Goal: Use online tool/utility: Utilize a website feature to perform a specific function

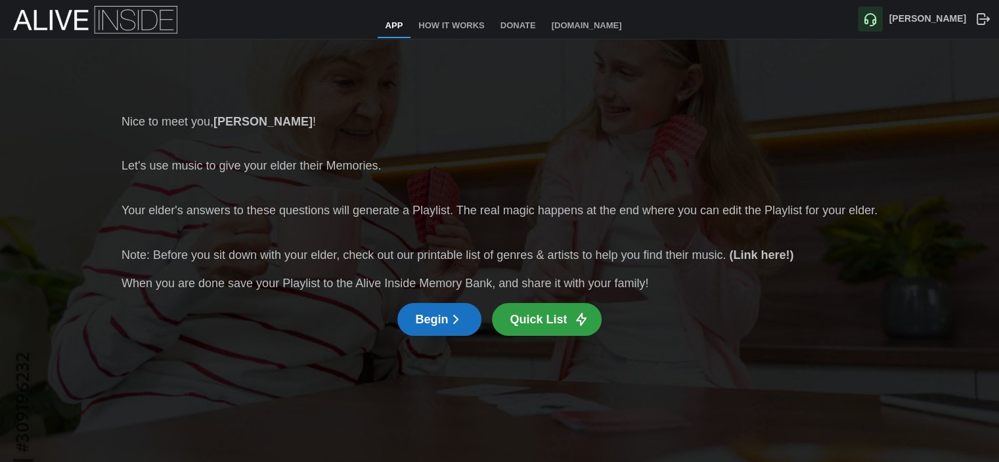
click at [435, 323] on span "Begin" at bounding box center [439, 320] width 49 height 32
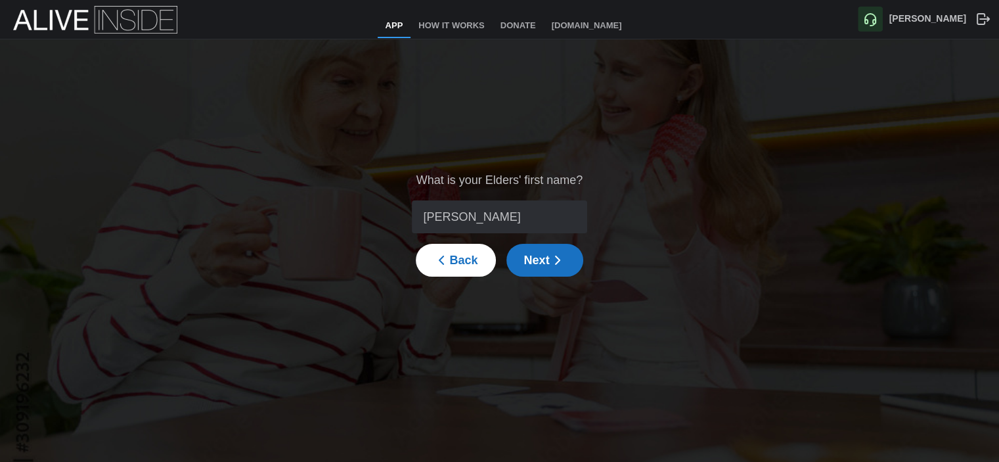
type input "[PERSON_NAME]"
click at [541, 259] on span "Next" at bounding box center [544, 260] width 41 height 32
click at [577, 210] on icon "button" at bounding box center [583, 209] width 12 height 12
click at [577, 221] on icon "button" at bounding box center [583, 225] width 12 height 12
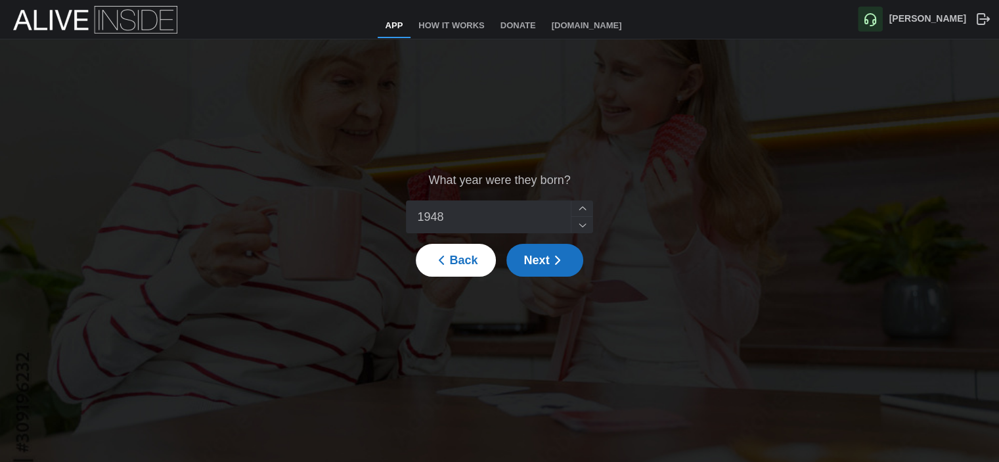
click at [577, 221] on icon "button" at bounding box center [583, 225] width 12 height 12
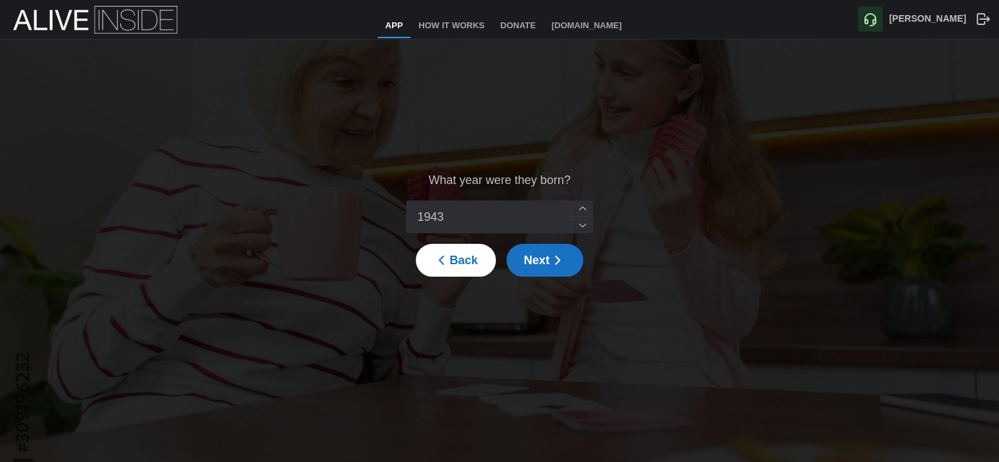
click at [577, 221] on icon "button" at bounding box center [583, 225] width 12 height 12
type input "1940"
click at [577, 222] on icon "button" at bounding box center [583, 225] width 12 height 12
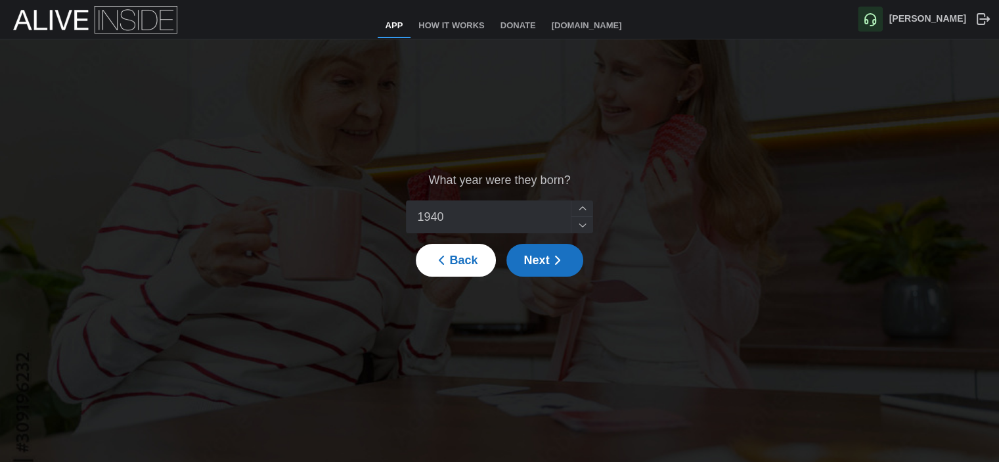
click at [537, 259] on span "Next" at bounding box center [544, 260] width 41 height 32
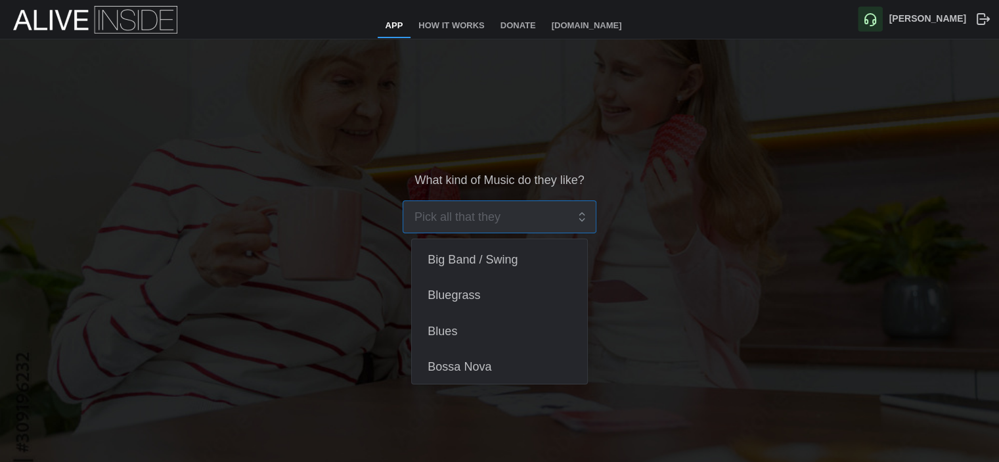
click at [514, 220] on input "search" at bounding box center [491, 217] width 152 height 32
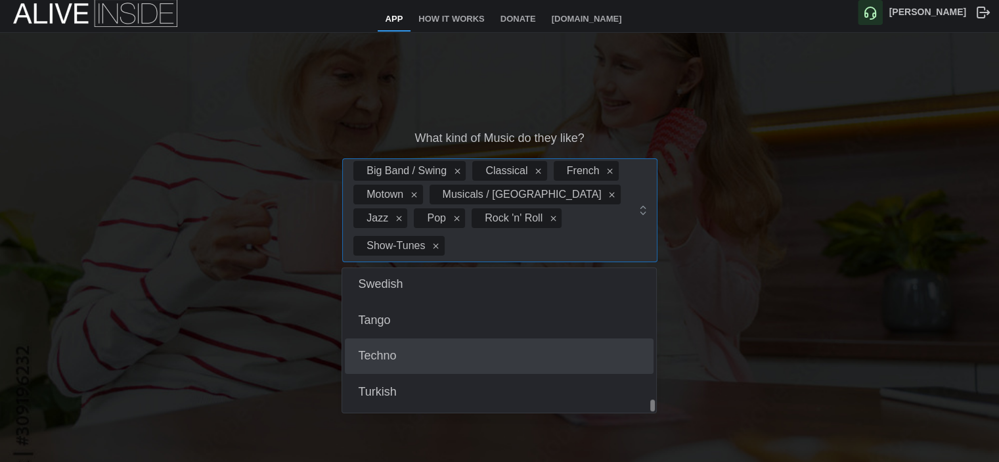
scroll to position [9, 0]
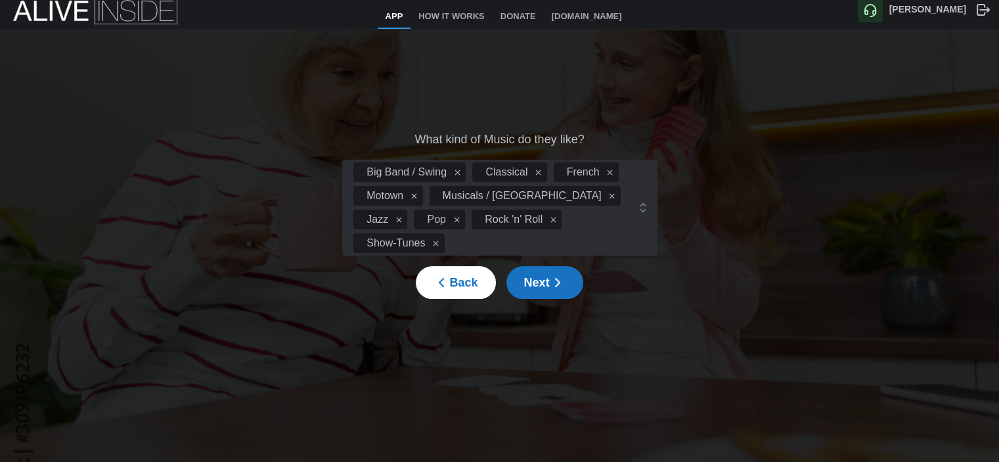
click at [743, 219] on div "What kind of Music do they like? Big Band / Swing Classical French Motown Music…" at bounding box center [499, 214] width 999 height 369
click at [531, 275] on span "Next" at bounding box center [544, 283] width 41 height 32
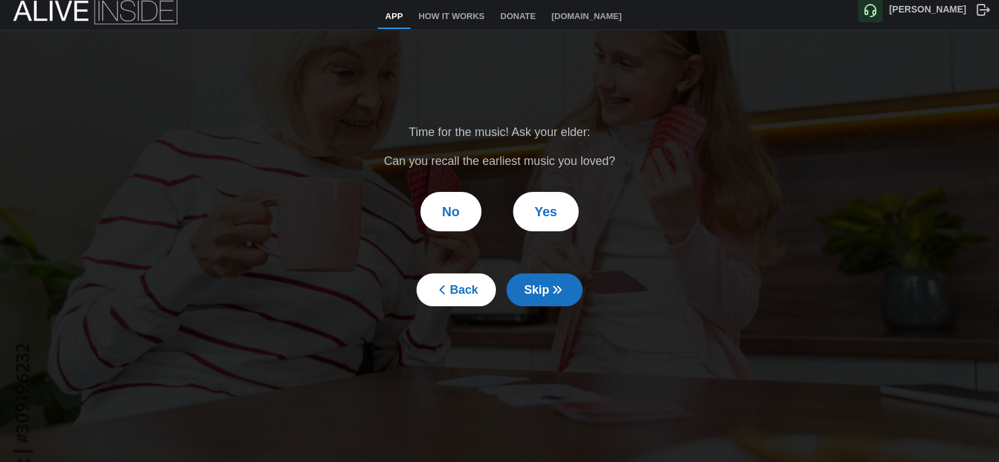
click at [554, 212] on span "Yes" at bounding box center [546, 211] width 22 height 38
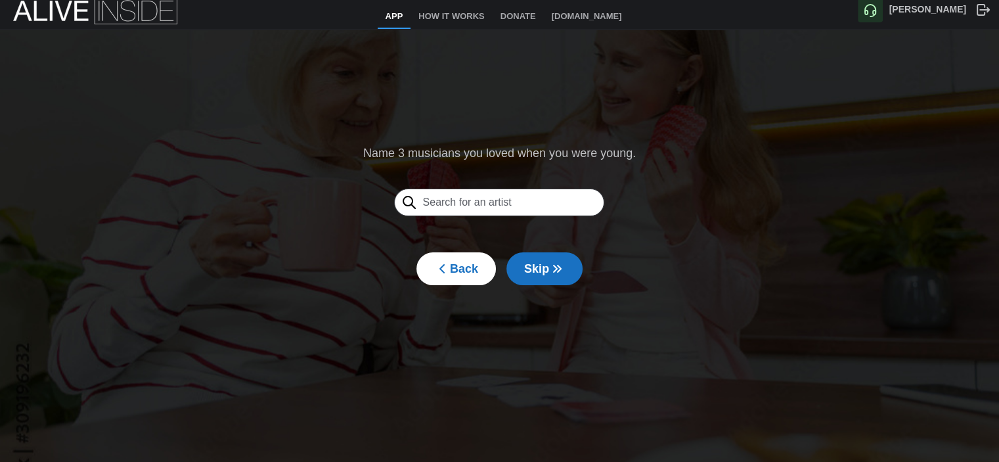
click at [511, 199] on input "text" at bounding box center [499, 203] width 210 height 28
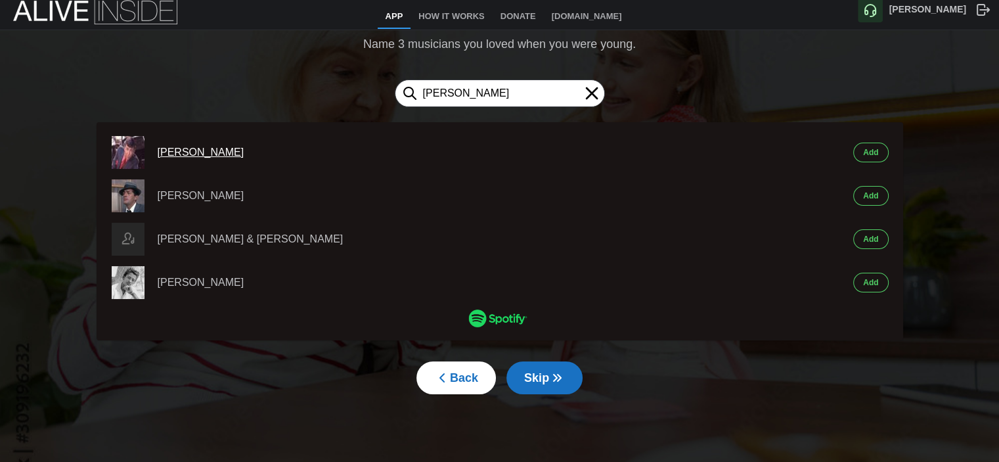
type input "[PERSON_NAME]"
click at [182, 145] on div "[PERSON_NAME]" at bounding box center [473, 153] width 631 height 16
click at [878, 150] on button "Add" at bounding box center [870, 153] width 35 height 20
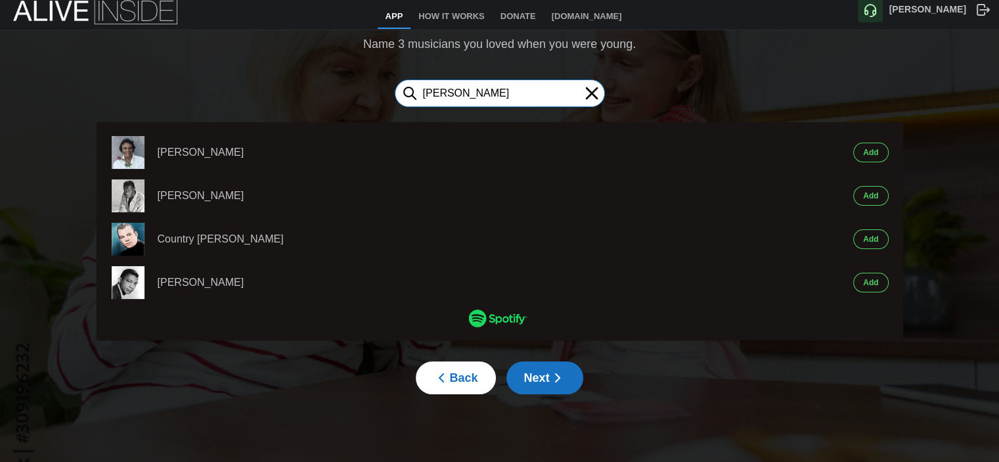
type input "[PERSON_NAME]"
click at [870, 152] on span "Add" at bounding box center [870, 152] width 15 height 18
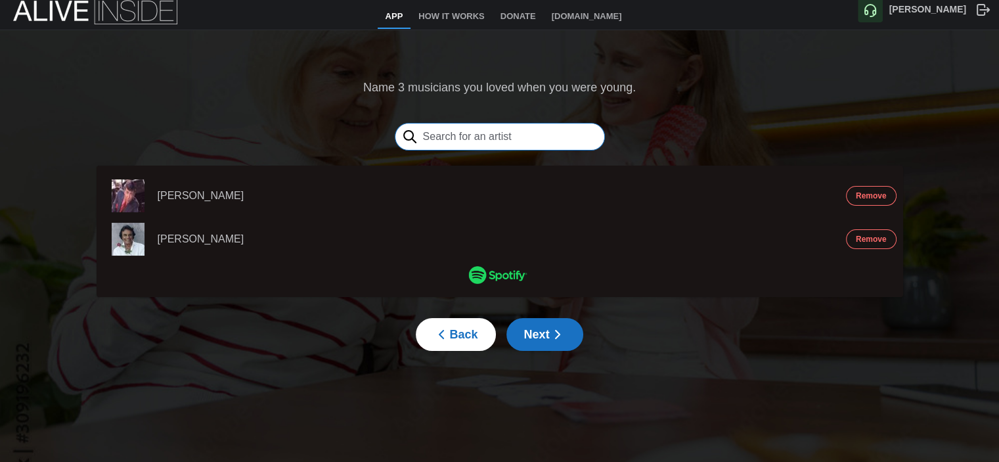
click at [548, 137] on input "text" at bounding box center [500, 137] width 210 height 28
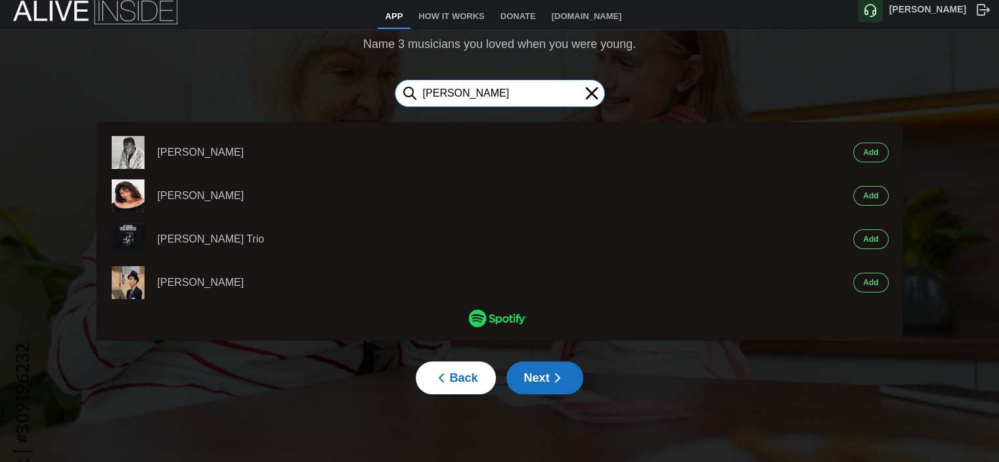
type input "[PERSON_NAME]"
click at [865, 150] on span "Add" at bounding box center [870, 152] width 15 height 18
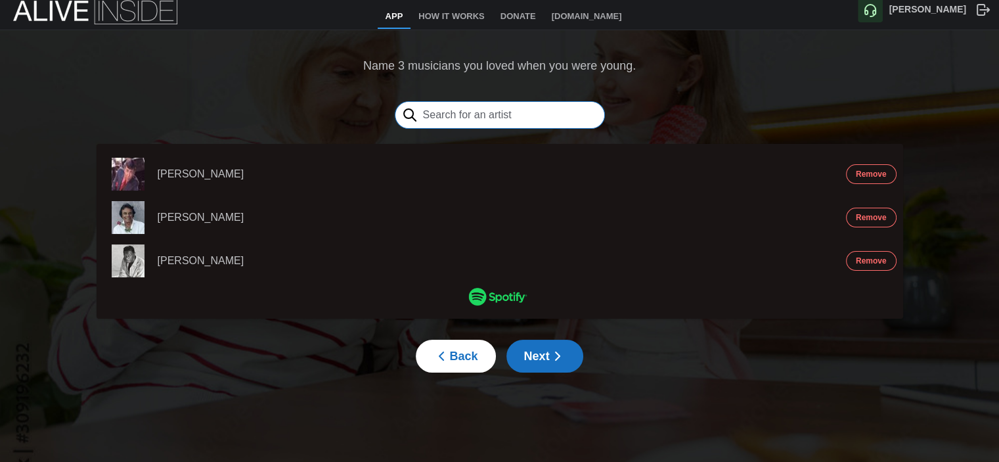
click at [481, 111] on input "text" at bounding box center [500, 115] width 210 height 28
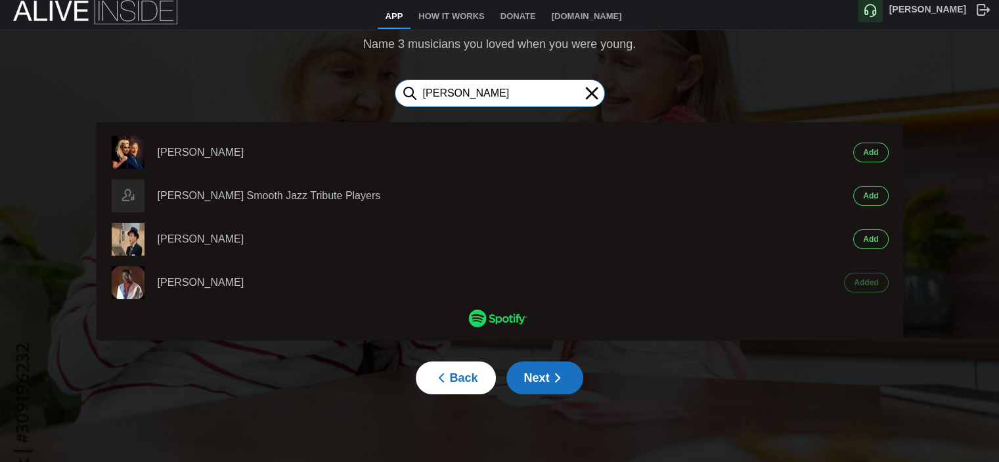
type input "[PERSON_NAME]"
click at [870, 152] on span "Add" at bounding box center [870, 152] width 15 height 18
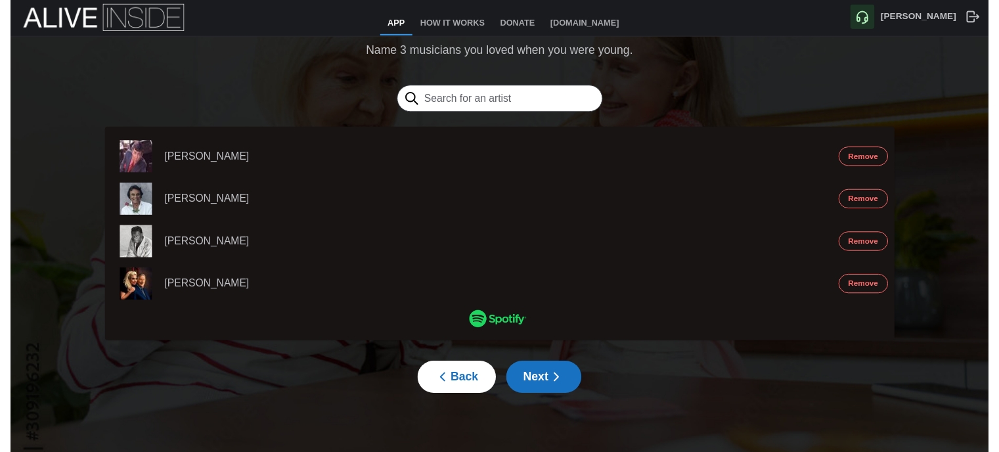
scroll to position [0, 0]
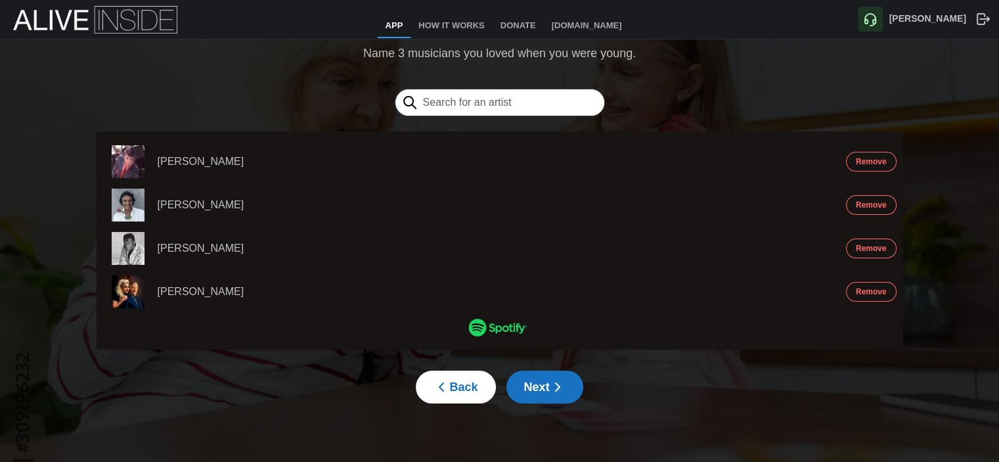
click at [545, 385] on span "Next" at bounding box center [544, 387] width 41 height 32
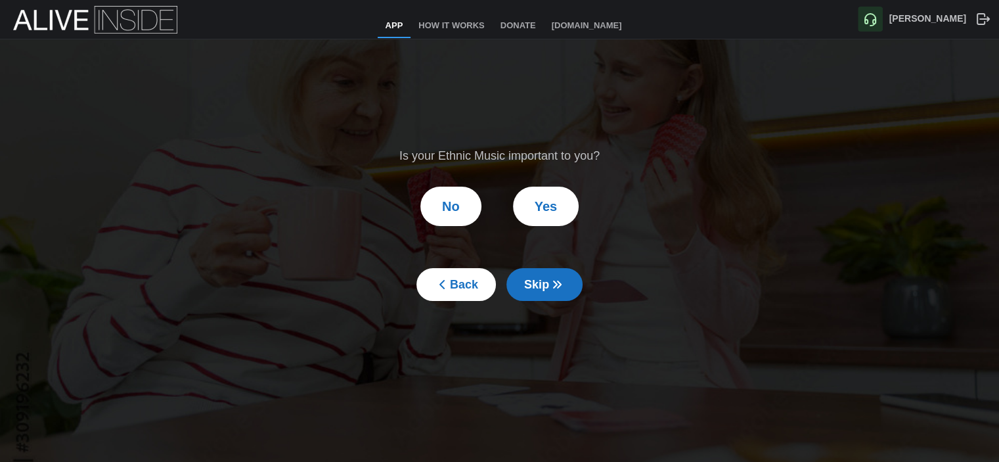
click at [455, 199] on span "No" at bounding box center [451, 206] width 18 height 38
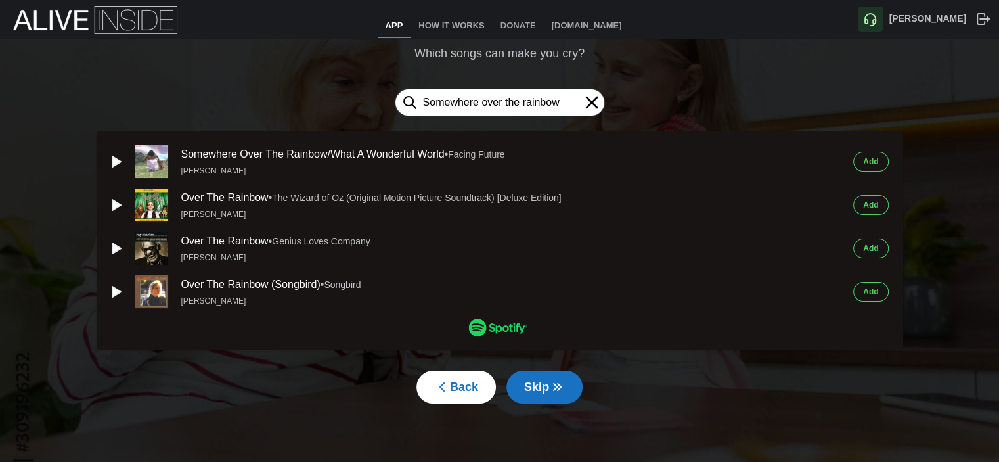
type input "Somewhere over the rainbow"
click at [867, 204] on span "Add" at bounding box center [870, 205] width 15 height 18
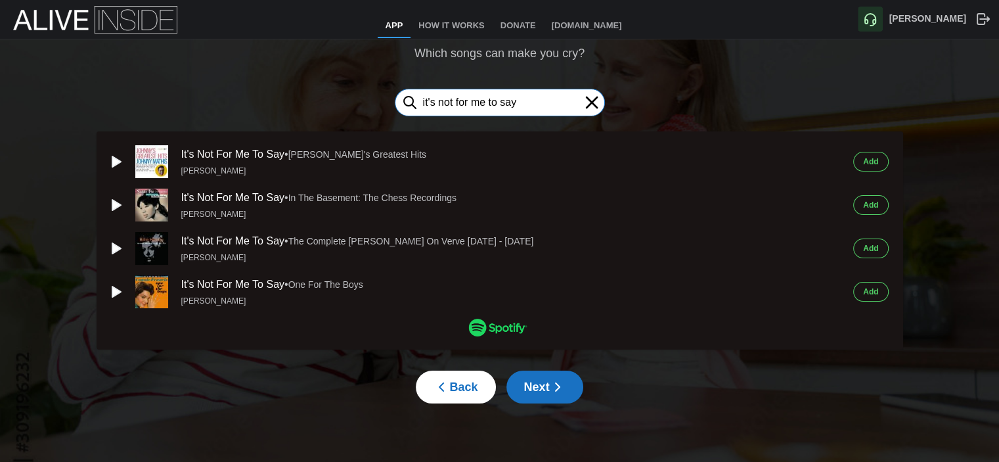
type input "it's not for me to say"
click at [869, 162] on span "Add" at bounding box center [870, 161] width 15 height 18
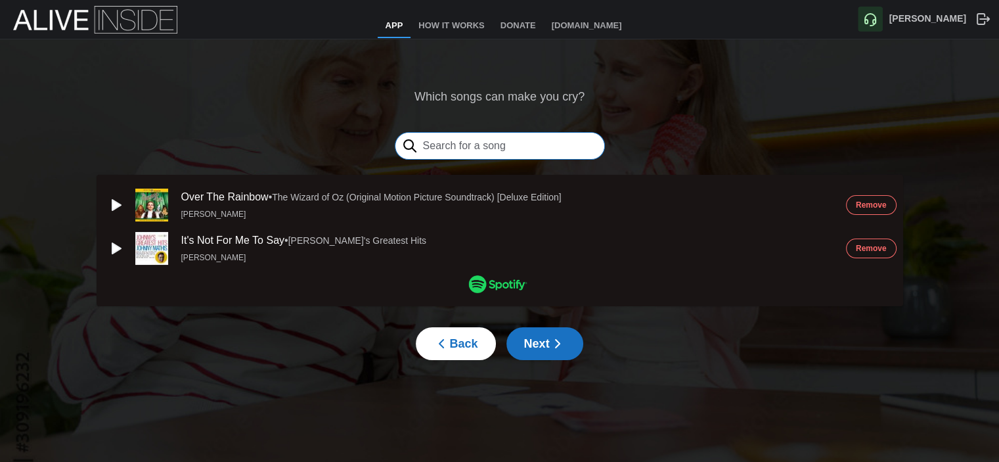
click at [515, 138] on input "text" at bounding box center [500, 146] width 210 height 28
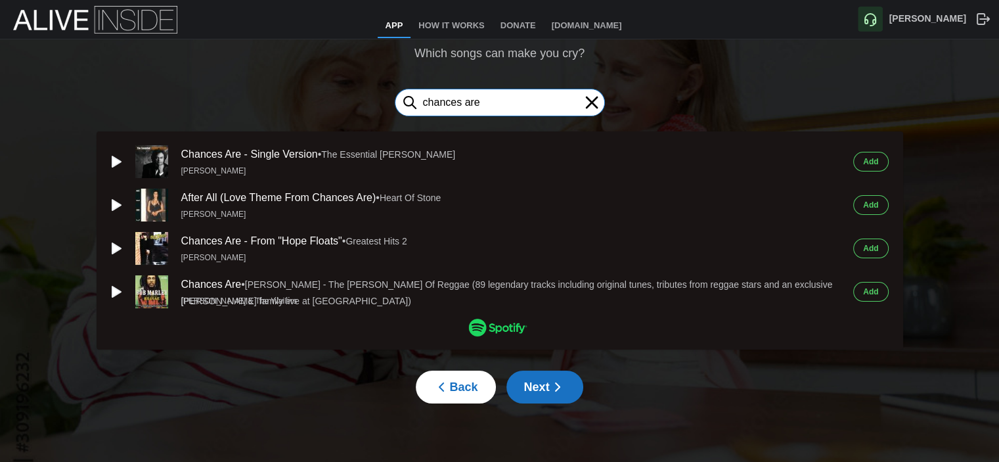
type input "chances are"
click at [871, 158] on span "Add" at bounding box center [870, 161] width 15 height 18
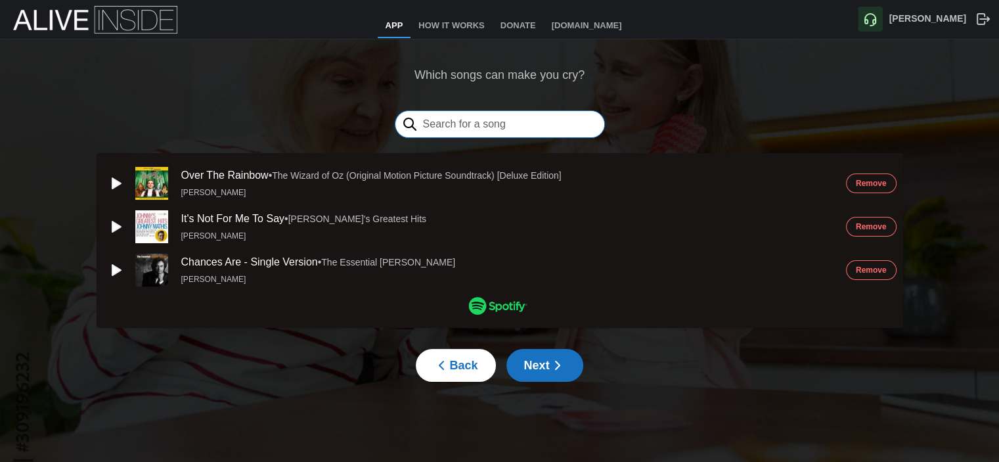
click at [524, 124] on input "text" at bounding box center [500, 124] width 210 height 28
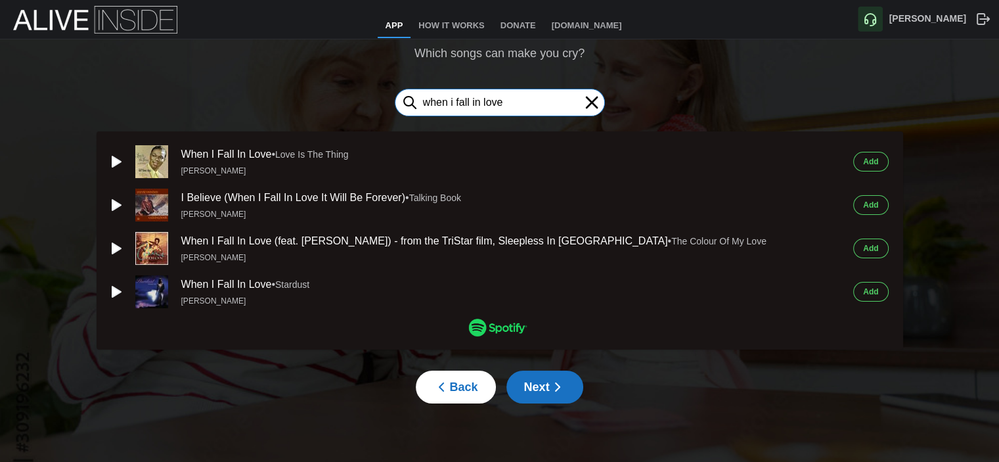
type input "when i fall in love"
click at [881, 161] on button "Add" at bounding box center [870, 162] width 35 height 20
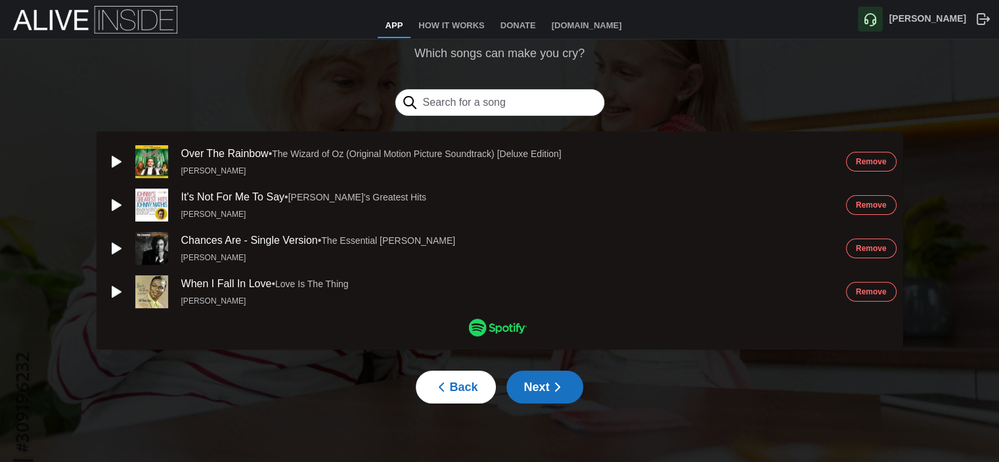
click at [545, 382] on span "Next" at bounding box center [544, 387] width 41 height 32
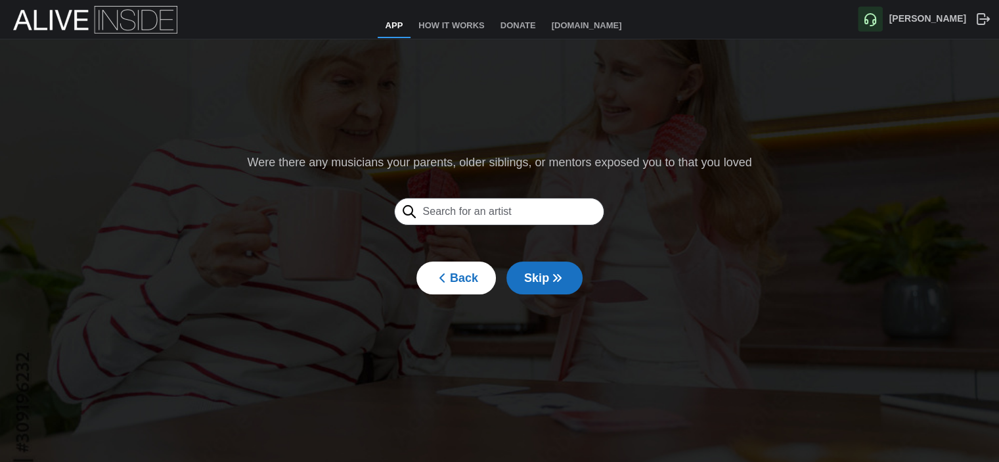
click at [528, 280] on span "Skip" at bounding box center [544, 278] width 41 height 32
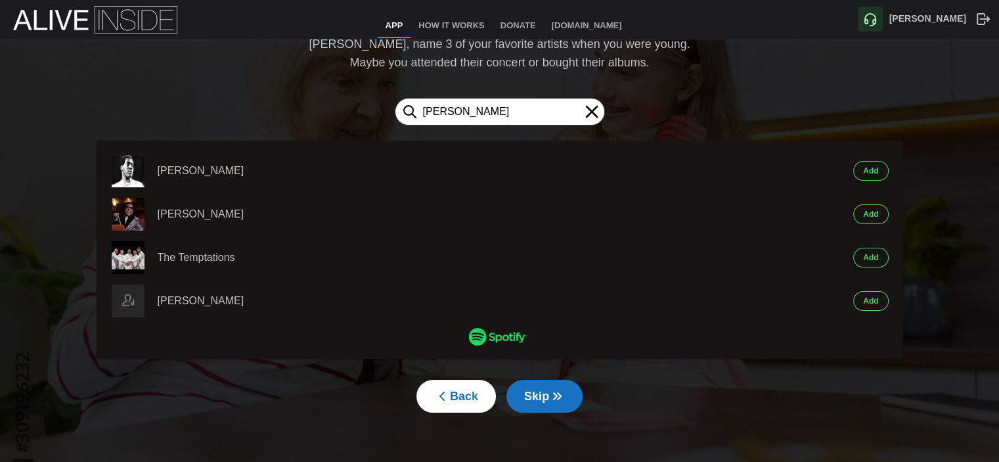
type input "[PERSON_NAME]"
click at [870, 166] on span "Add" at bounding box center [870, 171] width 15 height 18
type input "[PERSON_NAME]"
click at [865, 166] on span "Add" at bounding box center [870, 171] width 15 height 18
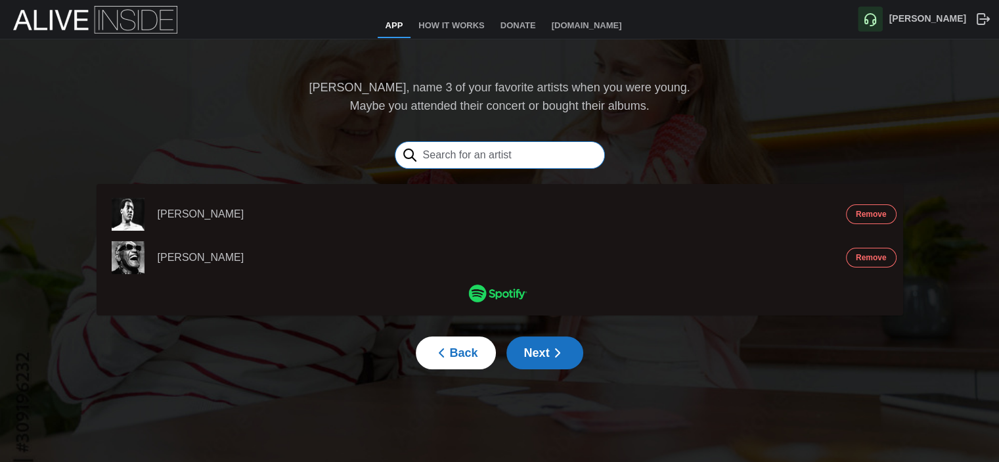
click at [490, 162] on input "text" at bounding box center [500, 155] width 210 height 28
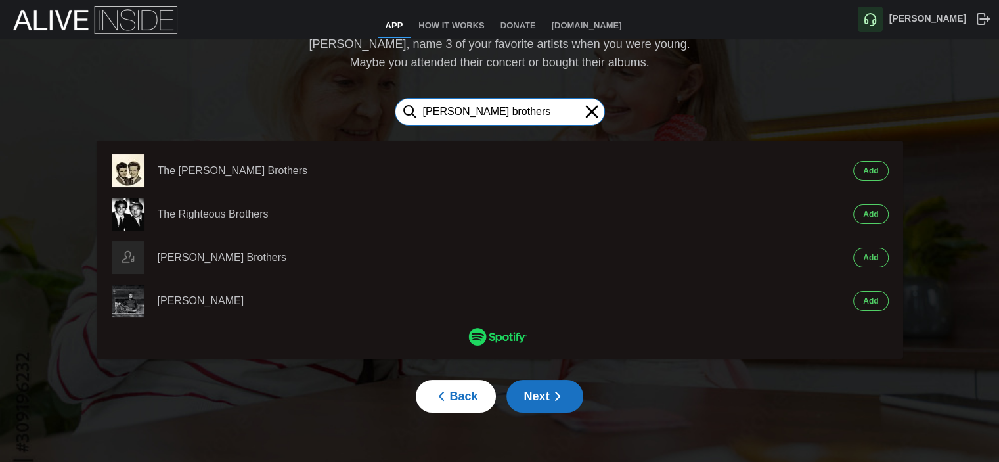
type input "[PERSON_NAME] brothers"
click at [865, 173] on span "Add" at bounding box center [870, 171] width 15 height 18
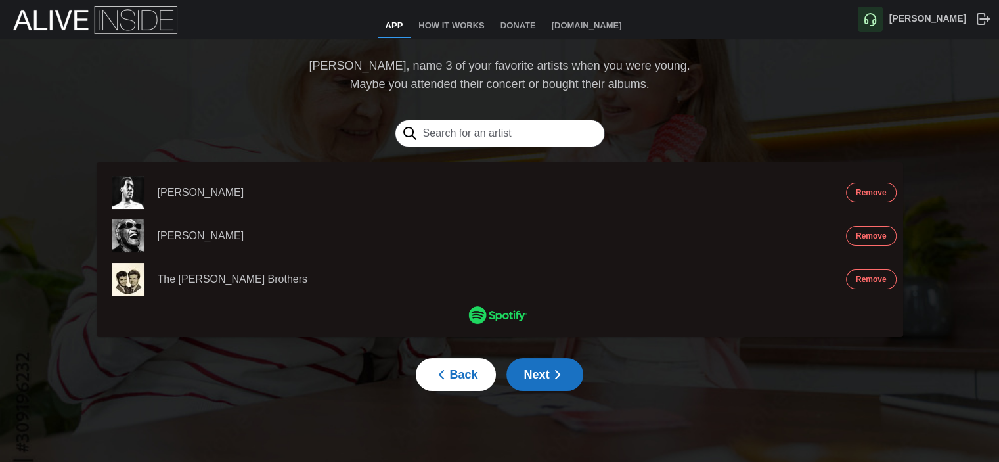
click at [536, 375] on span "Next" at bounding box center [544, 375] width 41 height 32
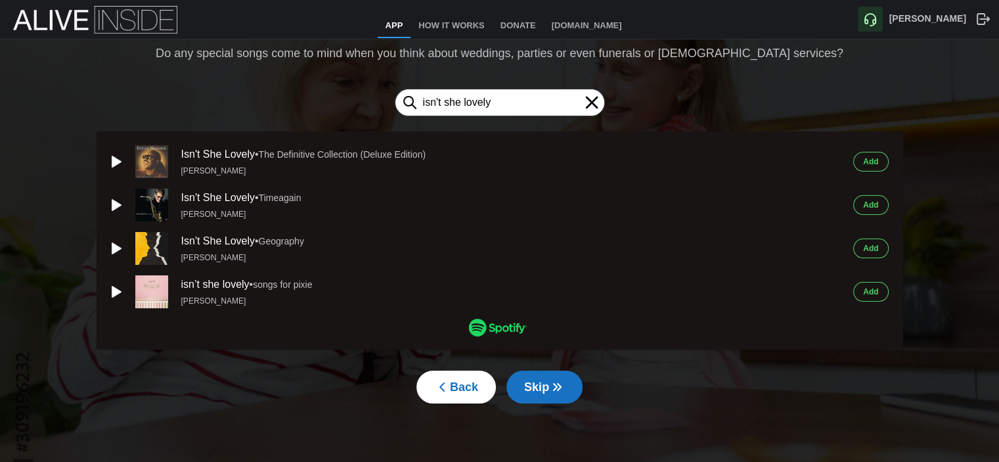
type input "isn't she lovely"
click at [875, 159] on span "Add" at bounding box center [870, 161] width 15 height 18
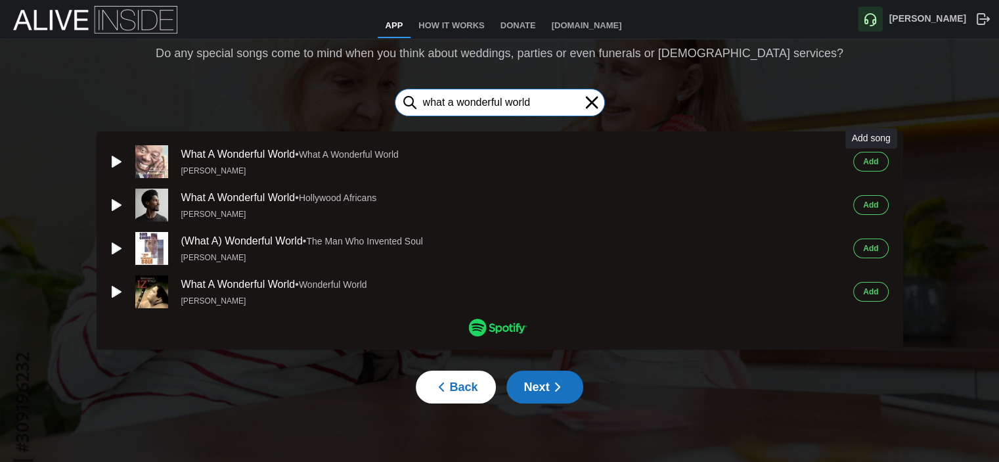
type input "what a wonderful world"
click at [867, 160] on span "Add" at bounding box center [870, 161] width 15 height 18
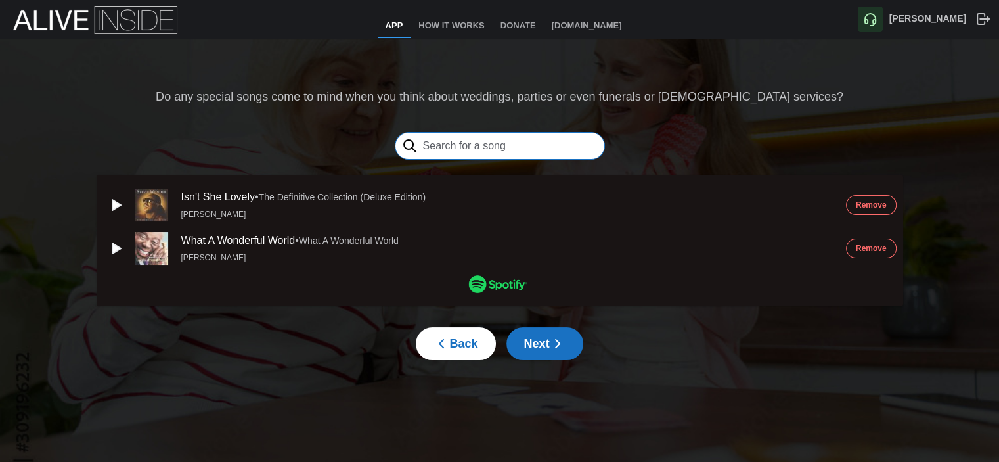
click at [484, 146] on input "text" at bounding box center [500, 146] width 210 height 28
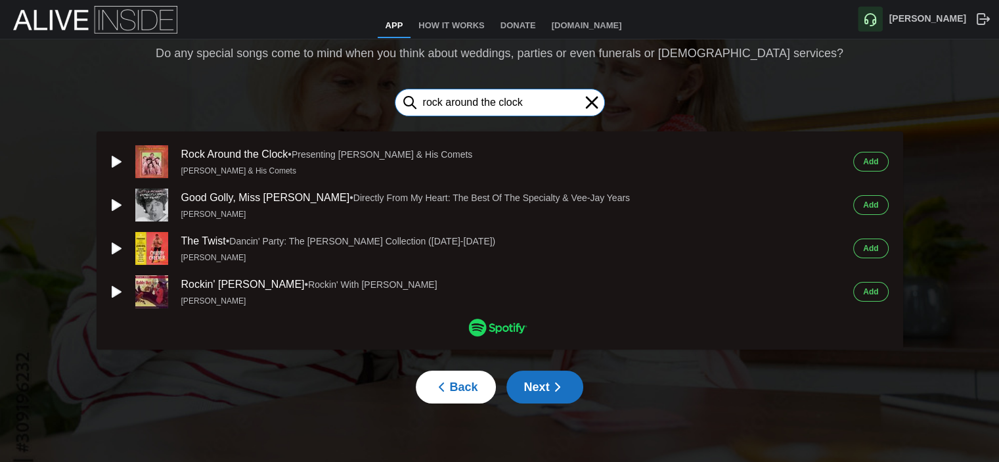
type input "rock around the clock"
click at [878, 160] on span "Add" at bounding box center [870, 161] width 15 height 18
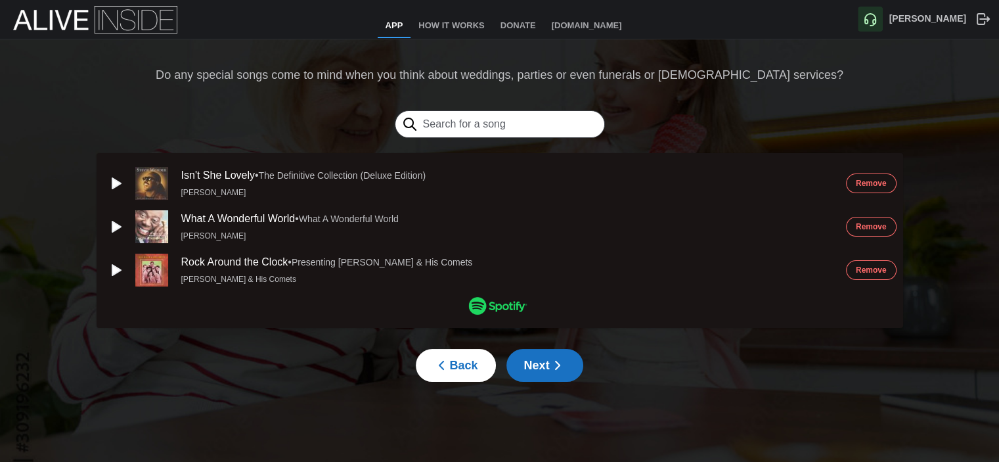
click at [537, 363] on span "Next" at bounding box center [544, 365] width 41 height 32
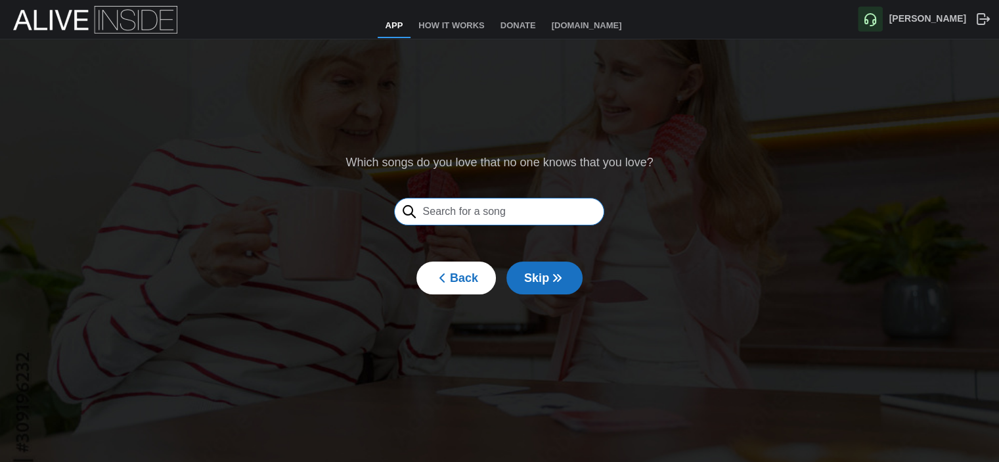
click at [448, 208] on input "text" at bounding box center [499, 212] width 210 height 28
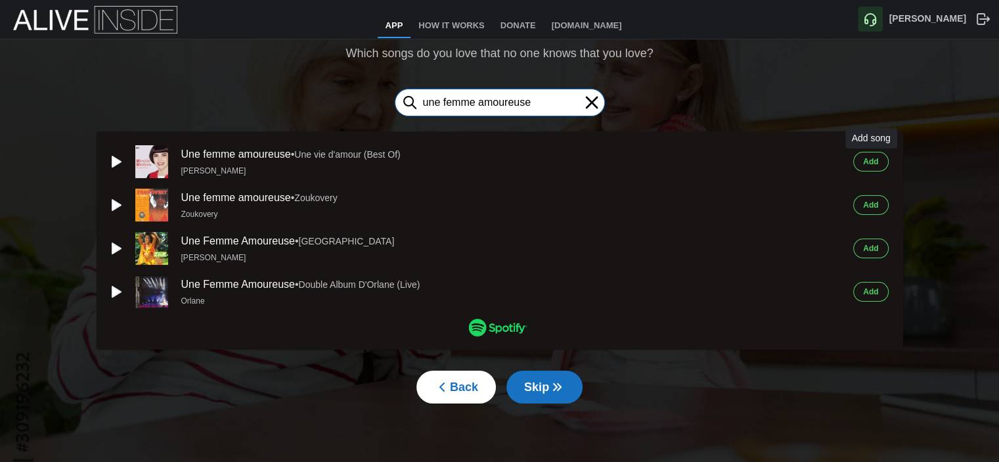
type input "une femme amoureuse"
click at [866, 166] on span "Add" at bounding box center [870, 161] width 15 height 18
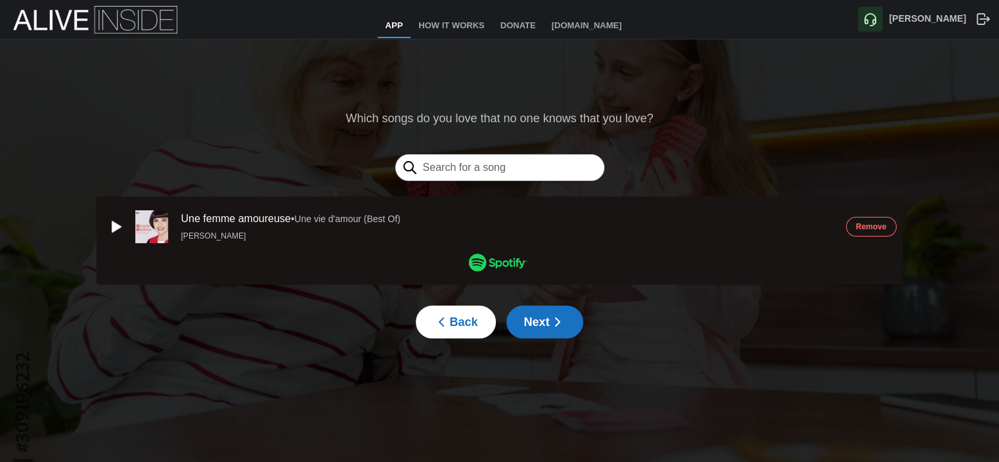
click at [559, 316] on icon "button" at bounding box center [558, 322] width 16 height 16
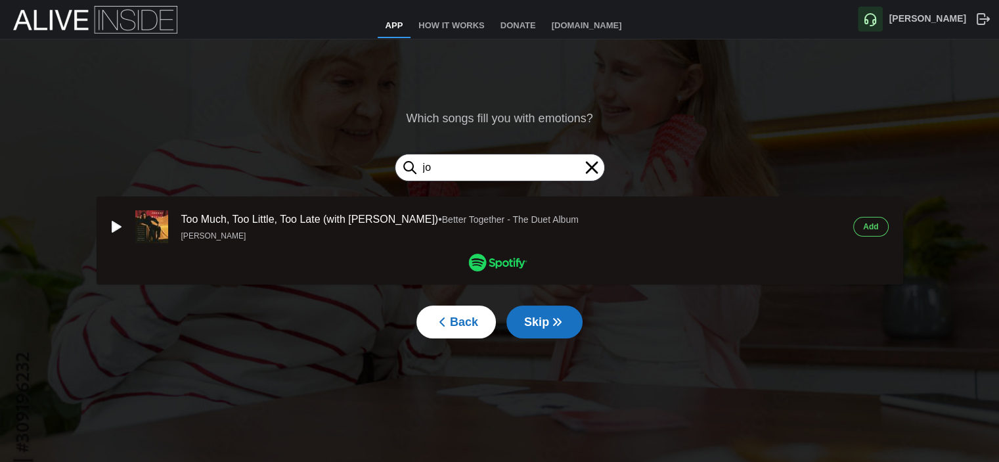
type input "j"
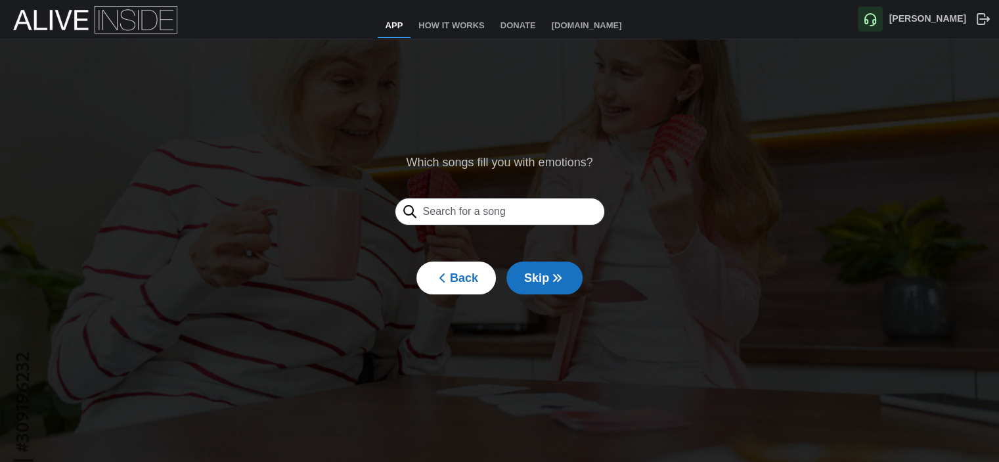
click at [550, 278] on icon "button" at bounding box center [557, 278] width 16 height 16
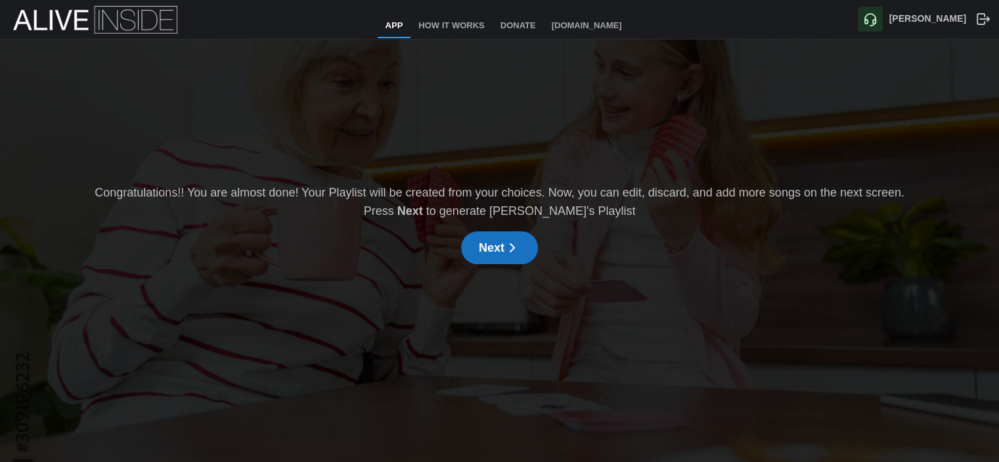
click at [497, 248] on span "Next" at bounding box center [499, 248] width 41 height 32
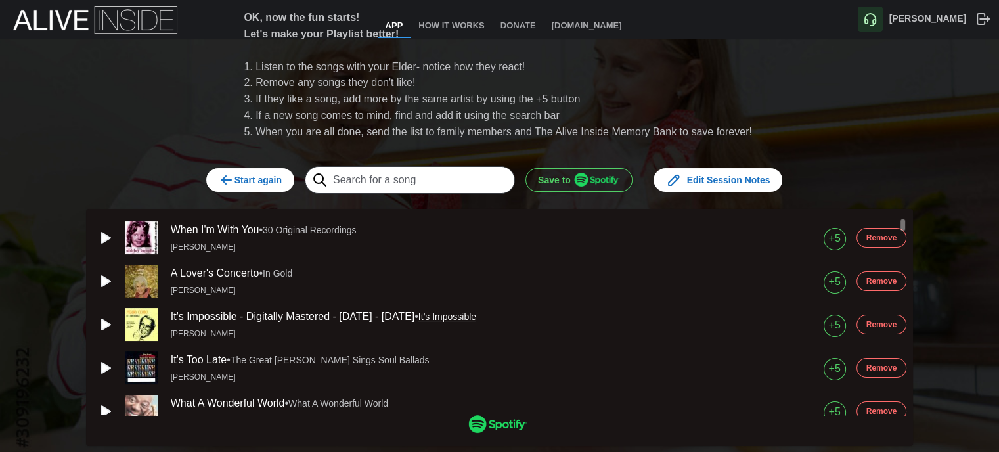
scroll to position [263, 0]
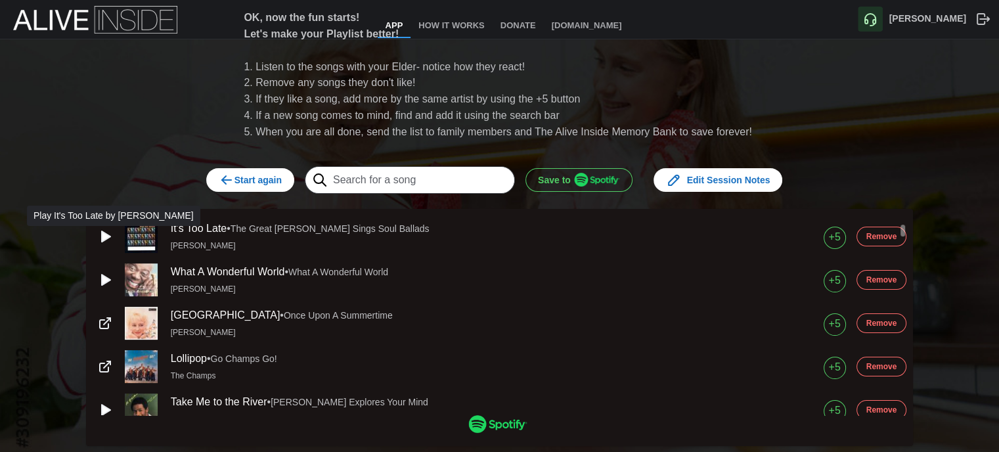
click at [105, 238] on icon "button" at bounding box center [106, 236] width 9 height 11
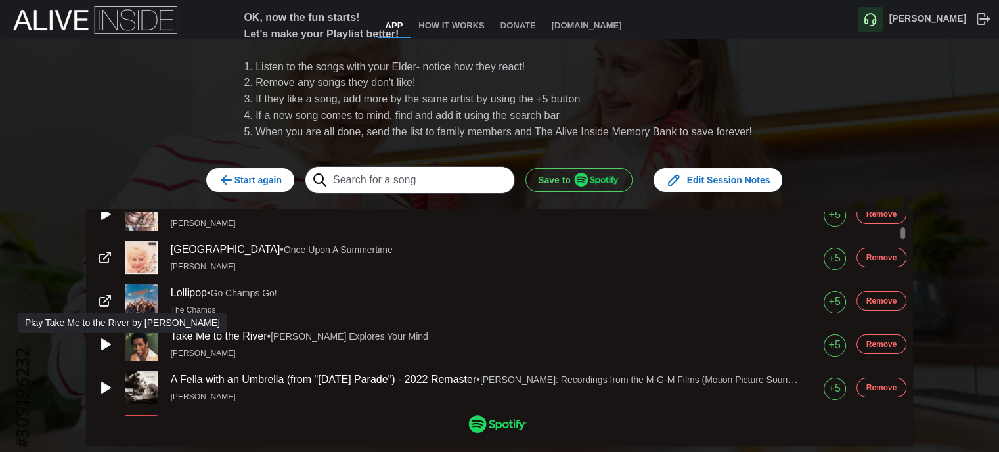
click at [104, 345] on icon "button" at bounding box center [106, 344] width 9 height 11
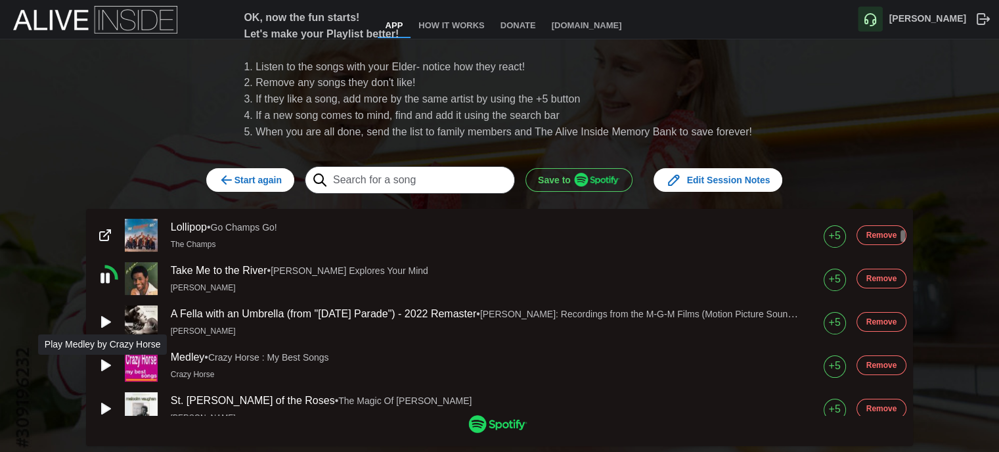
click at [101, 363] on icon "button" at bounding box center [105, 365] width 16 height 16
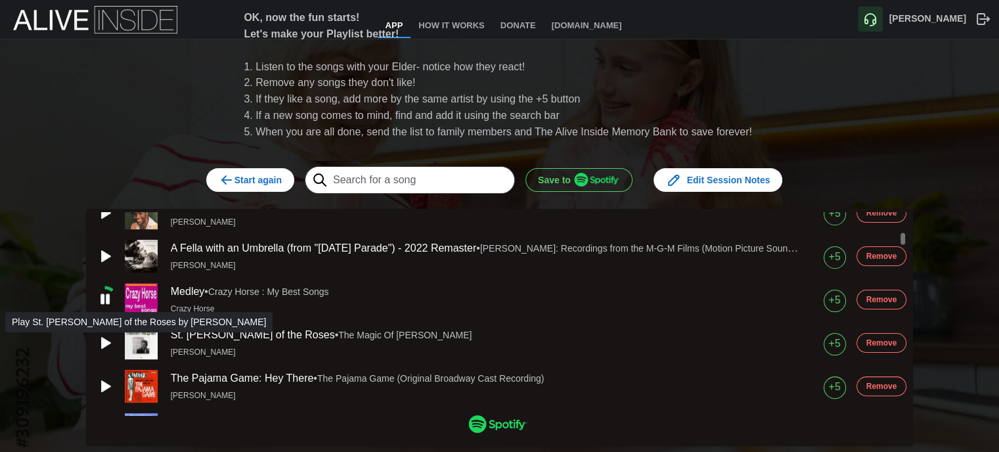
click at [107, 339] on icon "button" at bounding box center [105, 343] width 16 height 16
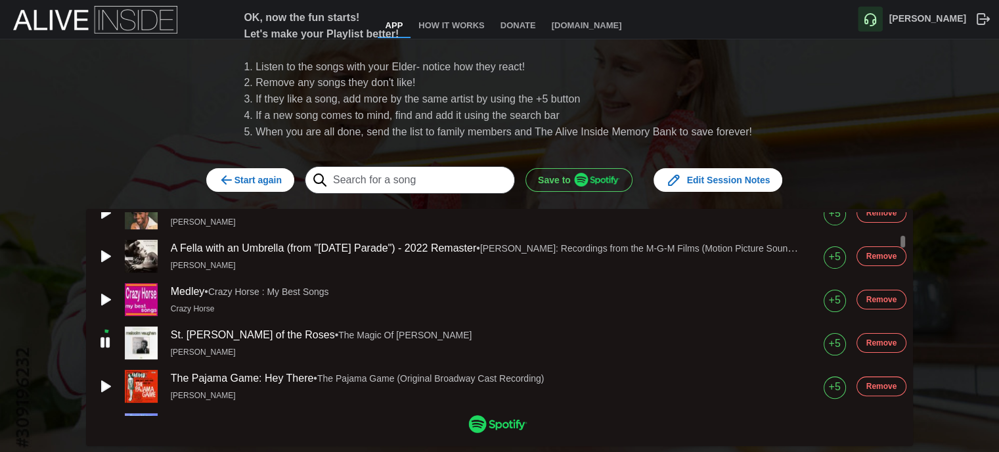
scroll to position [526, 0]
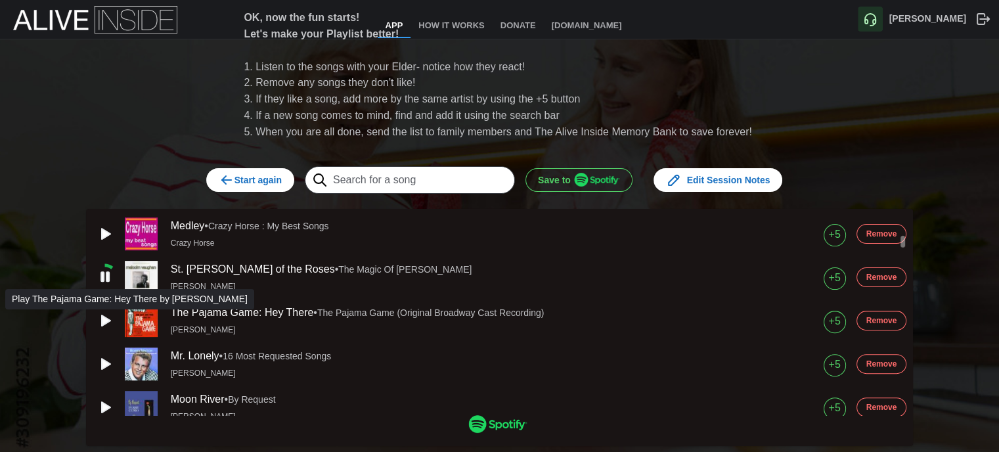
click at [103, 319] on icon "button" at bounding box center [105, 321] width 16 height 16
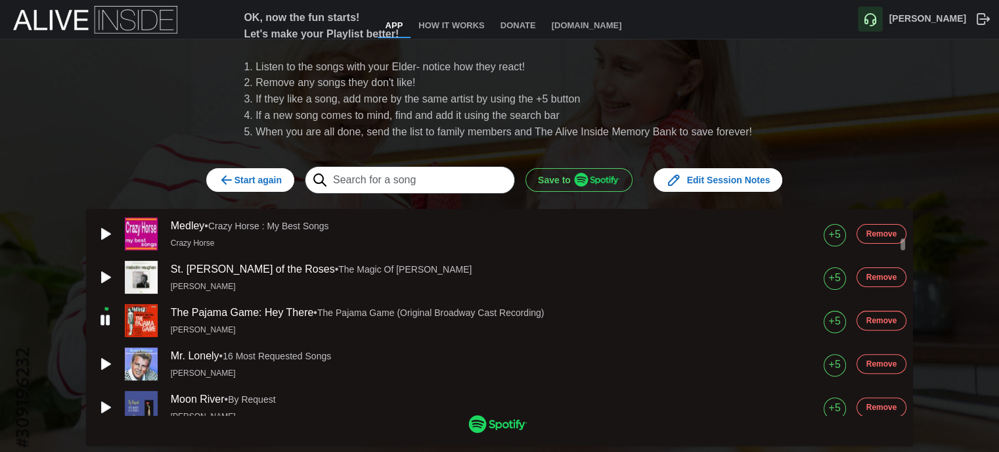
scroll to position [591, 0]
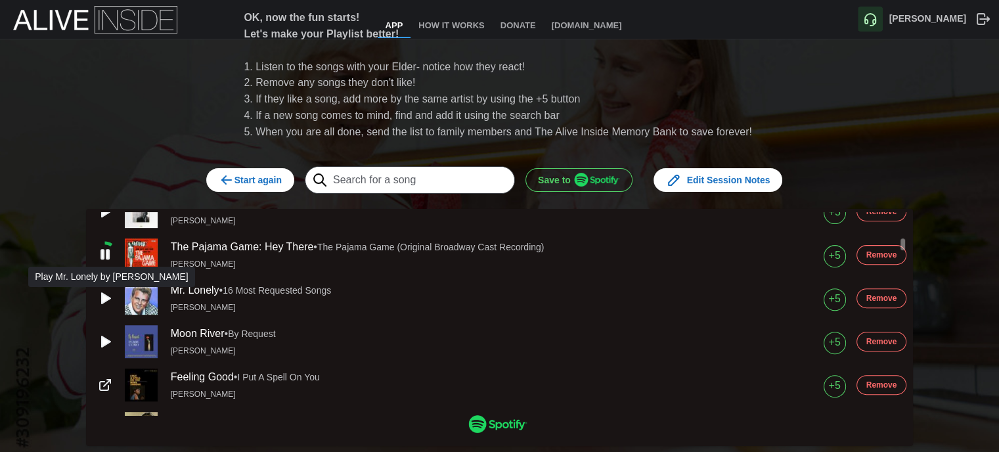
click at [103, 301] on icon "button" at bounding box center [106, 298] width 9 height 11
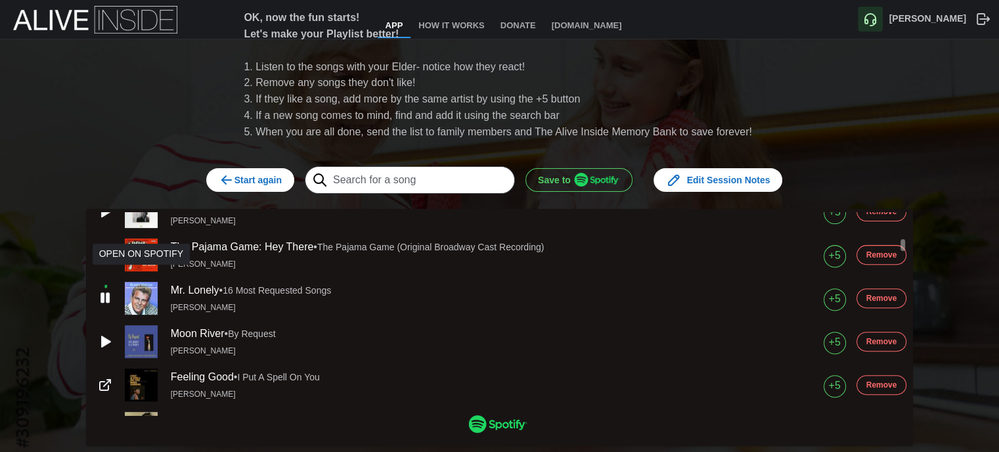
scroll to position [657, 0]
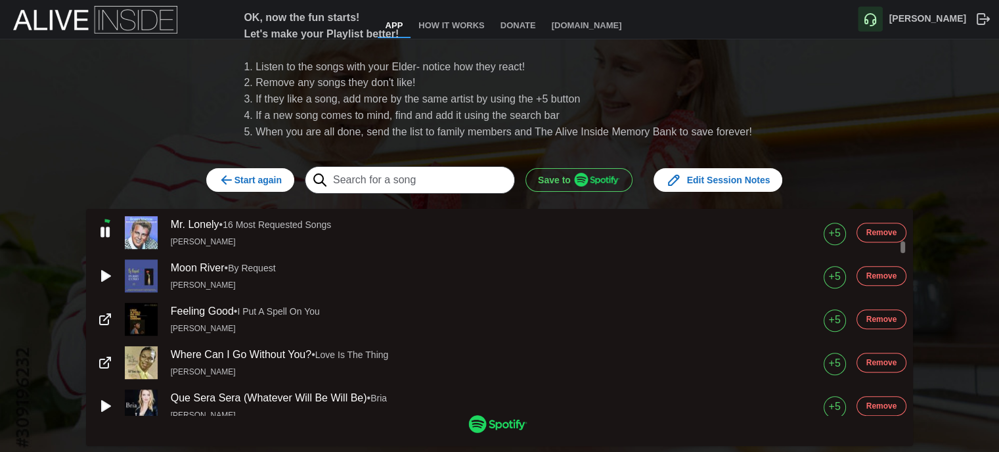
click at [104, 276] on icon "button" at bounding box center [106, 276] width 9 height 11
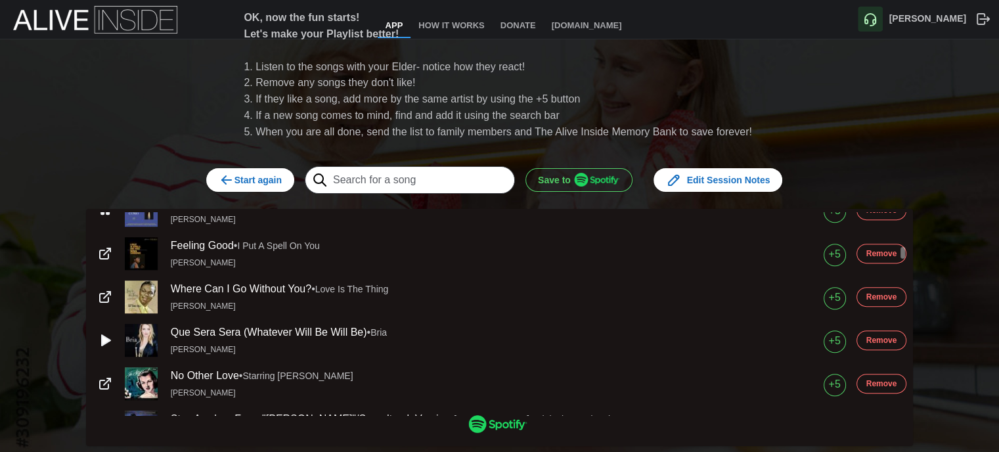
scroll to position [788, 0]
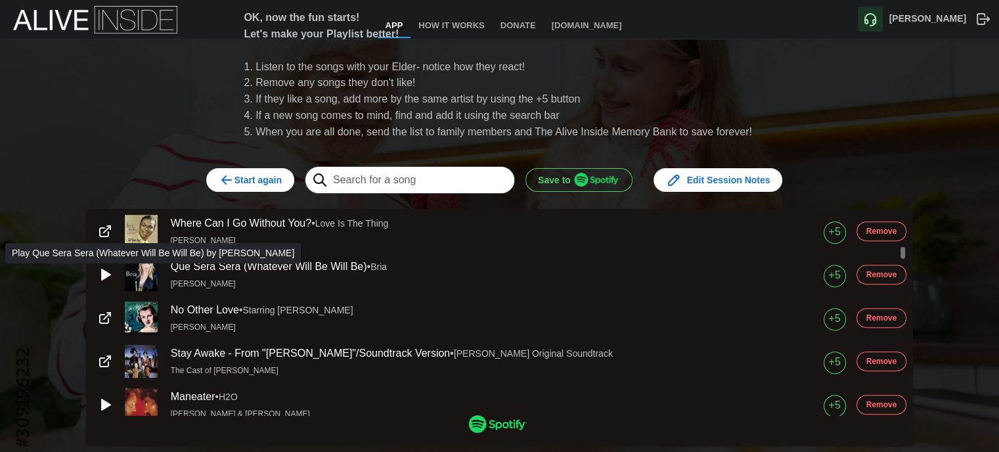
click at [105, 275] on icon "button" at bounding box center [105, 275] width 16 height 16
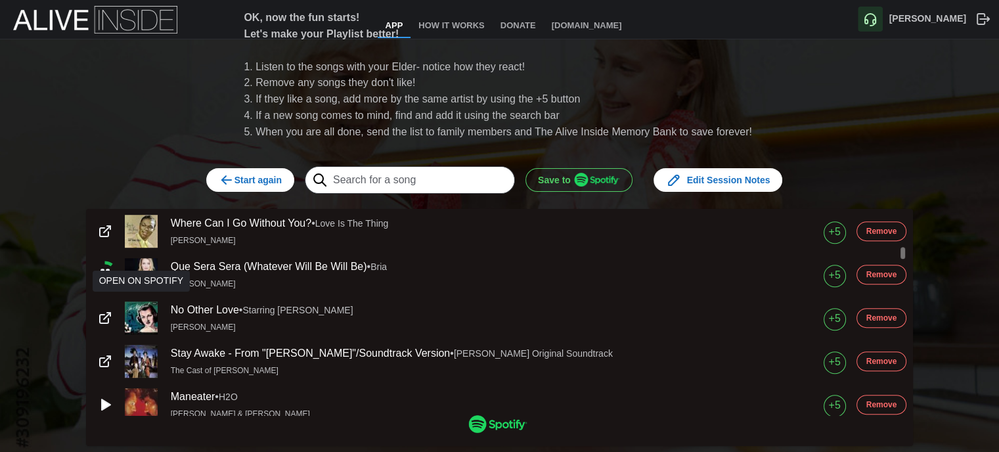
scroll to position [854, 0]
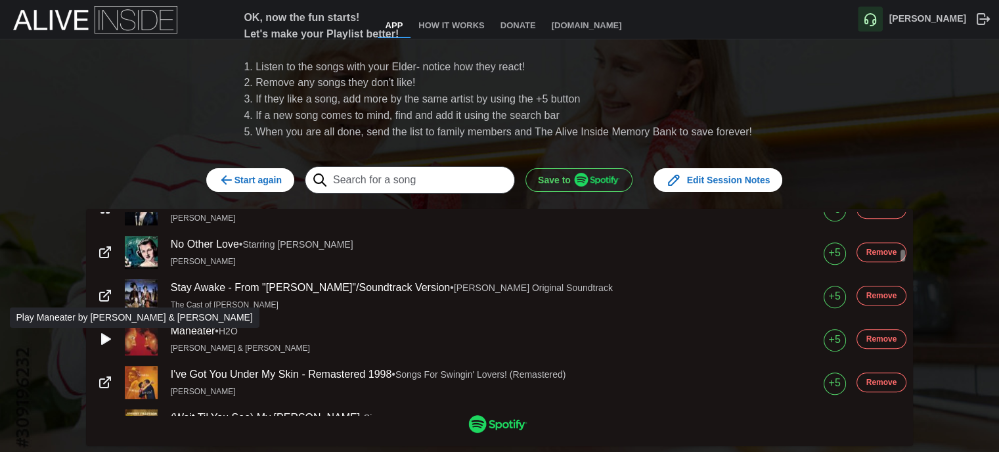
click at [102, 338] on icon "button" at bounding box center [106, 339] width 9 height 11
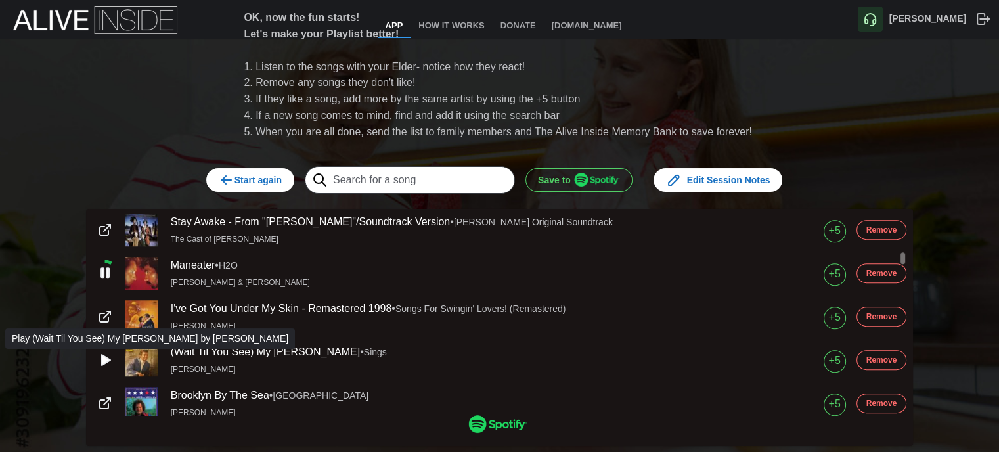
click at [102, 358] on icon "button" at bounding box center [106, 360] width 9 height 11
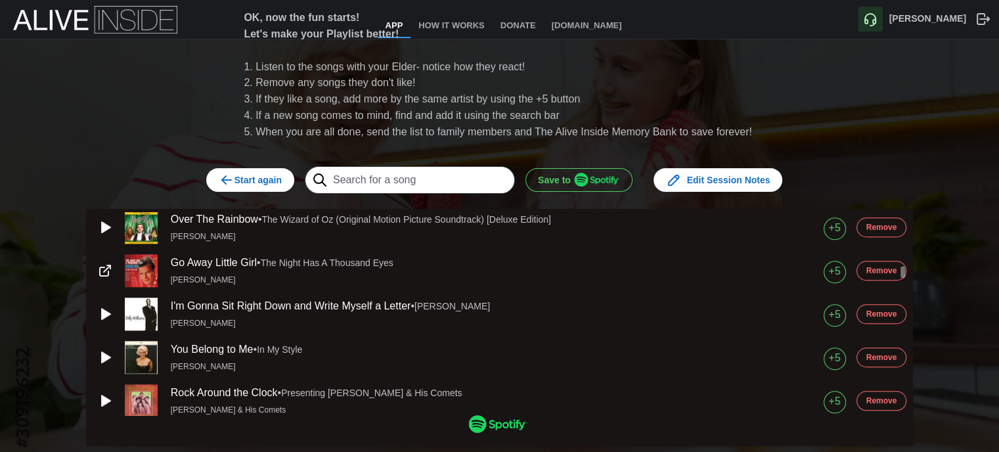
scroll to position [1248, 0]
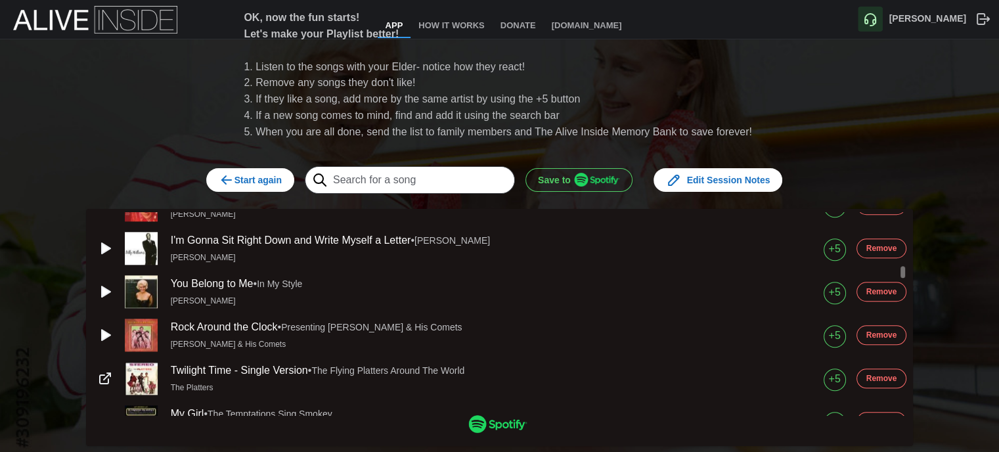
click at [105, 247] on icon "button" at bounding box center [105, 248] width 16 height 16
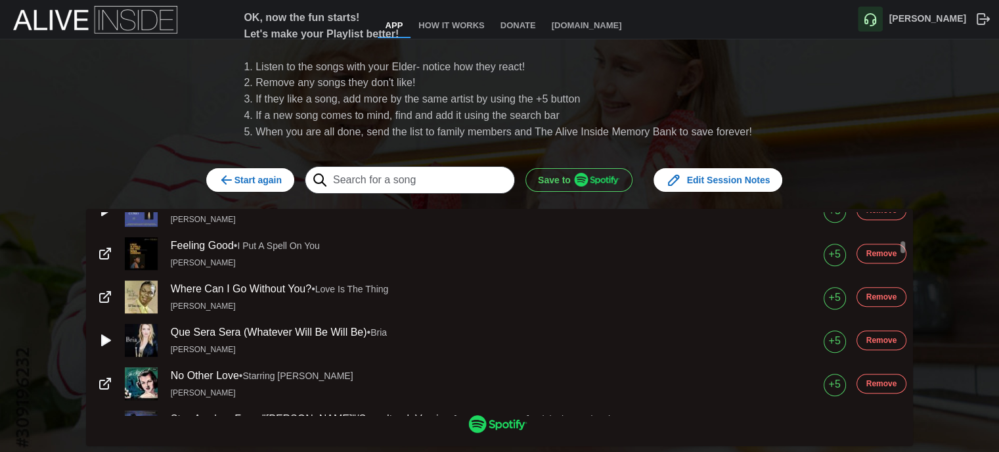
scroll to position [657, 0]
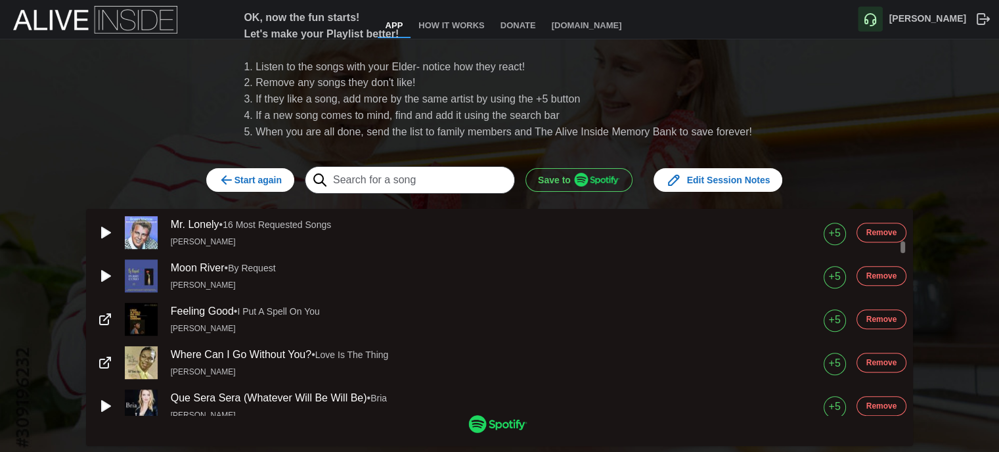
click at [102, 235] on icon "button" at bounding box center [106, 232] width 9 height 11
click at [102, 278] on icon "button" at bounding box center [106, 276] width 9 height 11
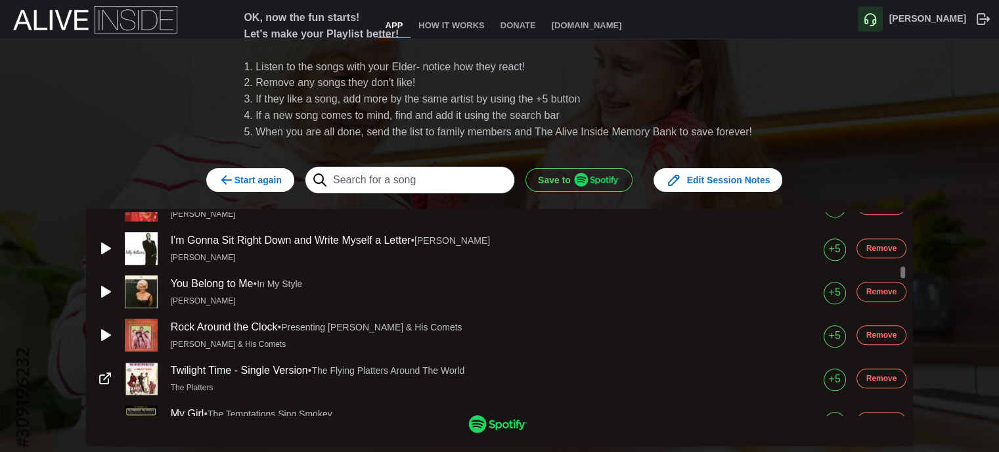
scroll to position [1314, 0]
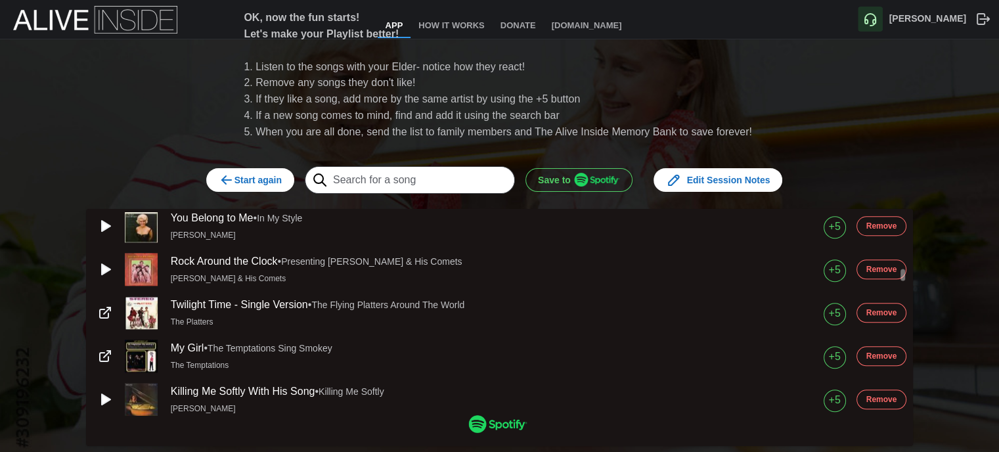
click at [105, 313] on icon "button" at bounding box center [105, 313] width 16 height 16
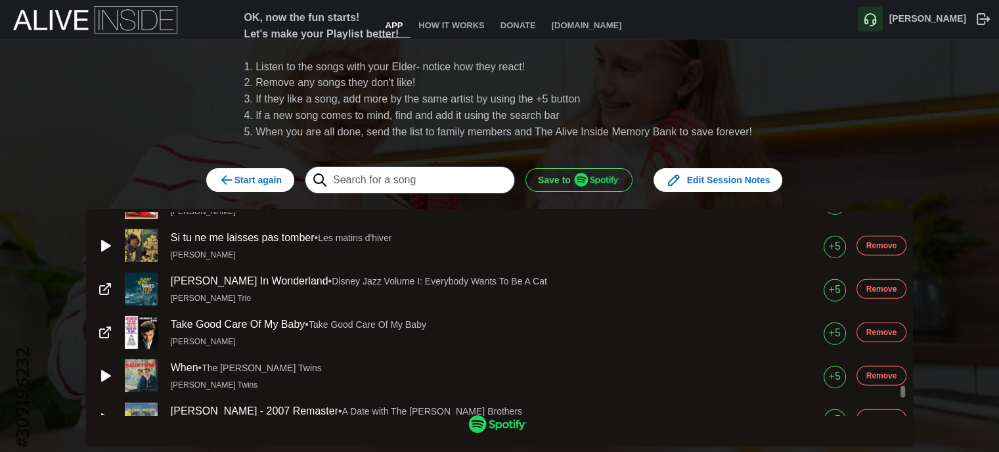
scroll to position [4073, 0]
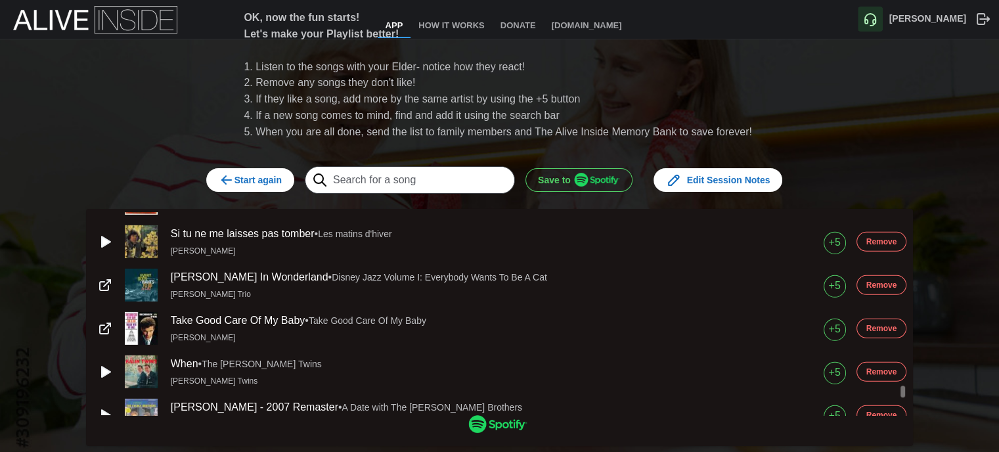
click at [104, 245] on icon "button" at bounding box center [105, 242] width 16 height 16
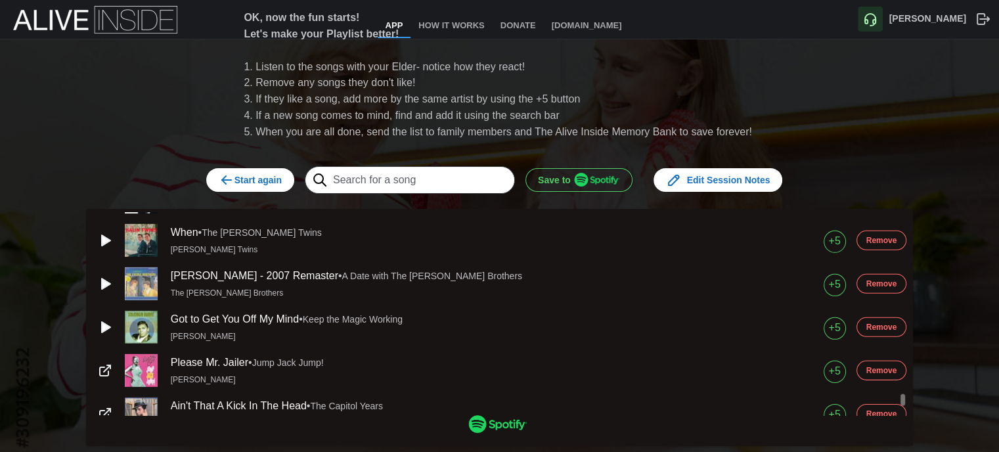
scroll to position [4270, 0]
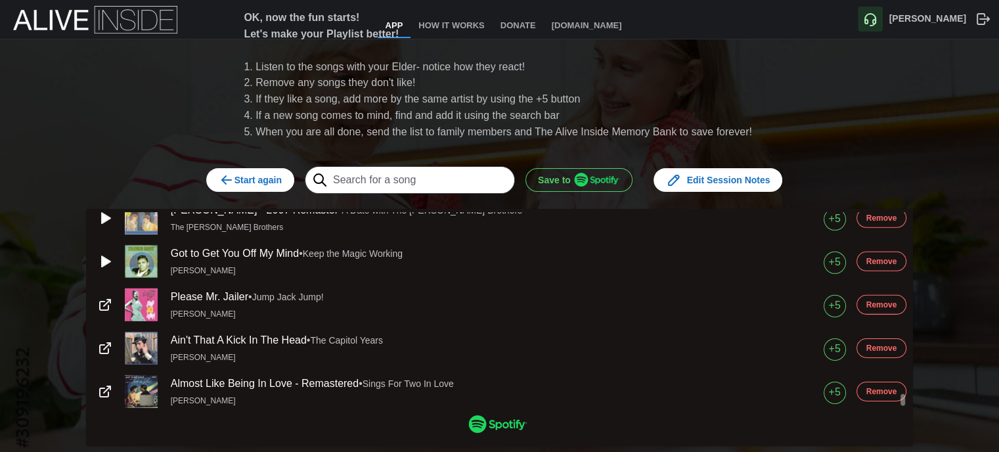
click at [142, 345] on img at bounding box center [141, 348] width 33 height 33
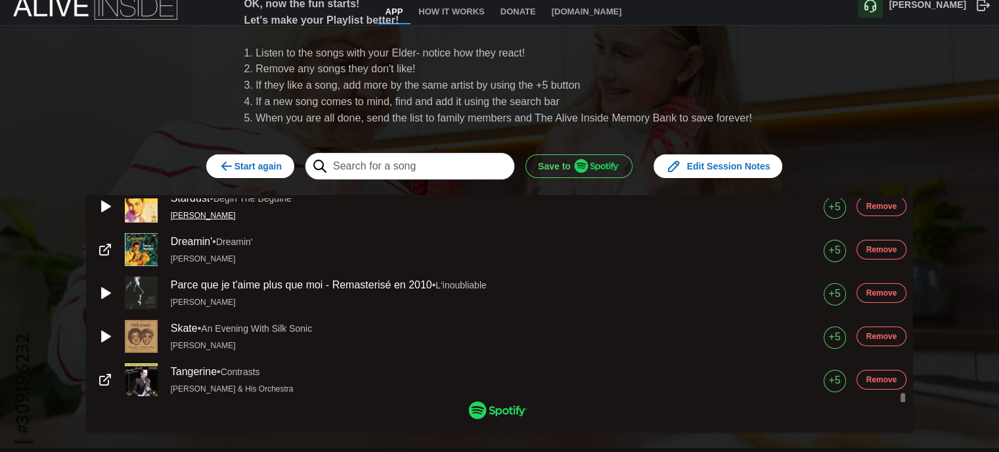
scroll to position [28, 0]
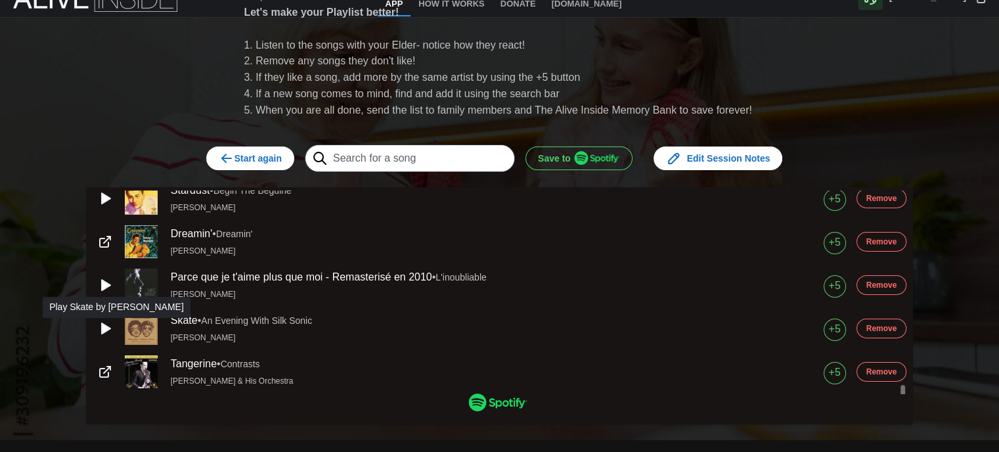
click at [102, 324] on icon "button" at bounding box center [106, 328] width 9 height 11
click at [101, 323] on rect "button" at bounding box center [102, 327] width 3 height 9
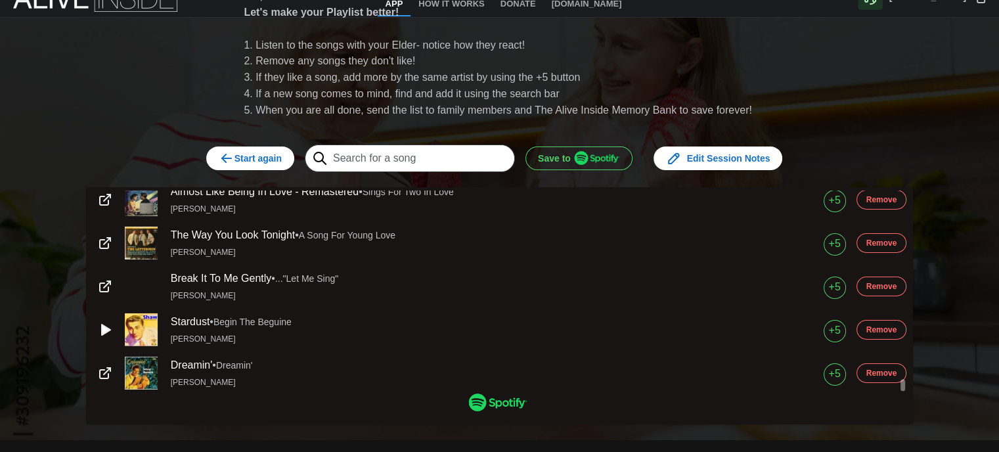
scroll to position [4374, 0]
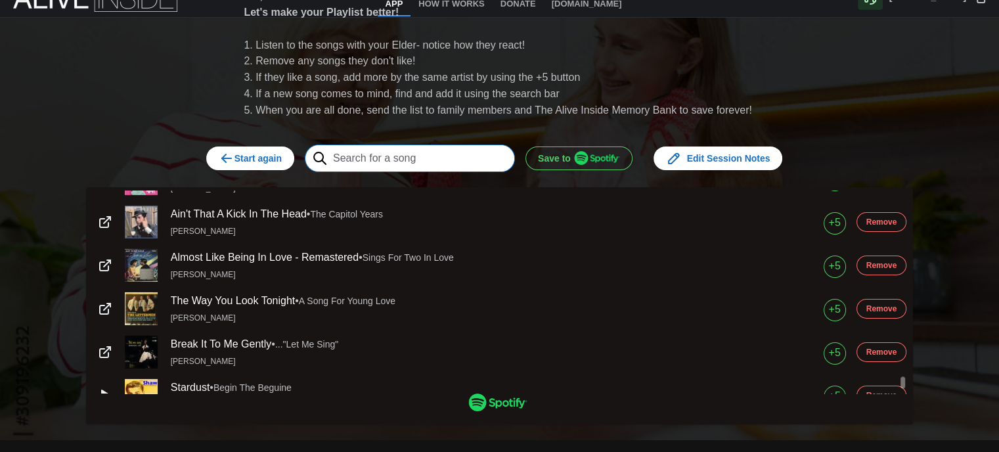
click at [436, 148] on input "text" at bounding box center [410, 159] width 210 height 28
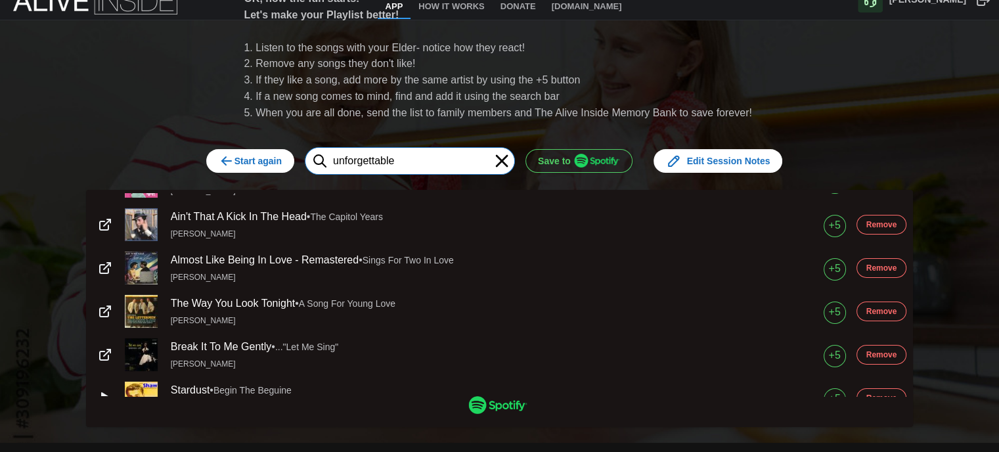
scroll to position [0, 0]
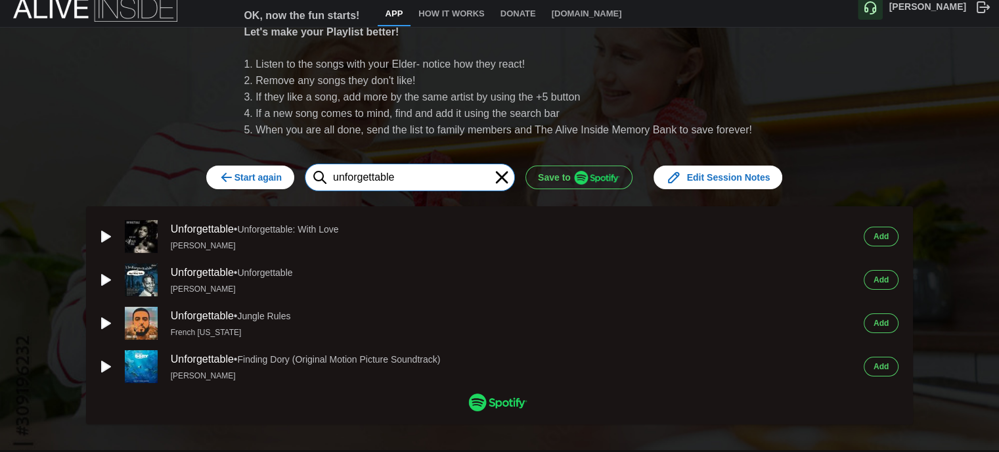
type input "unforgettable"
click at [886, 231] on span "Add" at bounding box center [881, 236] width 15 height 18
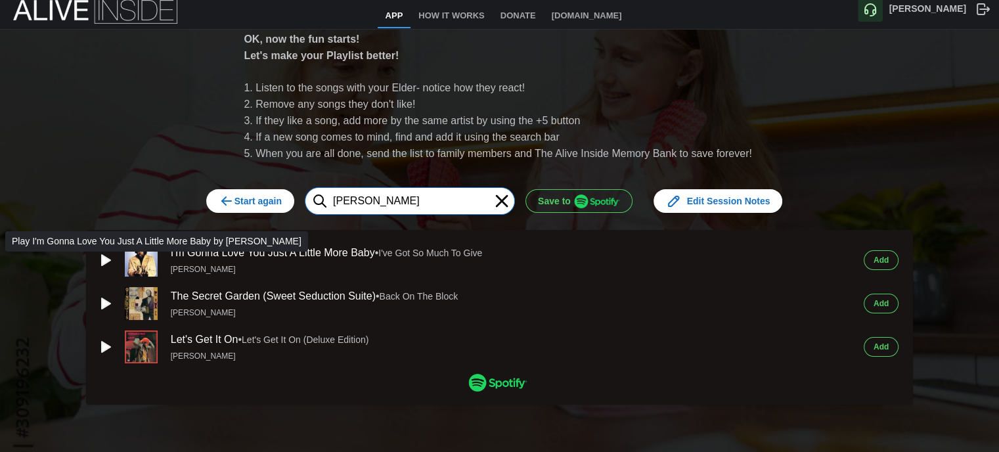
type input "[PERSON_NAME]"
click at [105, 255] on icon "button" at bounding box center [106, 260] width 9 height 11
click at [101, 253] on icon "button" at bounding box center [105, 260] width 16 height 16
click at [889, 258] on span "Add" at bounding box center [881, 260] width 15 height 18
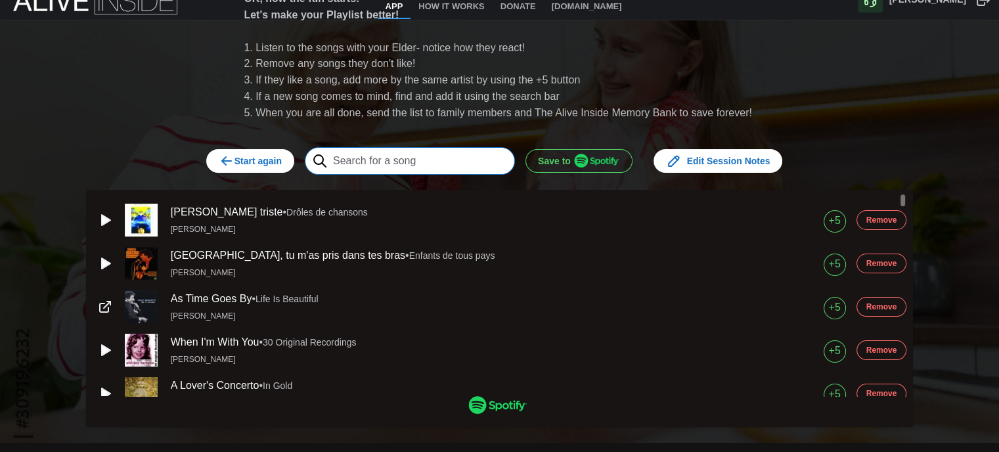
click at [456, 163] on input "text" at bounding box center [410, 161] width 210 height 28
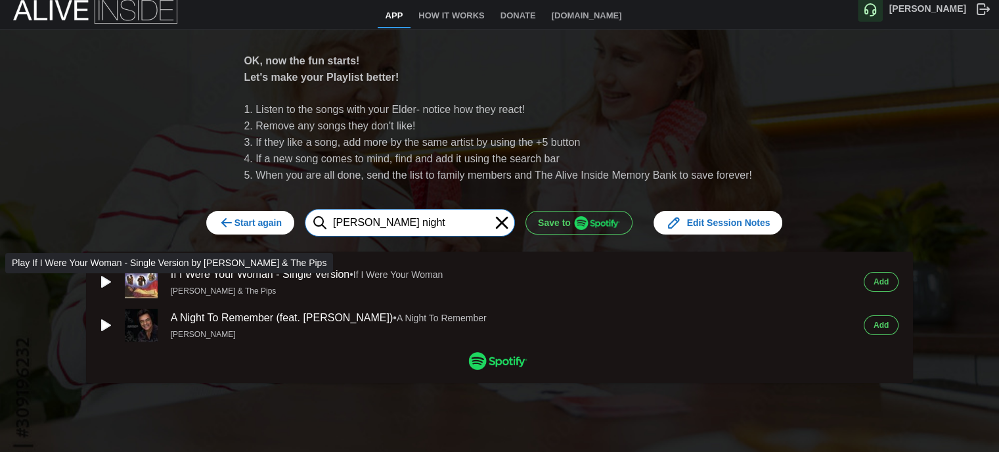
type input "[PERSON_NAME] night"
click at [104, 275] on icon "button" at bounding box center [105, 282] width 16 height 16
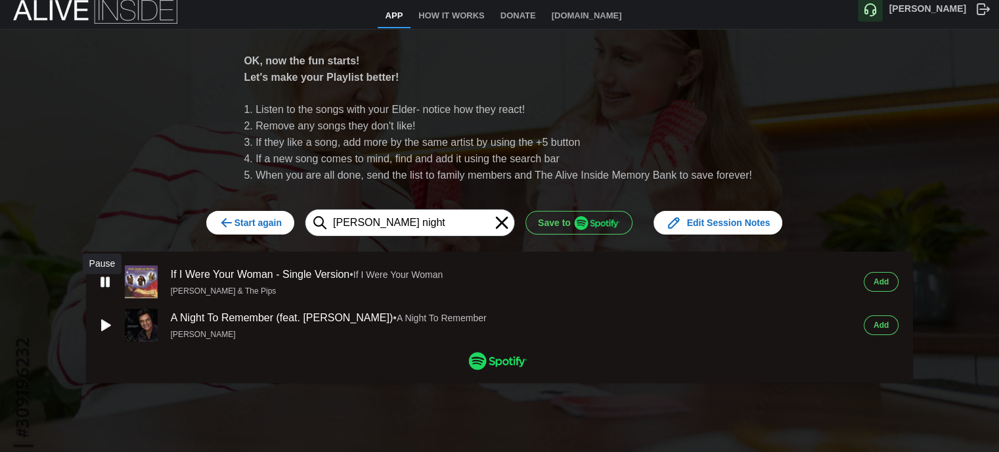
click at [106, 277] on rect "button" at bounding box center [107, 281] width 3 height 9
click at [896, 273] on button "Add" at bounding box center [881, 282] width 35 height 20
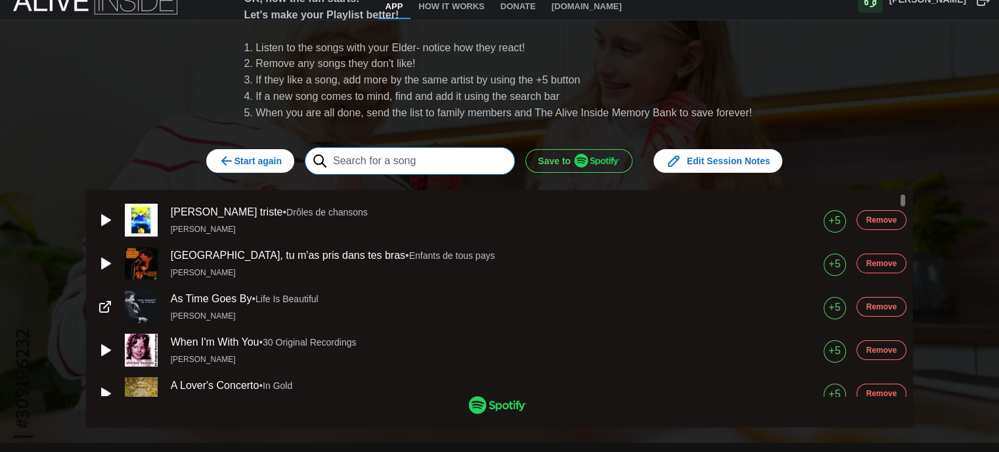
click at [452, 159] on input "text" at bounding box center [410, 161] width 210 height 28
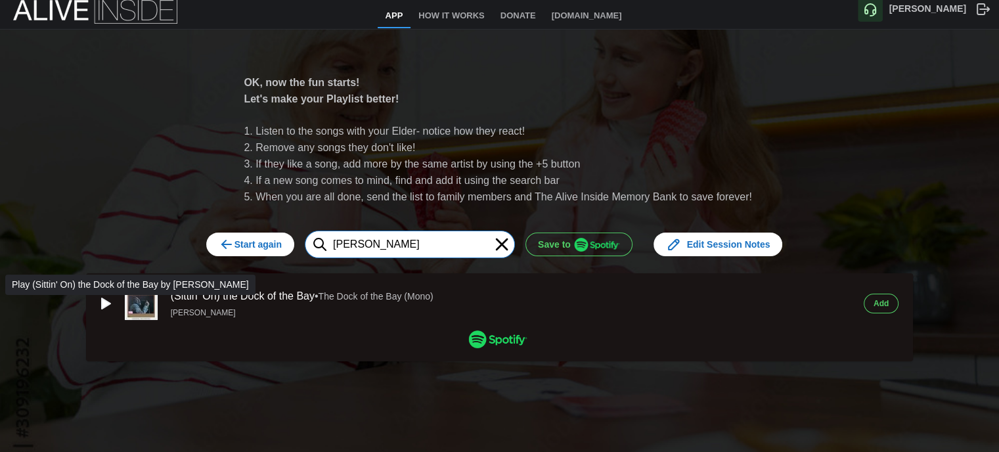
type input "[PERSON_NAME]"
click at [102, 299] on icon "button" at bounding box center [106, 303] width 9 height 11
click at [101, 299] on rect "button" at bounding box center [102, 303] width 3 height 9
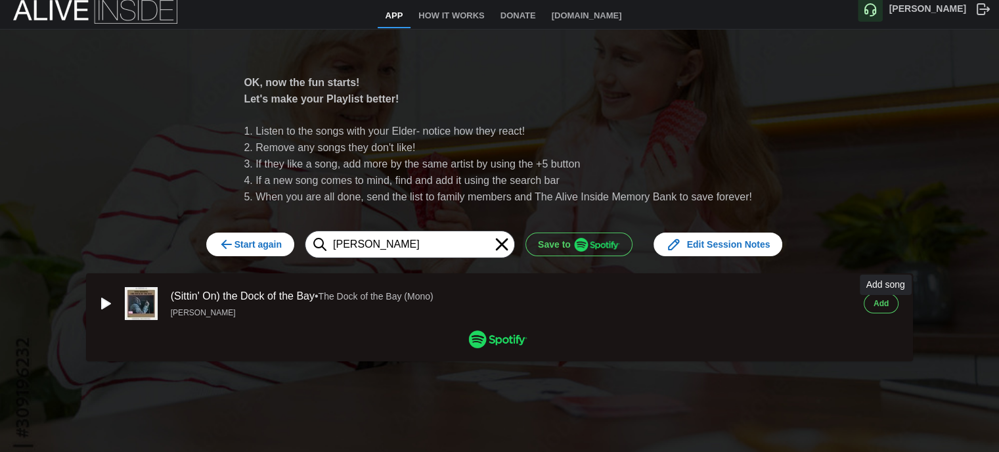
click at [888, 300] on span "Add" at bounding box center [881, 303] width 15 height 18
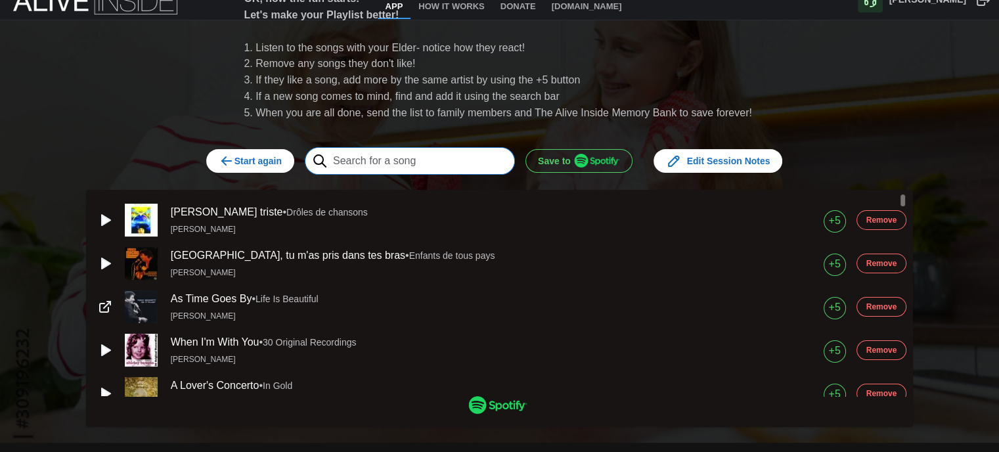
click at [432, 160] on input "text" at bounding box center [410, 161] width 210 height 28
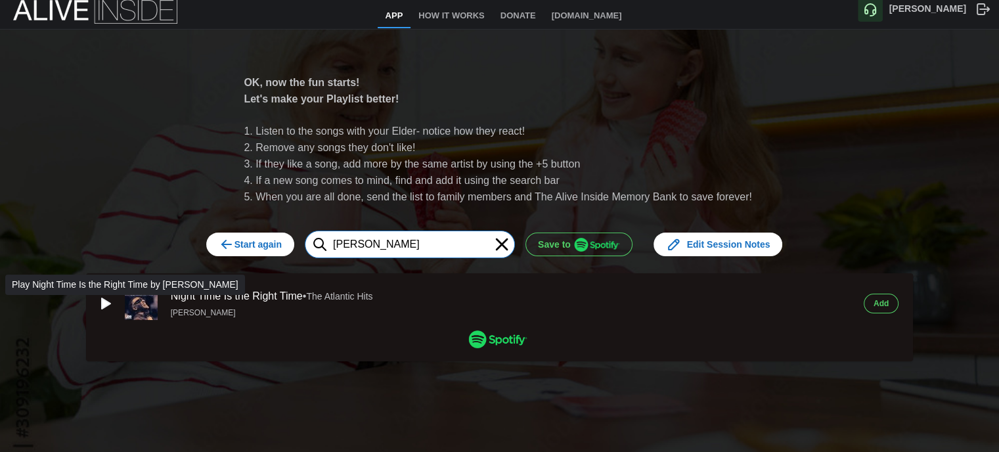
type input "[PERSON_NAME]"
click at [102, 298] on icon "button" at bounding box center [106, 303] width 9 height 11
click at [100, 303] on icon "button" at bounding box center [105, 304] width 16 height 16
click at [889, 296] on span "Add" at bounding box center [881, 303] width 15 height 18
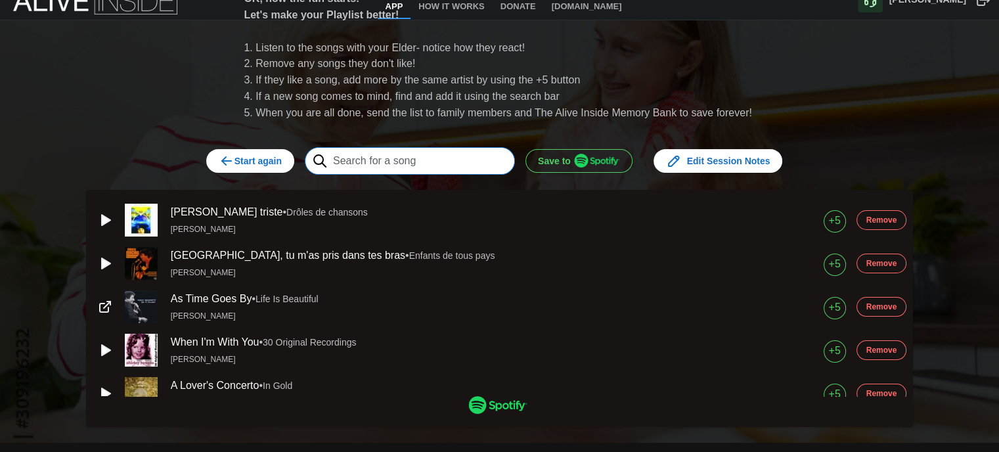
click at [418, 168] on input "text" at bounding box center [410, 161] width 210 height 28
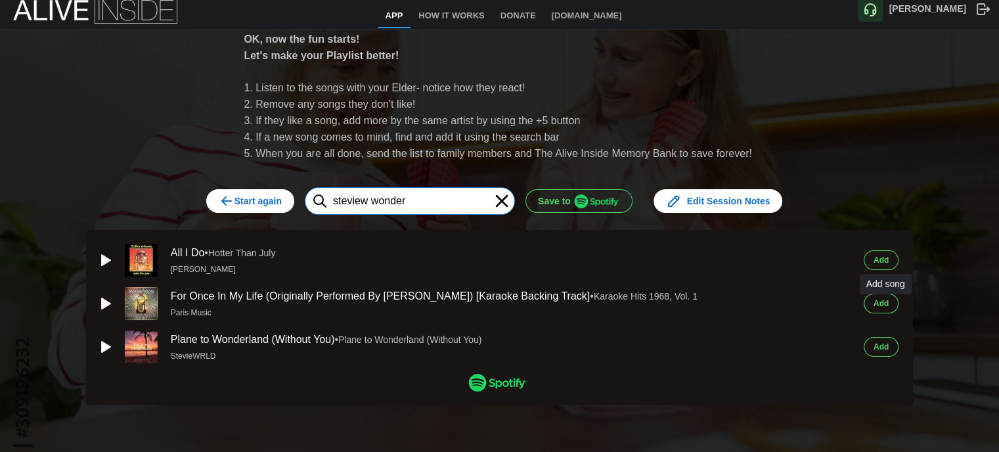
type input "steview wonder"
click at [882, 300] on span "Add" at bounding box center [881, 303] width 15 height 18
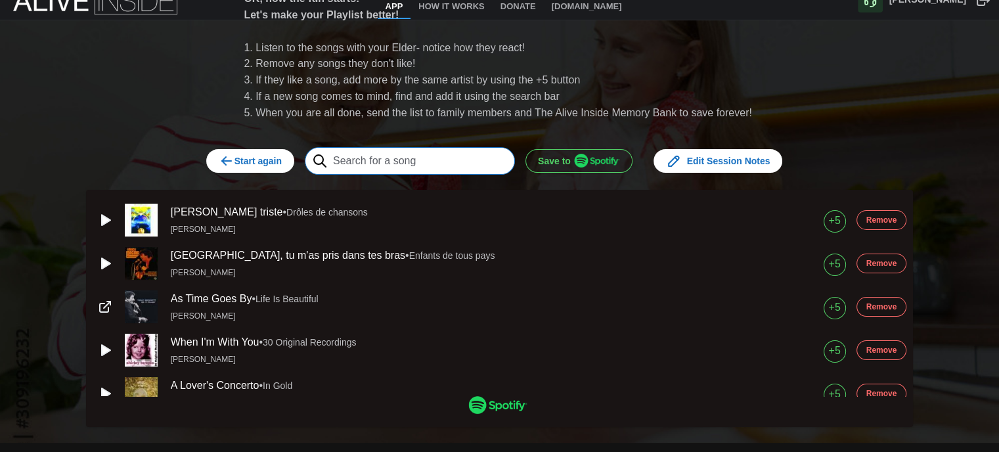
click at [438, 165] on input "text" at bounding box center [410, 161] width 210 height 28
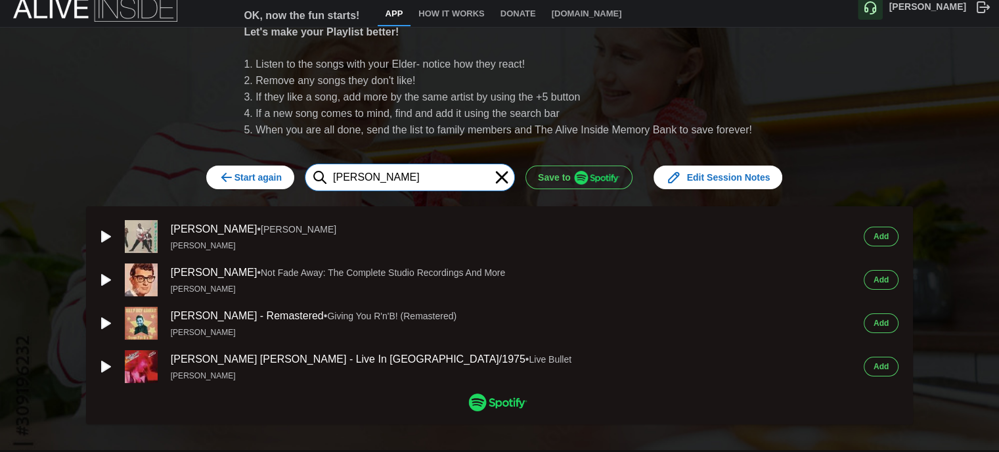
type input "[PERSON_NAME]"
click at [91, 236] on div "[PERSON_NAME] • [PERSON_NAME] [PERSON_NAME] Add [PERSON_NAME] • Not Fade Away: …" at bounding box center [498, 301] width 818 height 163
click at [102, 236] on icon "button" at bounding box center [106, 236] width 9 height 11
click at [881, 235] on span "Add" at bounding box center [881, 236] width 15 height 18
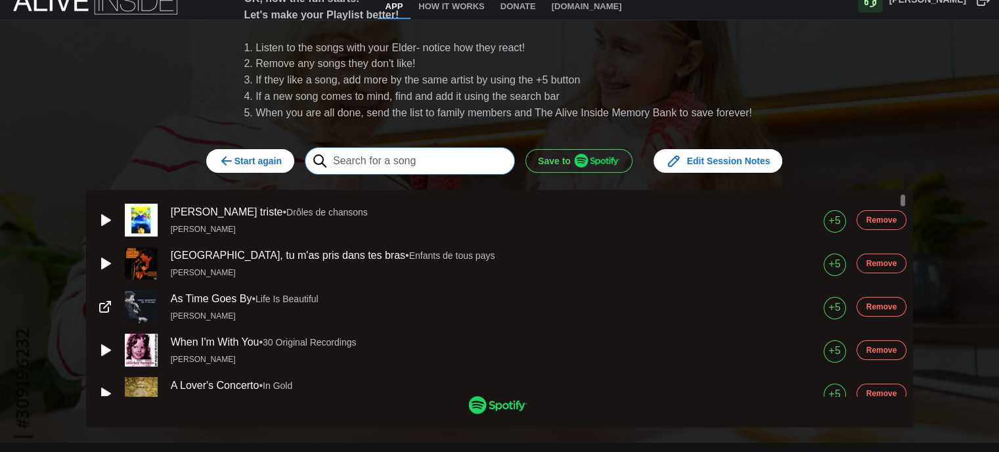
click at [407, 163] on input "text" at bounding box center [410, 161] width 210 height 28
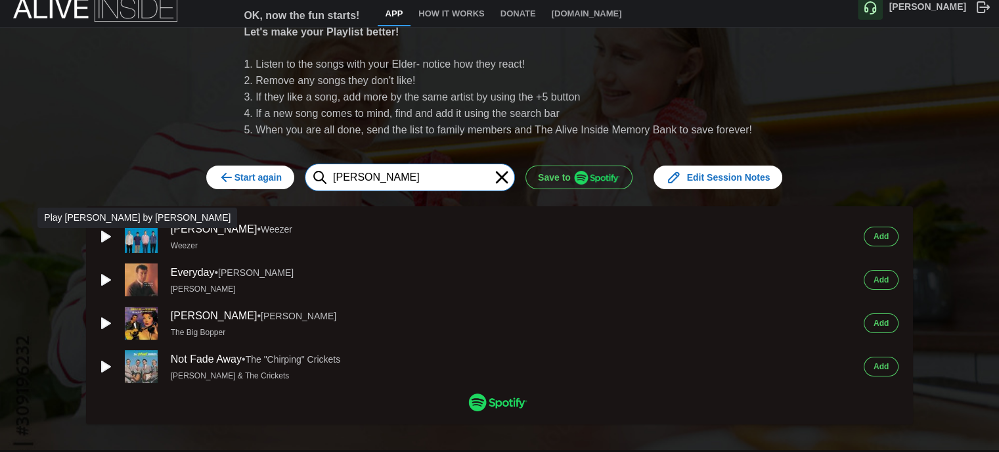
type input "[PERSON_NAME]"
click at [102, 233] on icon "button" at bounding box center [106, 236] width 9 height 11
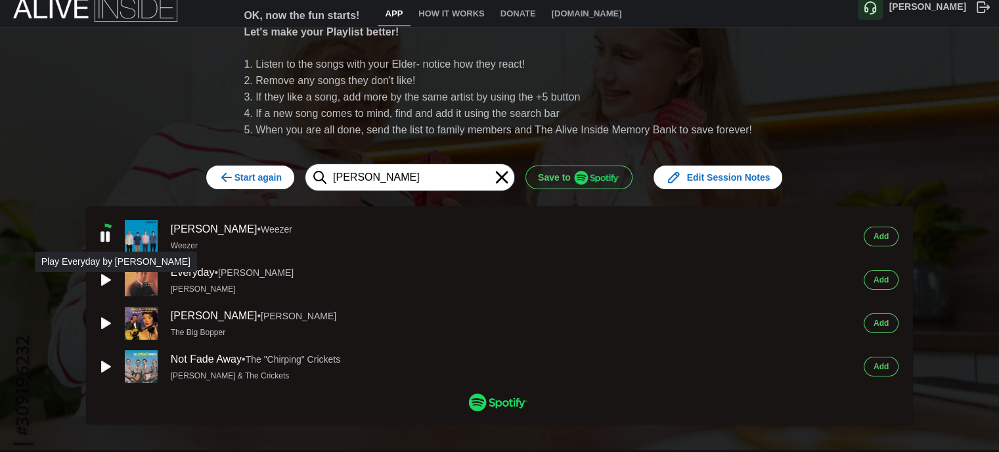
click at [102, 275] on icon "button" at bounding box center [106, 280] width 9 height 11
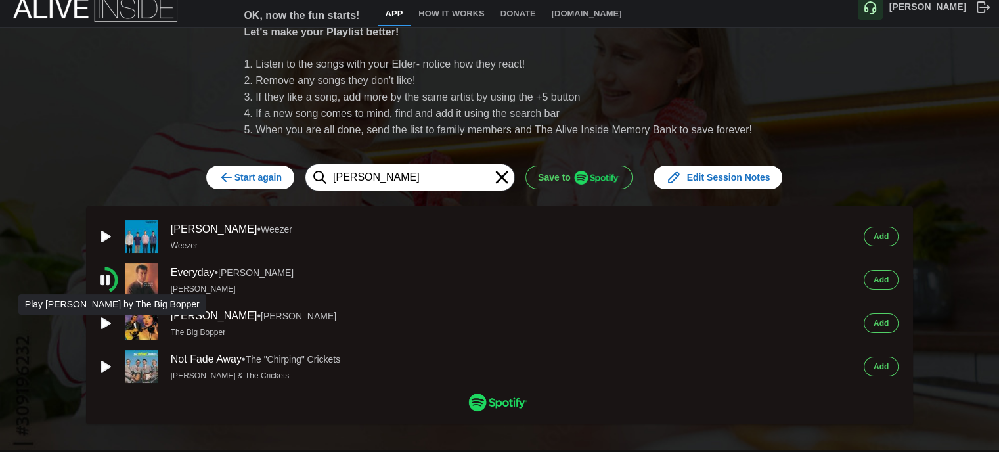
click at [105, 321] on icon "button" at bounding box center [105, 323] width 16 height 16
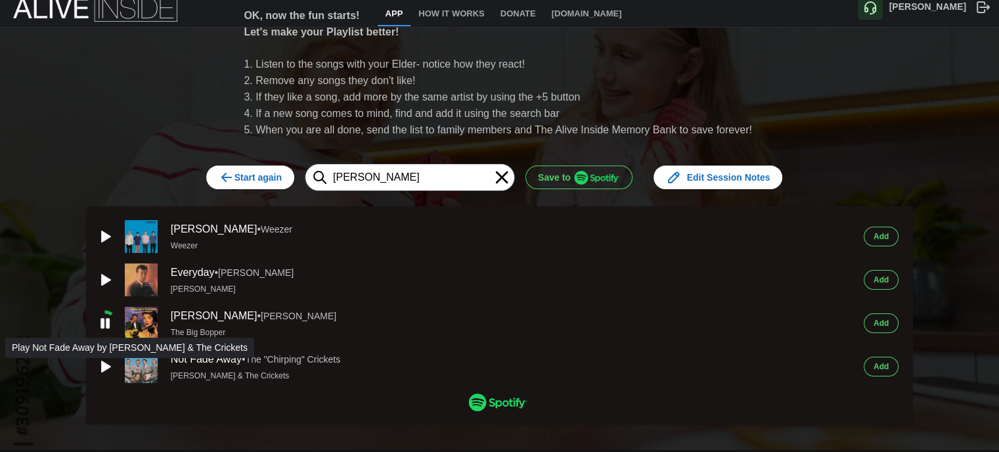
click at [102, 363] on icon "button" at bounding box center [106, 366] width 9 height 11
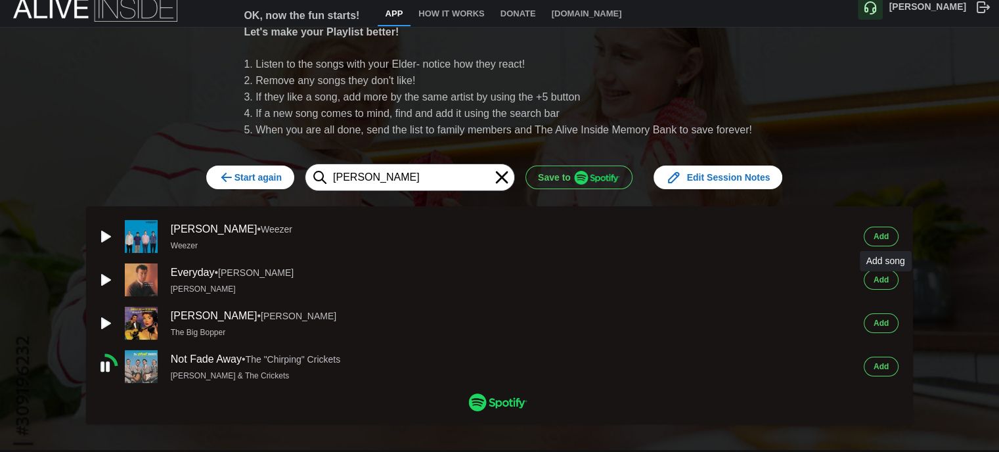
click at [880, 274] on span "Add" at bounding box center [881, 280] width 15 height 18
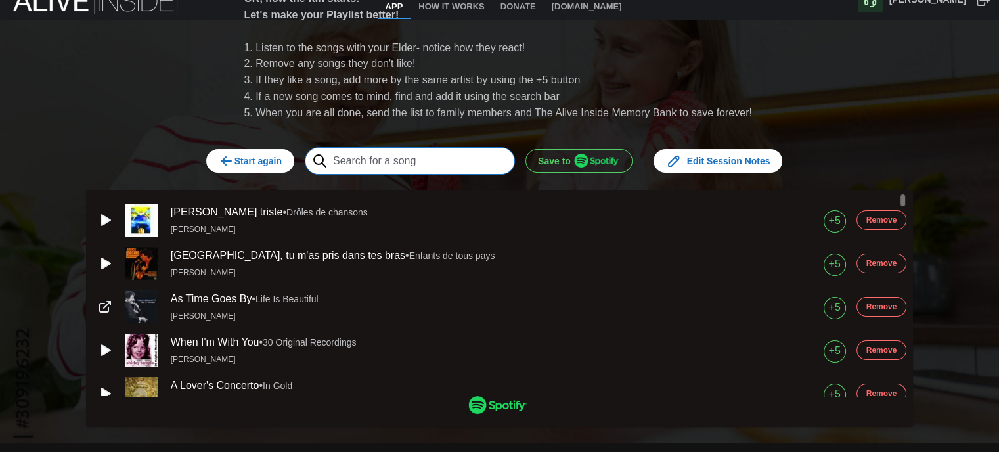
click at [411, 166] on input "text" at bounding box center [410, 161] width 210 height 28
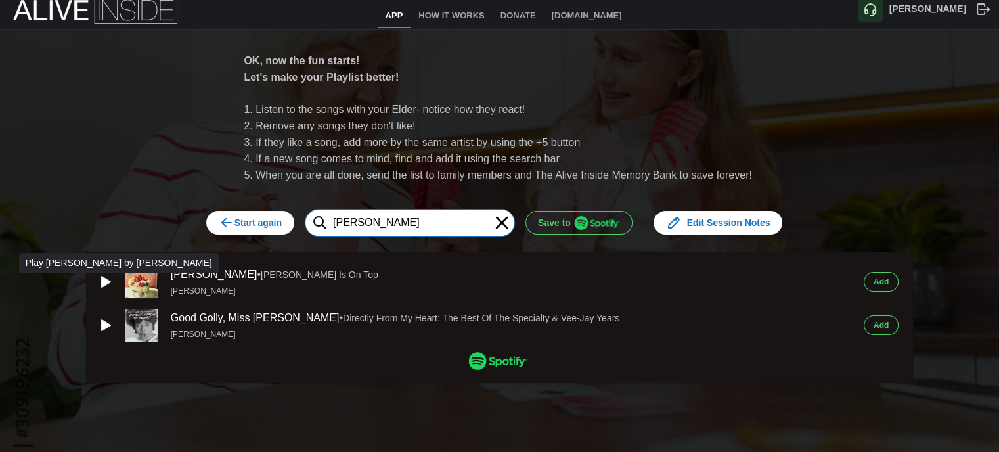
type input "[PERSON_NAME]"
click at [102, 274] on icon "button" at bounding box center [105, 282] width 16 height 16
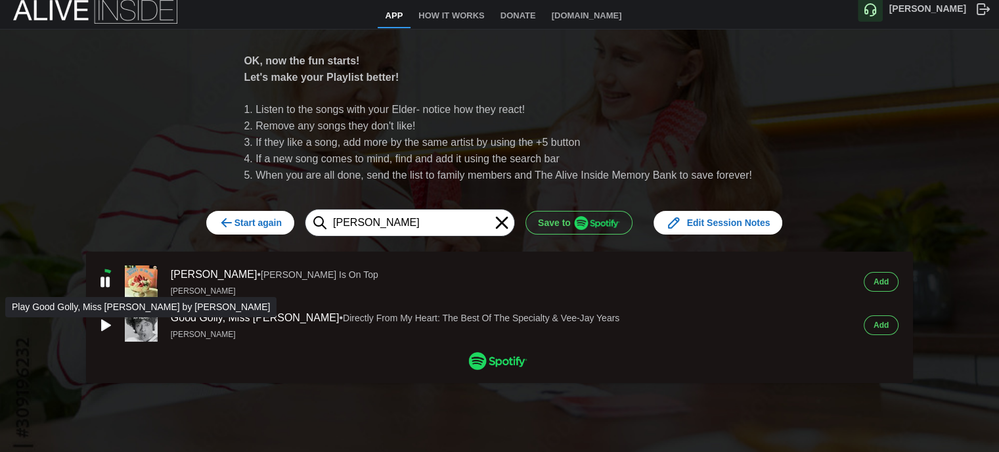
click at [101, 324] on icon "button" at bounding box center [105, 325] width 16 height 16
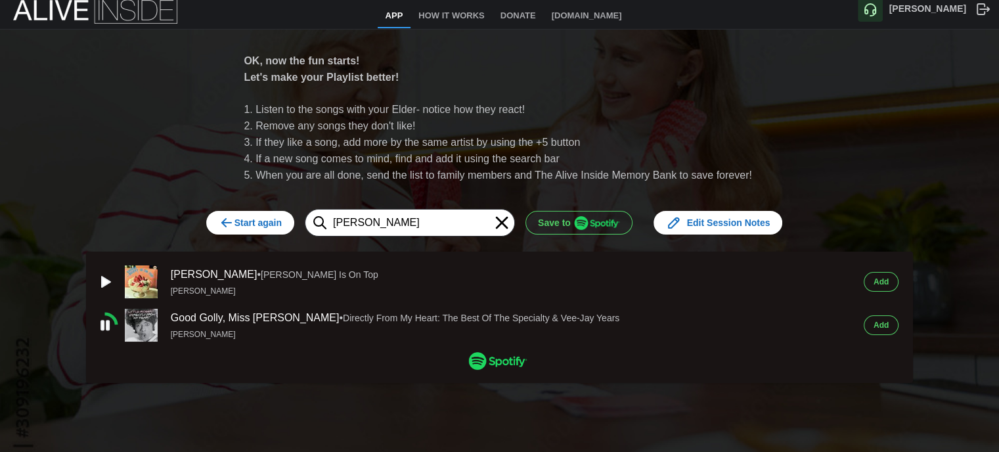
click at [880, 275] on span "Add" at bounding box center [881, 282] width 15 height 18
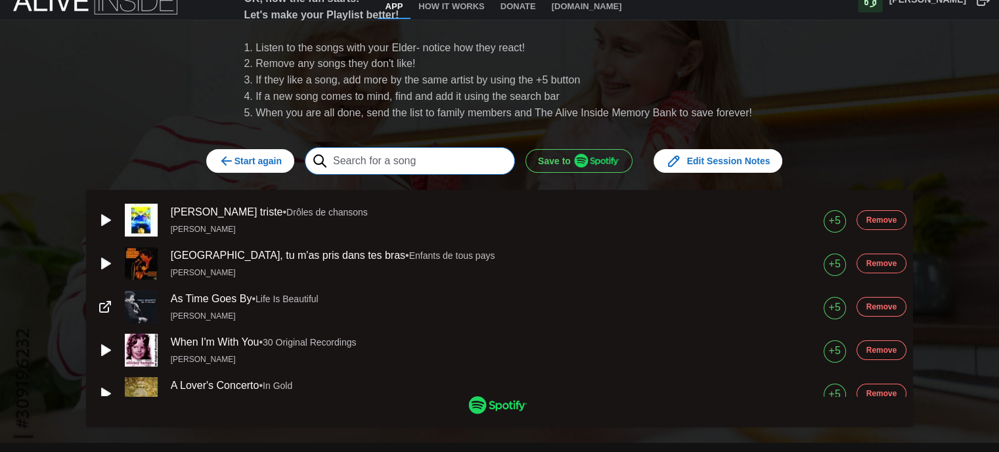
click at [424, 164] on input "text" at bounding box center [410, 161] width 210 height 28
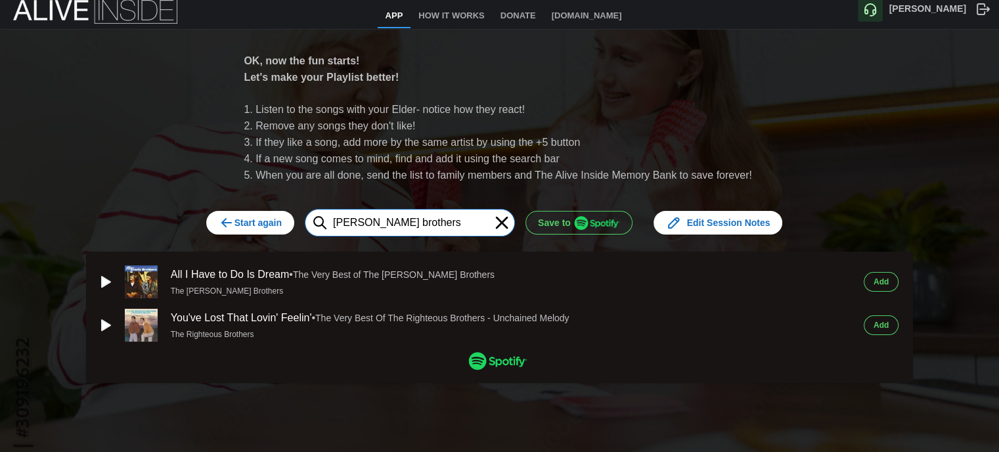
type input "[PERSON_NAME] brothers"
click at [104, 277] on icon "button" at bounding box center [106, 282] width 9 height 11
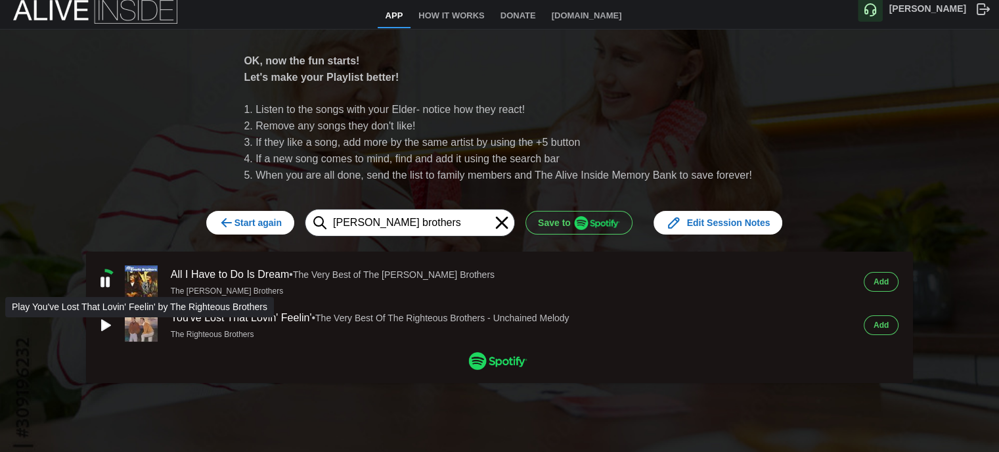
click at [102, 317] on icon "button" at bounding box center [105, 325] width 16 height 16
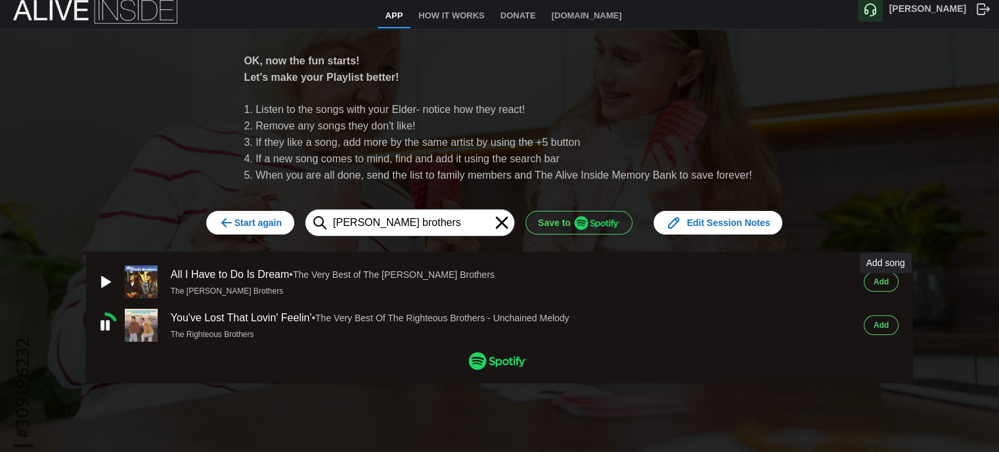
click at [889, 273] on span "Add" at bounding box center [881, 282] width 15 height 18
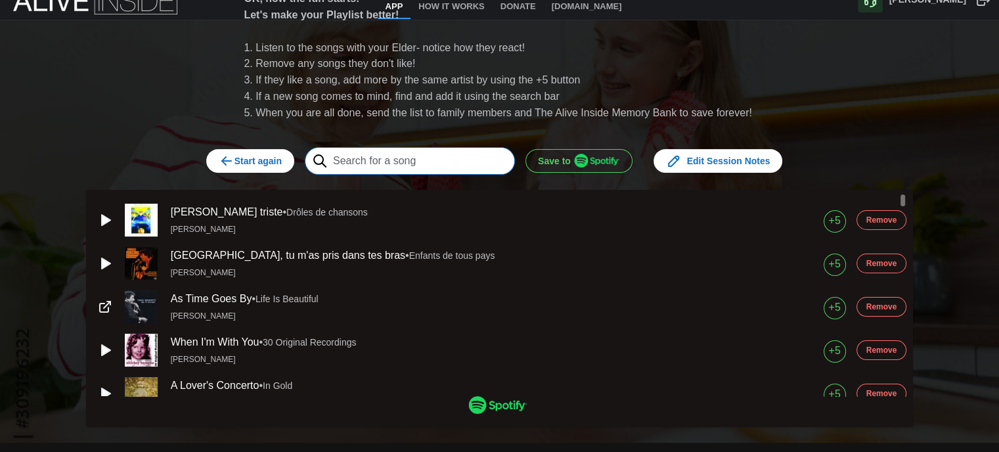
click at [422, 164] on input "text" at bounding box center [410, 161] width 210 height 28
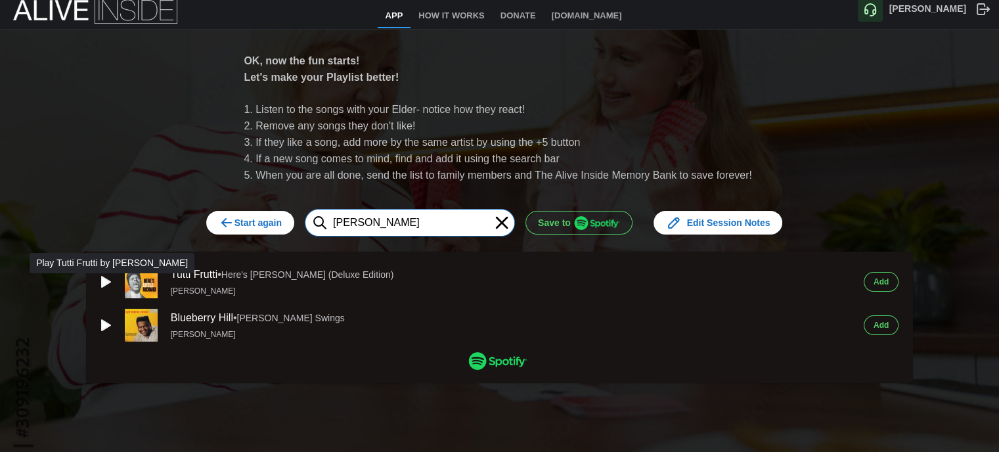
type input "[PERSON_NAME]"
click at [104, 277] on icon "button" at bounding box center [106, 282] width 9 height 11
click at [878, 278] on span "Add" at bounding box center [881, 282] width 15 height 18
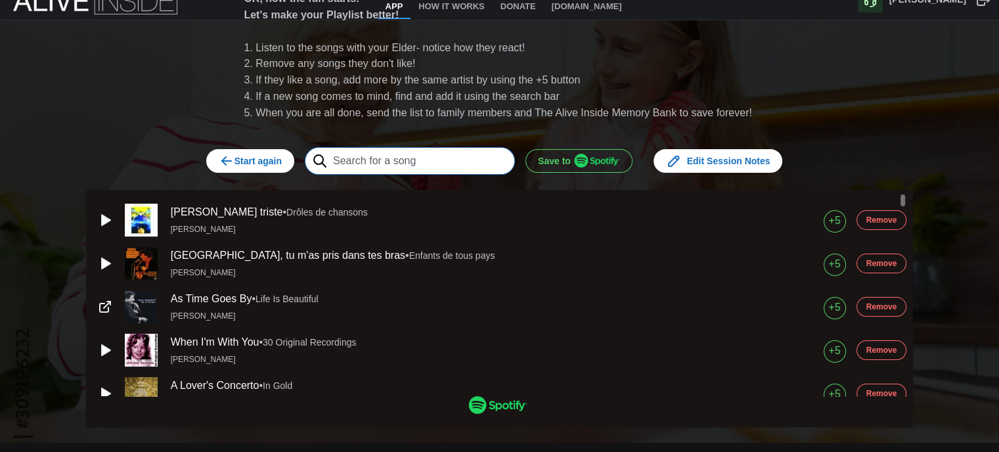
click at [391, 161] on input "text" at bounding box center [410, 161] width 210 height 28
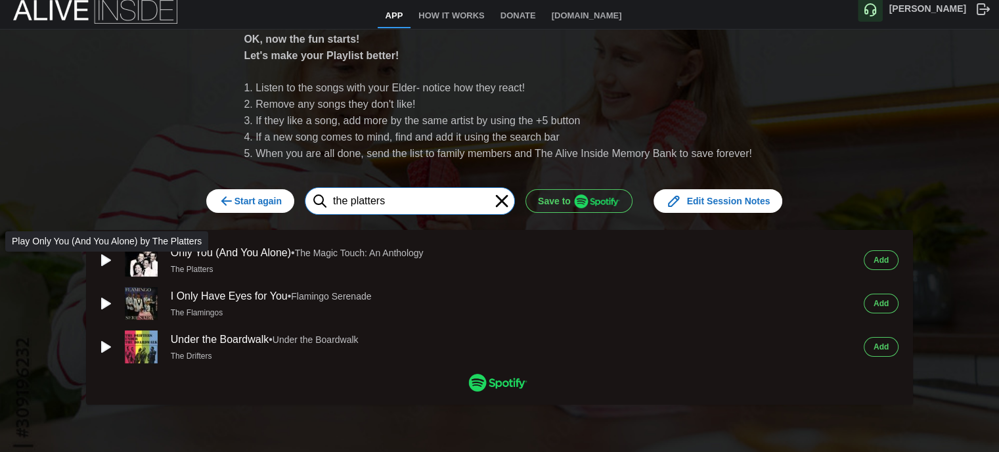
type input "the platters"
click at [102, 255] on icon "button" at bounding box center [106, 260] width 9 height 11
click at [878, 254] on span "Add" at bounding box center [881, 260] width 15 height 18
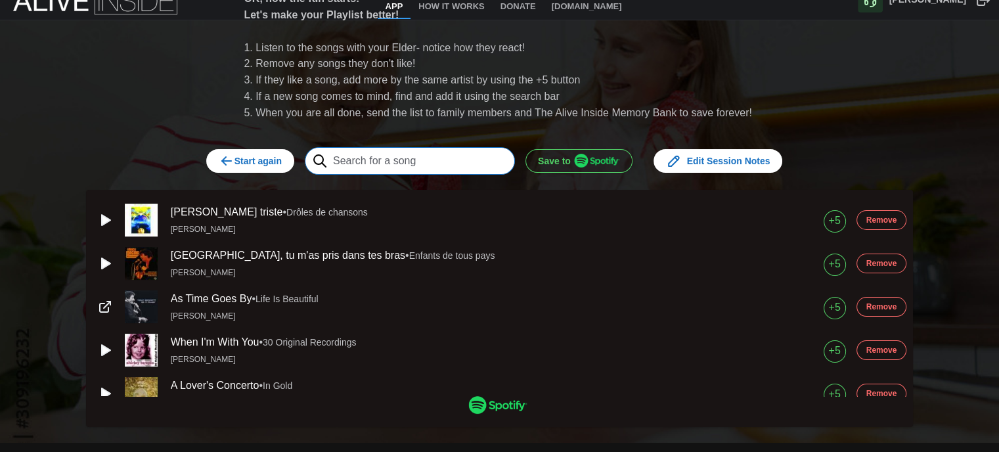
click at [411, 164] on input "text" at bounding box center [410, 161] width 210 height 28
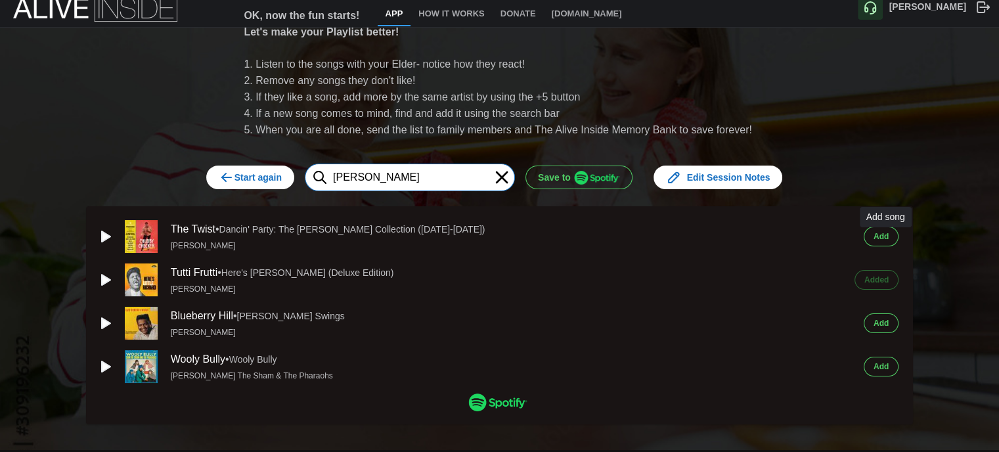
type input "[PERSON_NAME]"
click at [880, 233] on span "Add" at bounding box center [881, 236] width 15 height 18
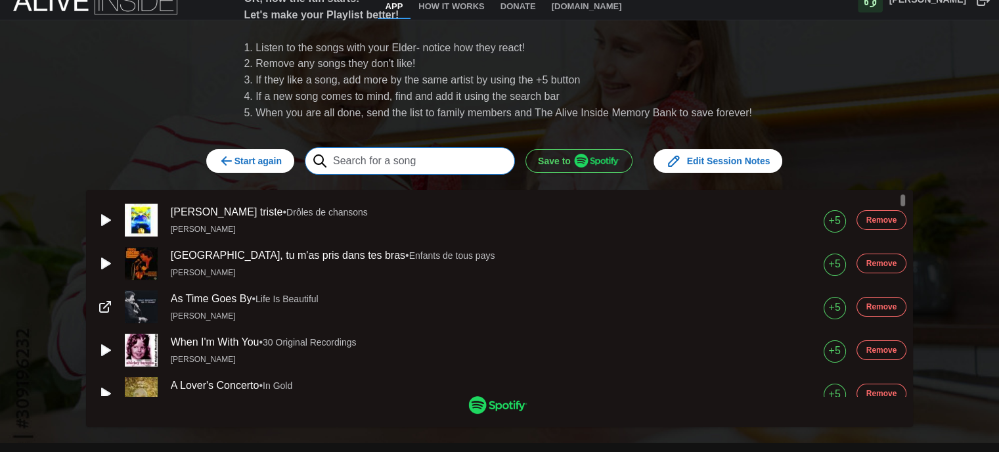
click at [439, 161] on input "text" at bounding box center [410, 161] width 210 height 28
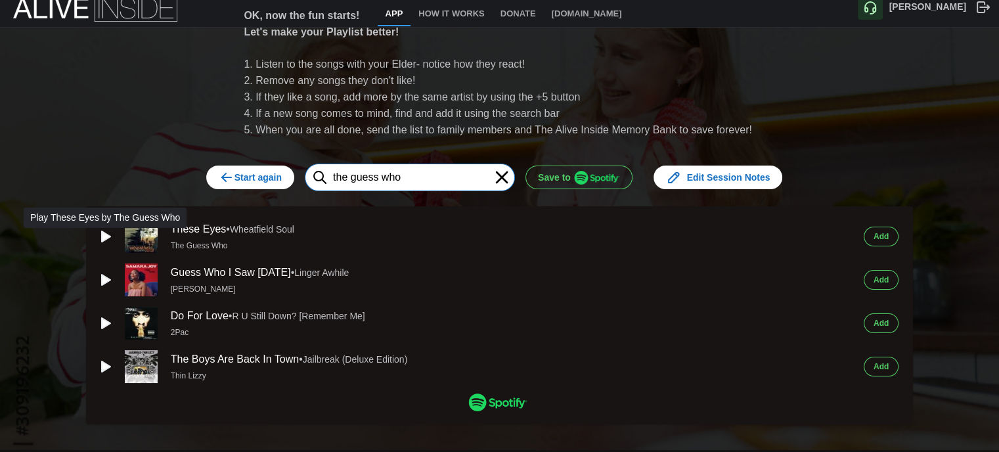
type input "the guess who"
click at [102, 233] on icon "button" at bounding box center [106, 236] width 9 height 11
click at [889, 234] on span "Add" at bounding box center [881, 236] width 15 height 18
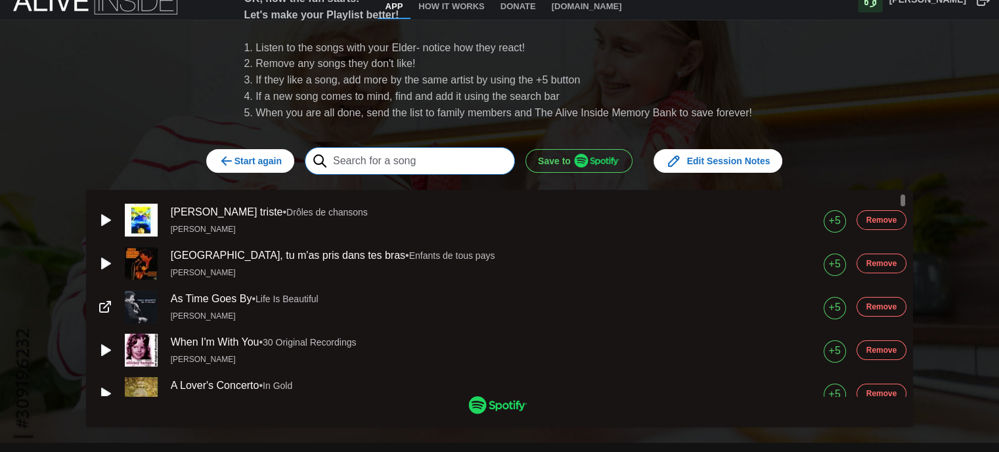
click at [489, 156] on input "text" at bounding box center [410, 161] width 210 height 28
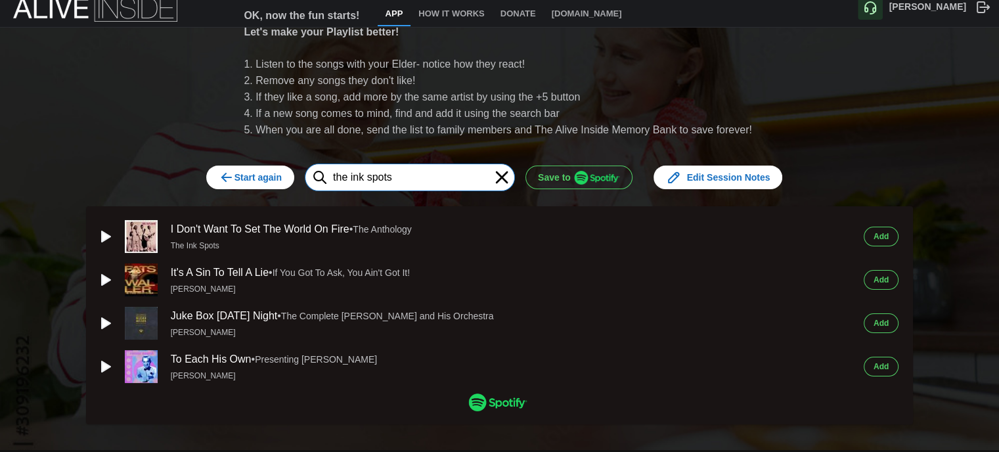
type input "the ink spots"
click at [104, 233] on icon "button" at bounding box center [106, 236] width 9 height 11
click at [880, 234] on span "Add" at bounding box center [881, 236] width 15 height 18
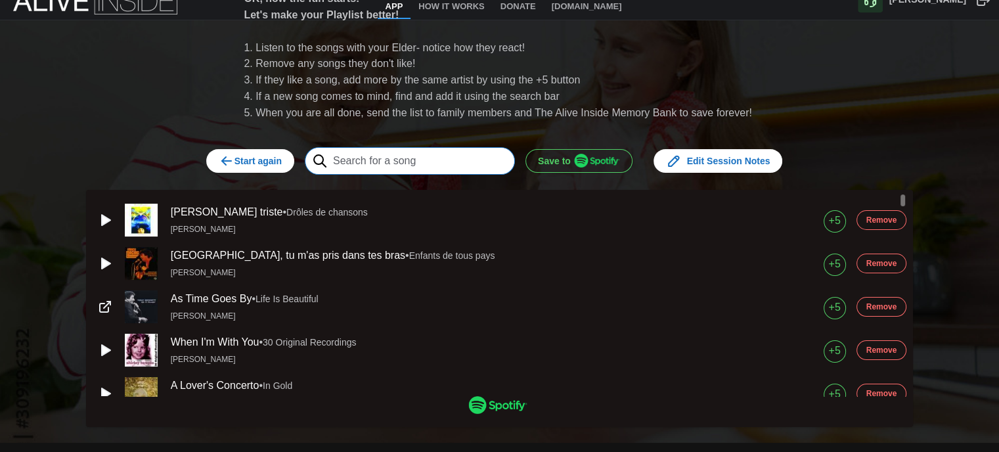
click at [422, 164] on input "text" at bounding box center [410, 161] width 210 height 28
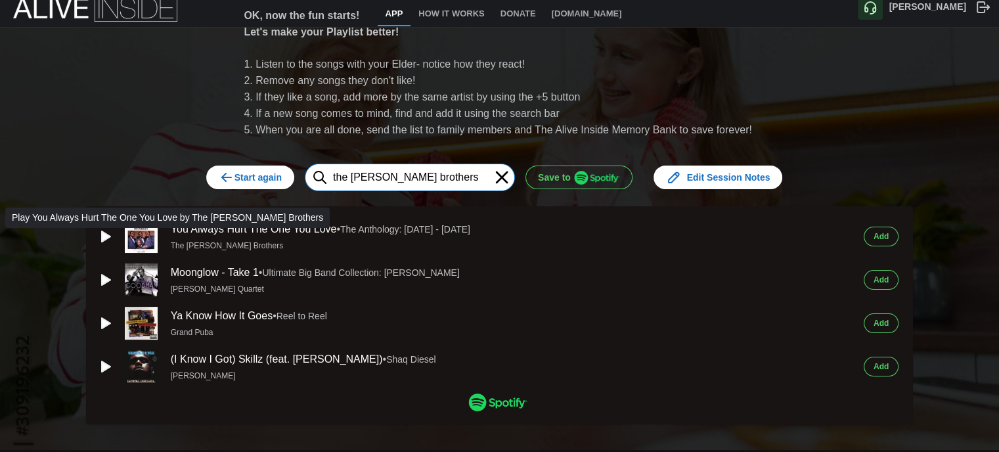
type input "the [PERSON_NAME] brothers"
click at [97, 235] on icon "button" at bounding box center [105, 237] width 16 height 16
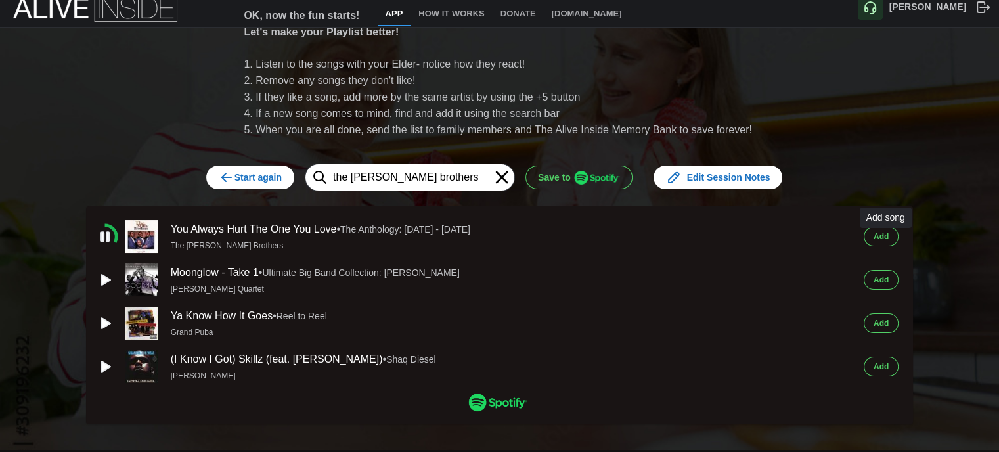
click at [882, 236] on span "Add" at bounding box center [881, 236] width 15 height 18
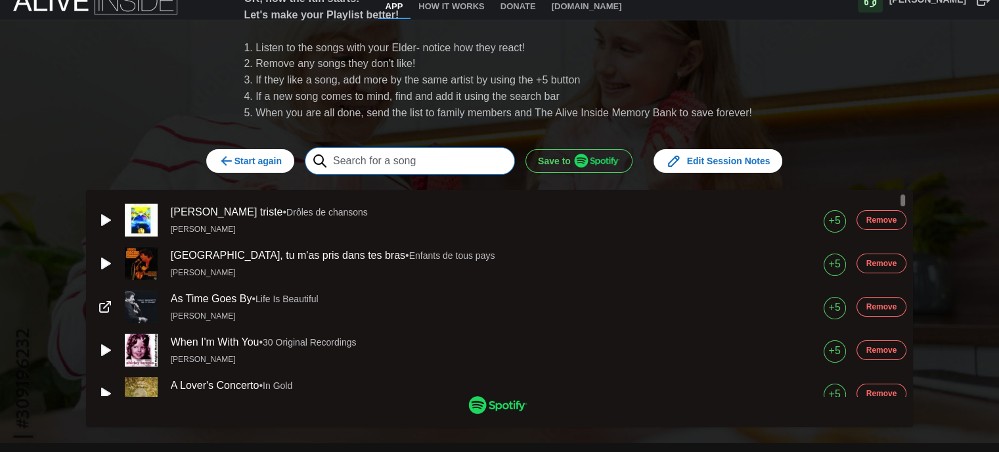
click at [419, 162] on input "text" at bounding box center [410, 161] width 210 height 28
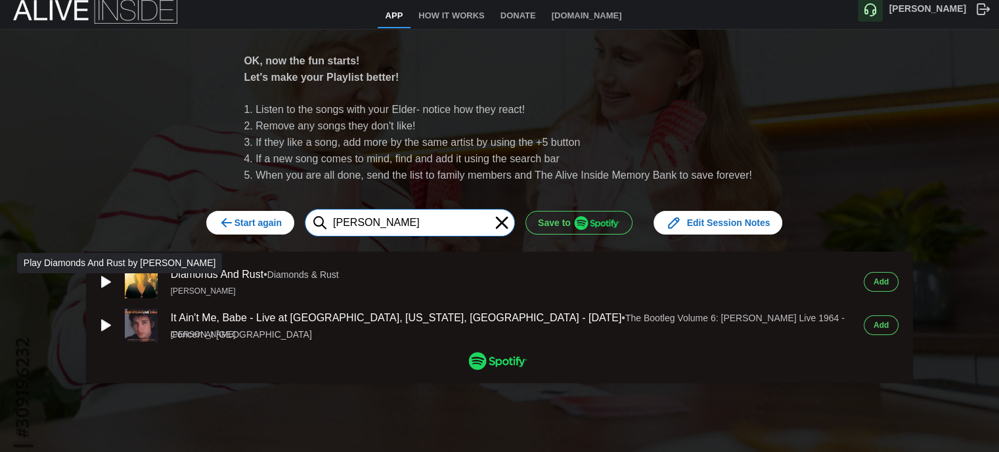
type input "[PERSON_NAME]"
click at [102, 277] on icon "button" at bounding box center [106, 282] width 9 height 11
click at [878, 276] on span "Add" at bounding box center [881, 282] width 15 height 18
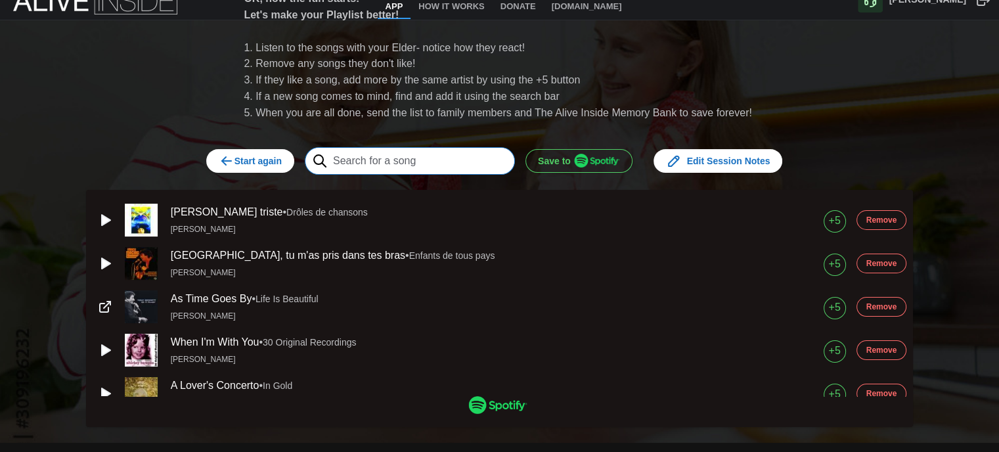
click at [384, 166] on input "text" at bounding box center [410, 161] width 210 height 28
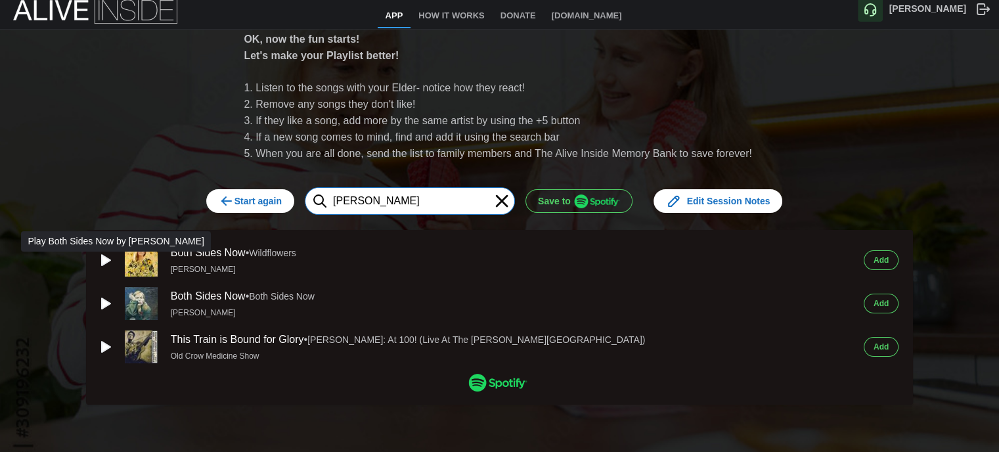
type input "[PERSON_NAME]"
click at [102, 255] on icon "button" at bounding box center [106, 260] width 9 height 11
click at [886, 253] on span "Add" at bounding box center [881, 260] width 15 height 18
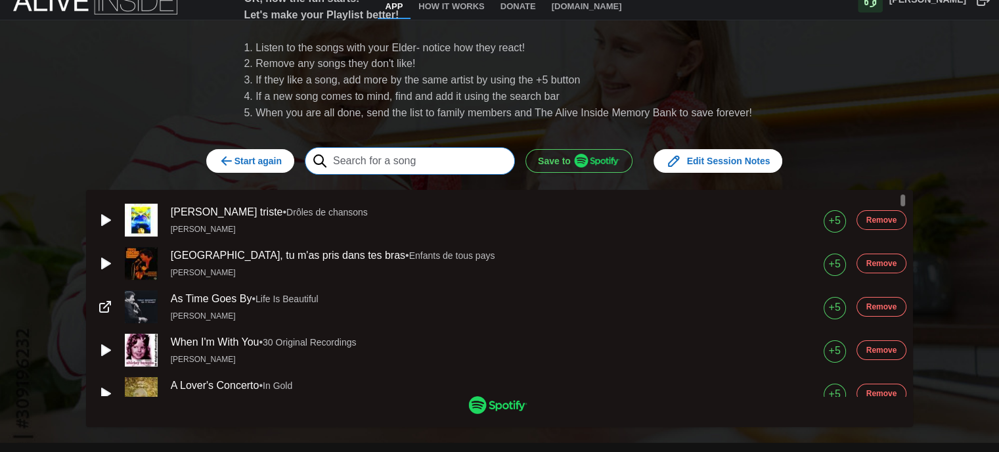
click at [430, 158] on input "text" at bounding box center [410, 161] width 210 height 28
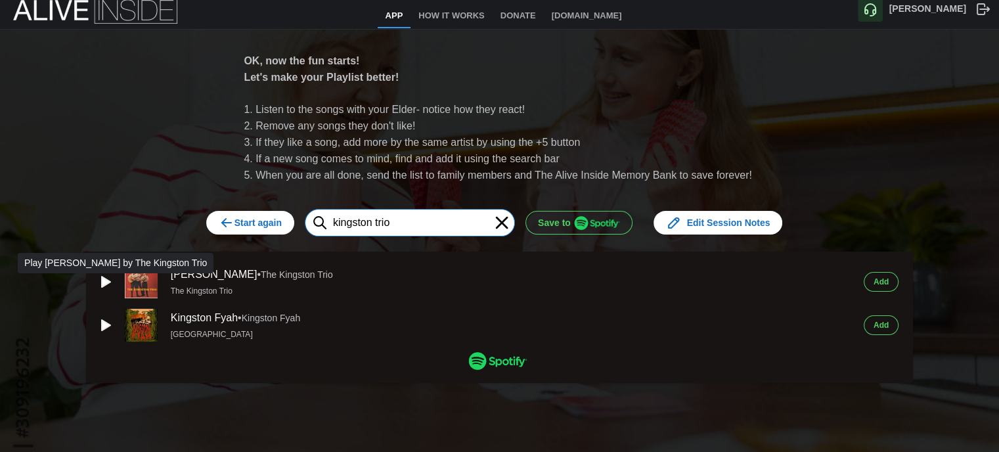
type input "kingston trio"
click at [102, 281] on icon "button" at bounding box center [106, 282] width 9 height 11
click at [883, 277] on span "Add" at bounding box center [881, 282] width 15 height 18
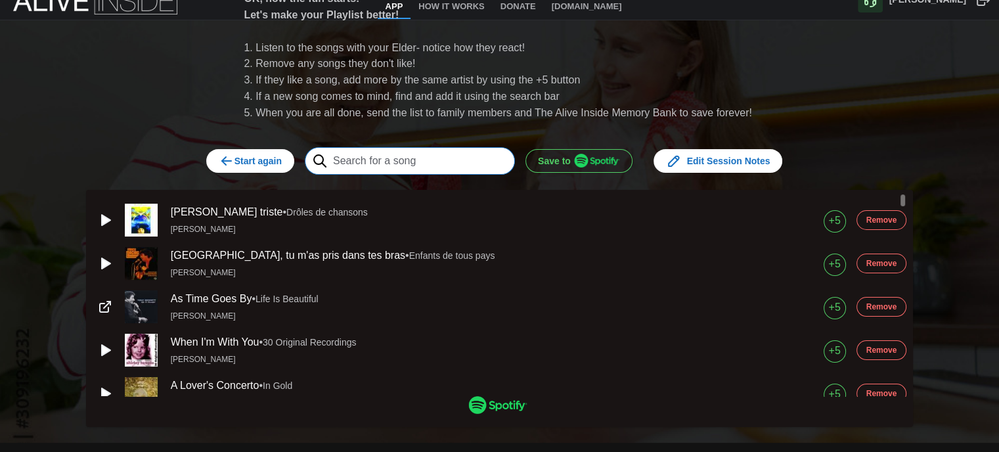
click at [398, 160] on input "text" at bounding box center [410, 161] width 210 height 28
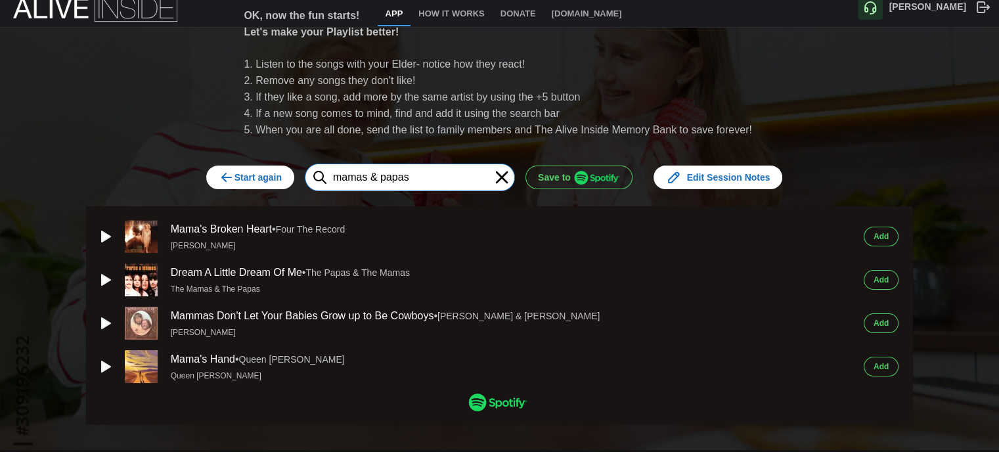
type input "mamas & papas"
click at [875, 277] on button "Add" at bounding box center [881, 280] width 35 height 20
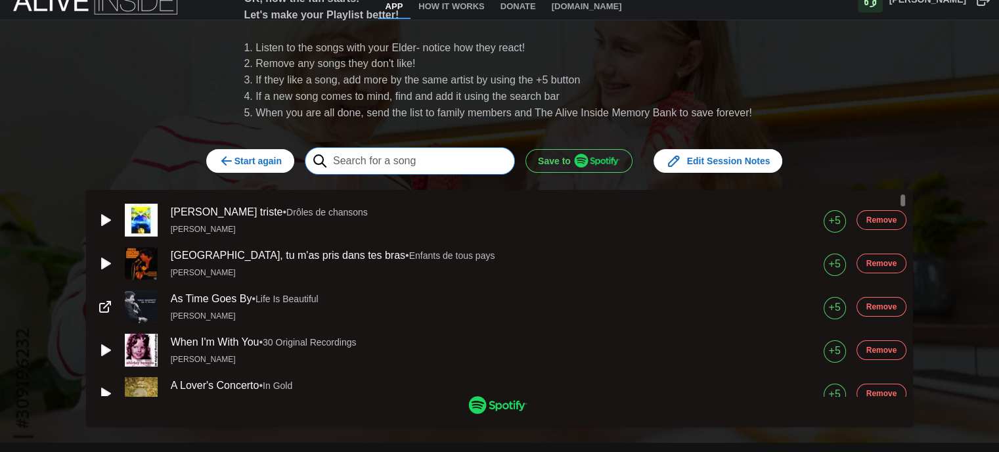
click at [459, 168] on input "text" at bounding box center [410, 161] width 210 height 28
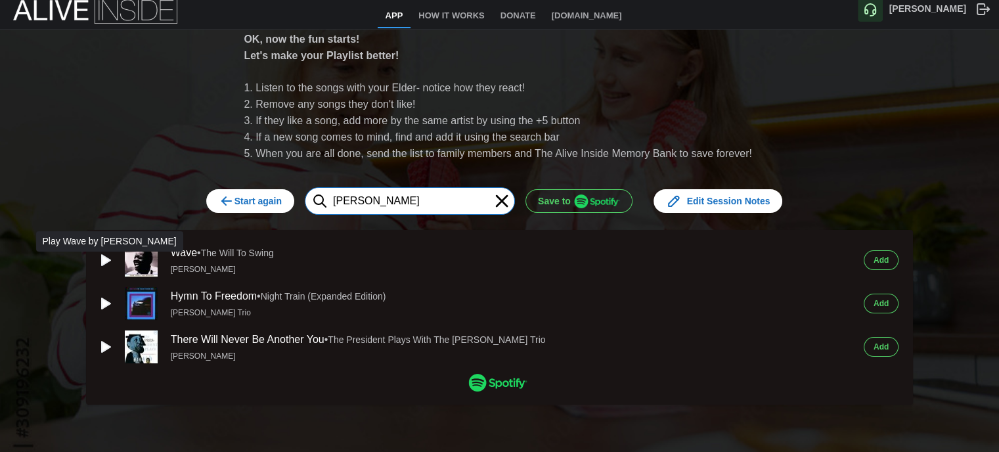
type input "[PERSON_NAME]"
click at [102, 252] on icon "button" at bounding box center [105, 260] width 16 height 16
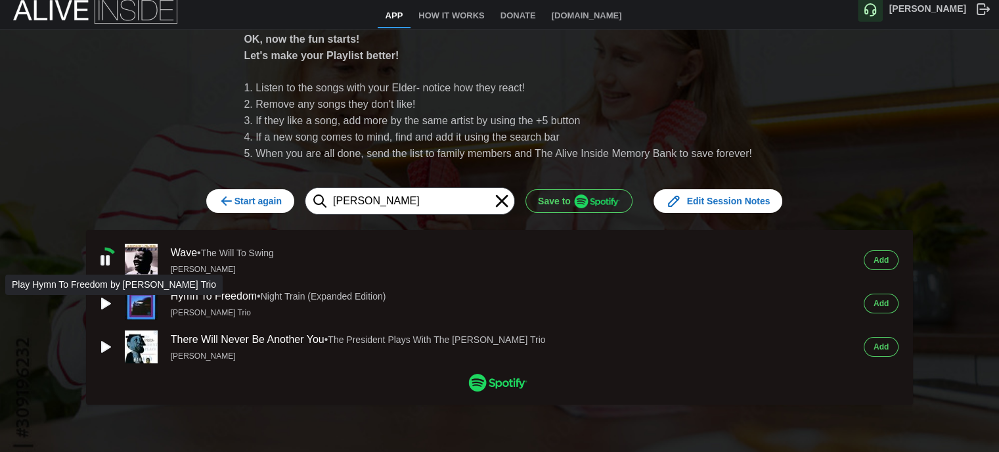
click at [102, 298] on icon "button" at bounding box center [106, 303] width 9 height 11
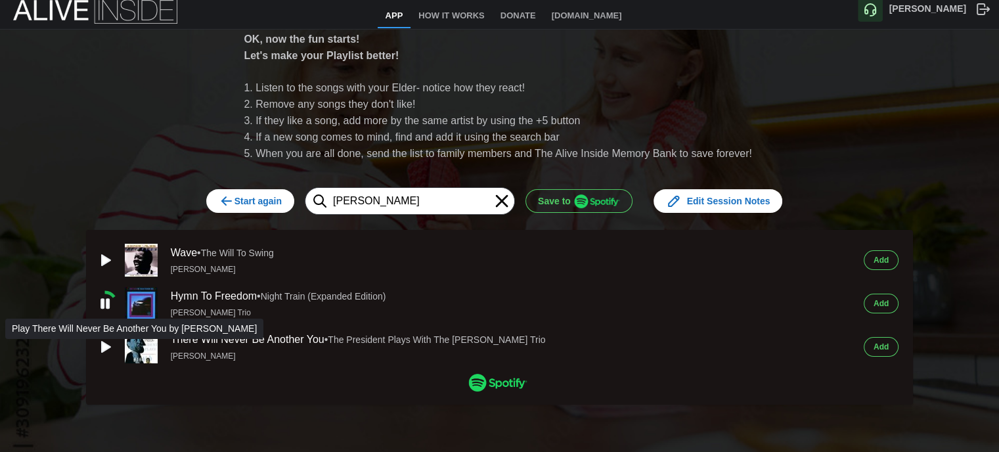
click at [102, 342] on icon "button" at bounding box center [106, 347] width 9 height 11
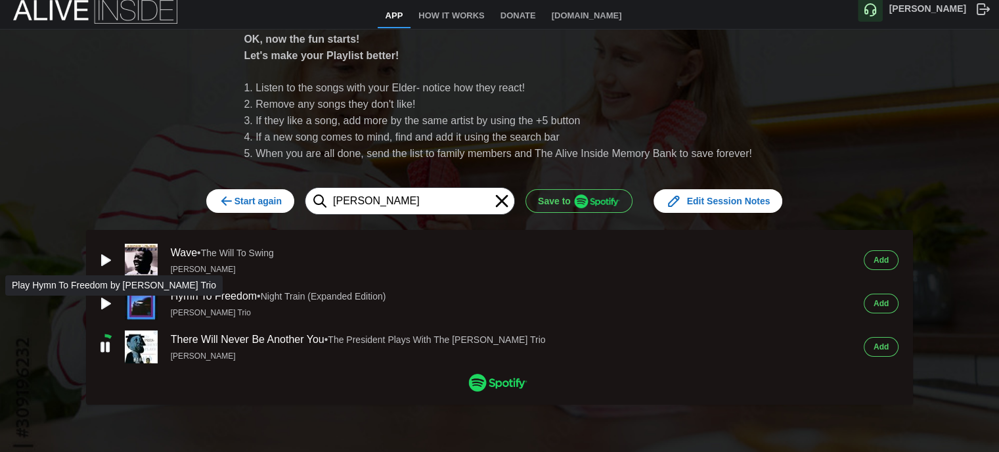
click at [102, 298] on icon "button" at bounding box center [106, 303] width 9 height 11
click at [896, 295] on button "Add" at bounding box center [881, 304] width 35 height 20
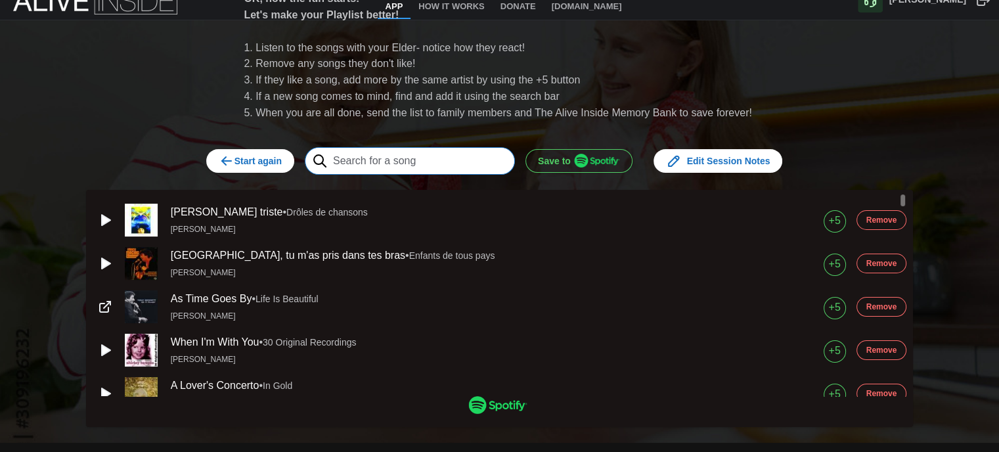
click at [464, 156] on input "text" at bounding box center [410, 161] width 210 height 28
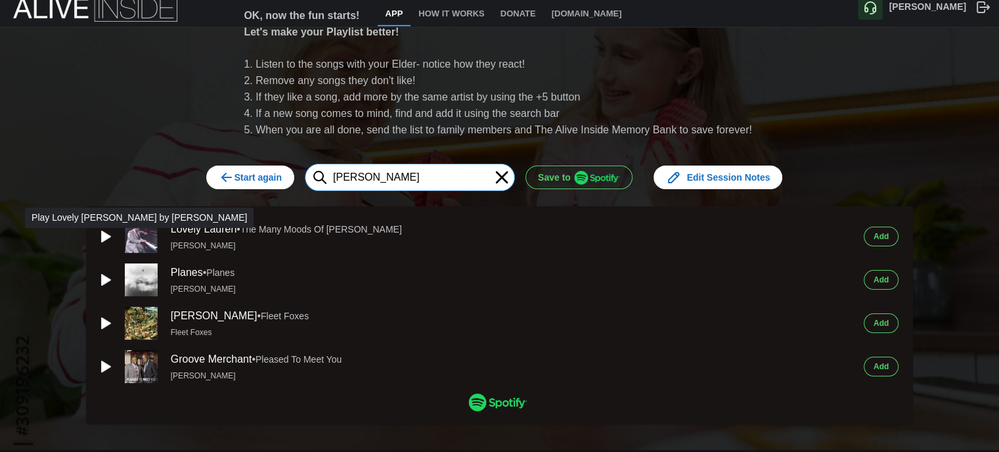
type input "[PERSON_NAME]"
click at [102, 235] on icon "button" at bounding box center [106, 236] width 9 height 11
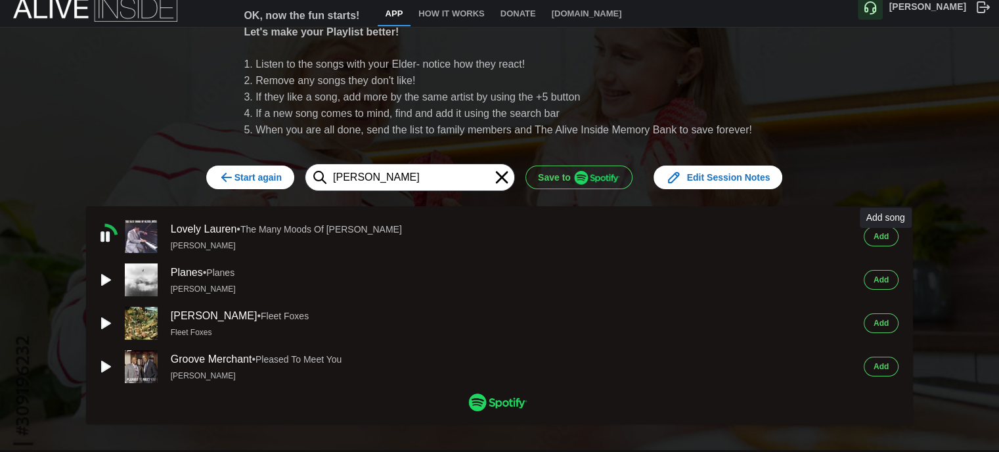
click at [887, 229] on span "Add" at bounding box center [881, 236] width 15 height 18
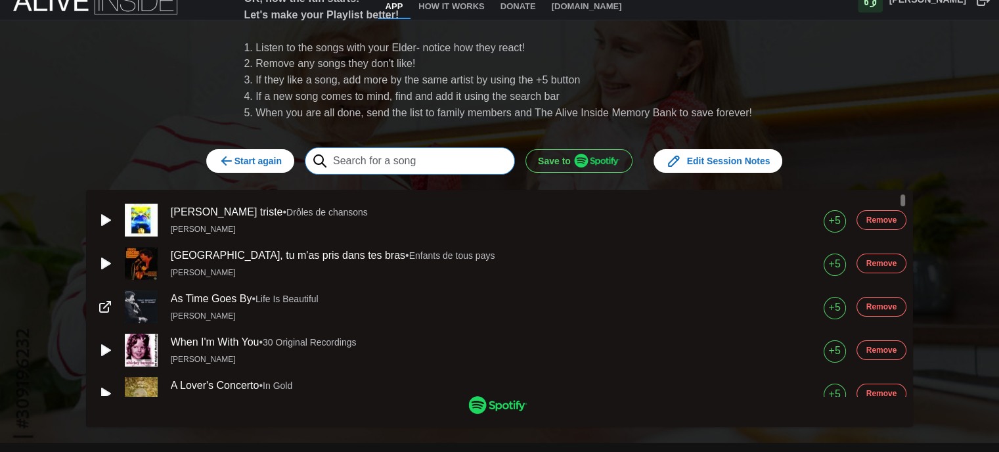
click at [443, 160] on input "text" at bounding box center [410, 161] width 210 height 28
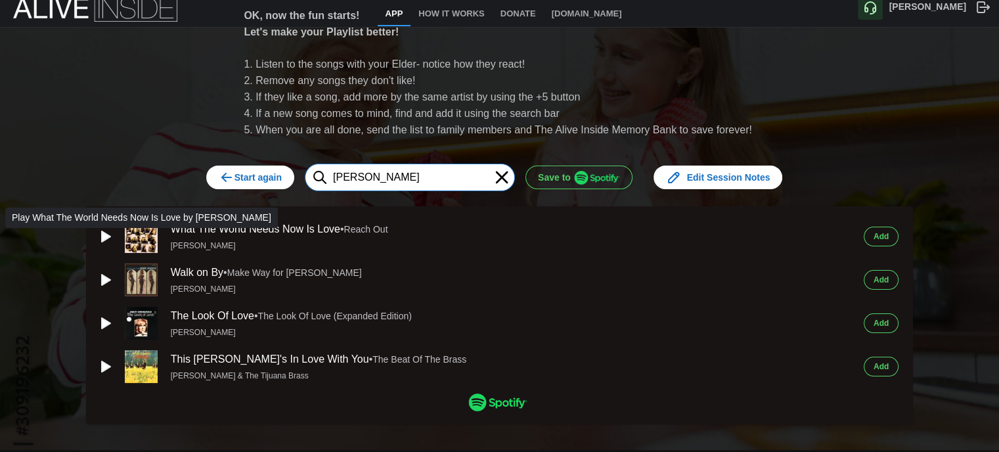
type input "[PERSON_NAME]"
click at [102, 231] on icon "button" at bounding box center [106, 236] width 9 height 11
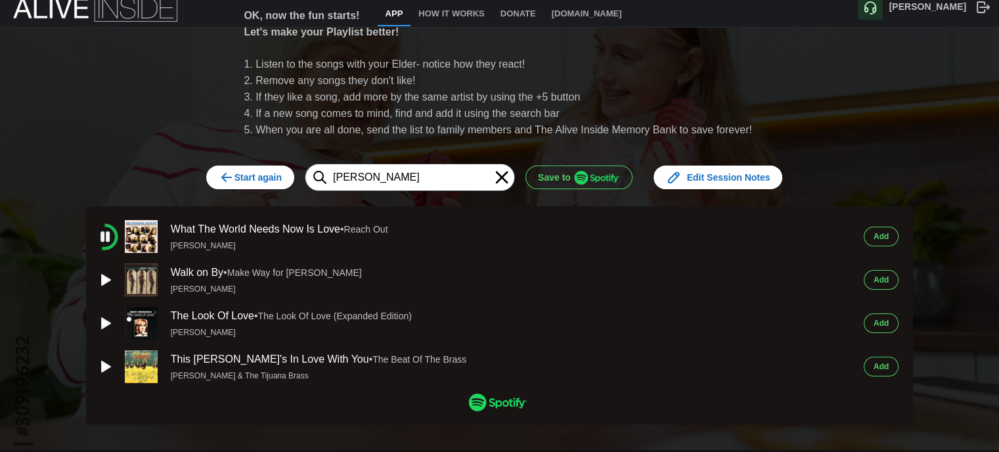
click at [888, 233] on span "Add" at bounding box center [881, 236] width 15 height 18
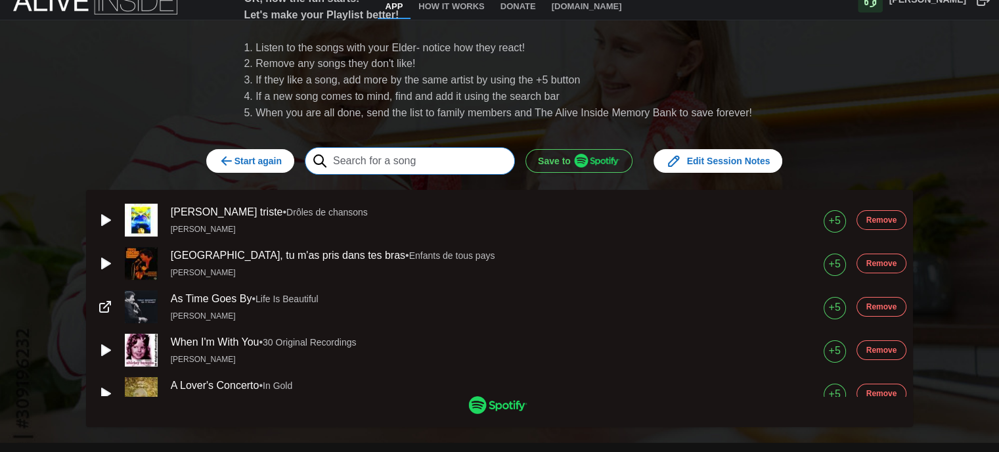
click at [469, 161] on input "text" at bounding box center [410, 161] width 210 height 28
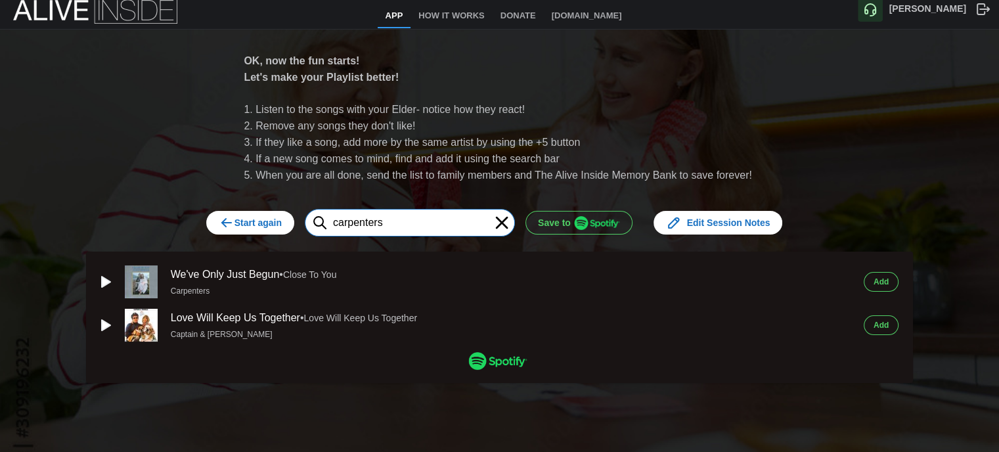
type input "carpenters"
click at [888, 275] on span "Add" at bounding box center [881, 282] width 15 height 18
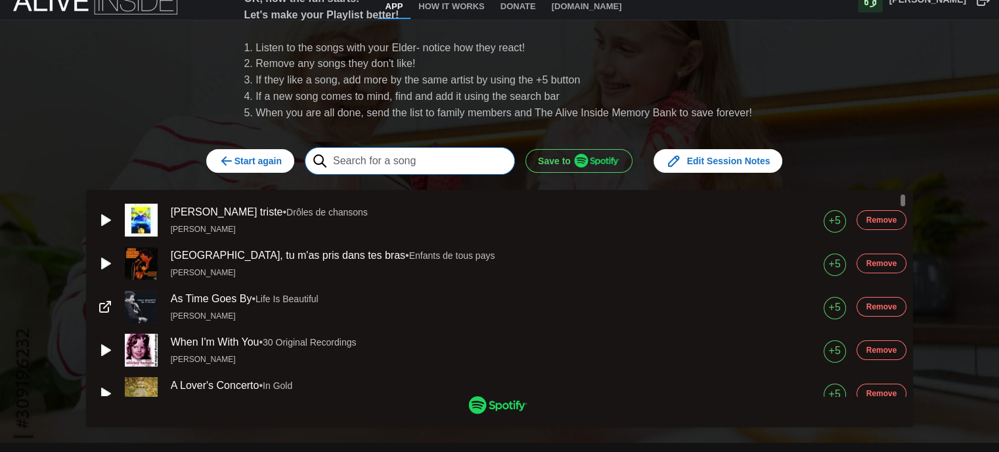
click at [411, 165] on input "text" at bounding box center [410, 161] width 210 height 28
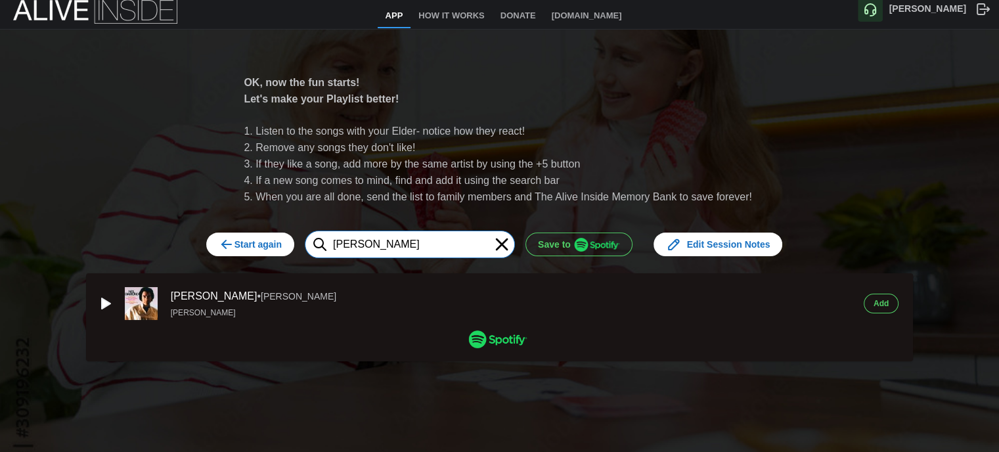
type input "[PERSON_NAME]"
click at [886, 294] on span "Add" at bounding box center [881, 303] width 15 height 18
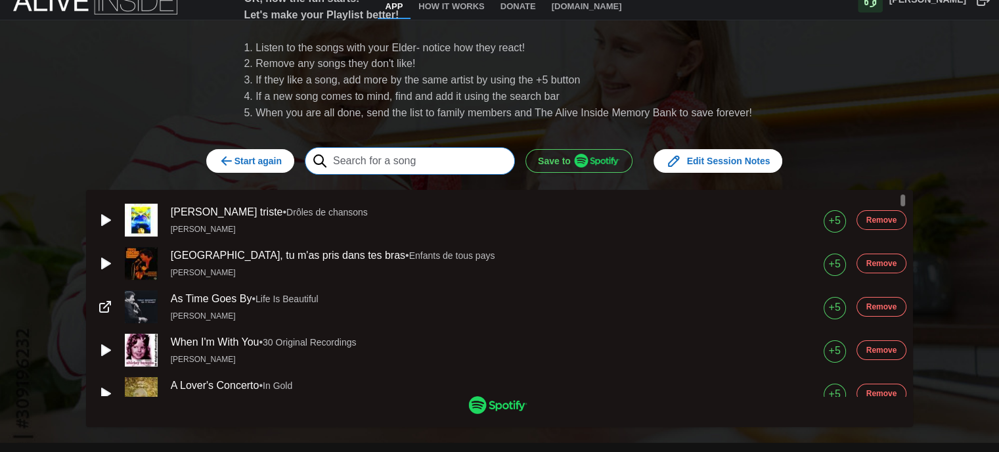
click at [400, 165] on input "text" at bounding box center [410, 161] width 210 height 28
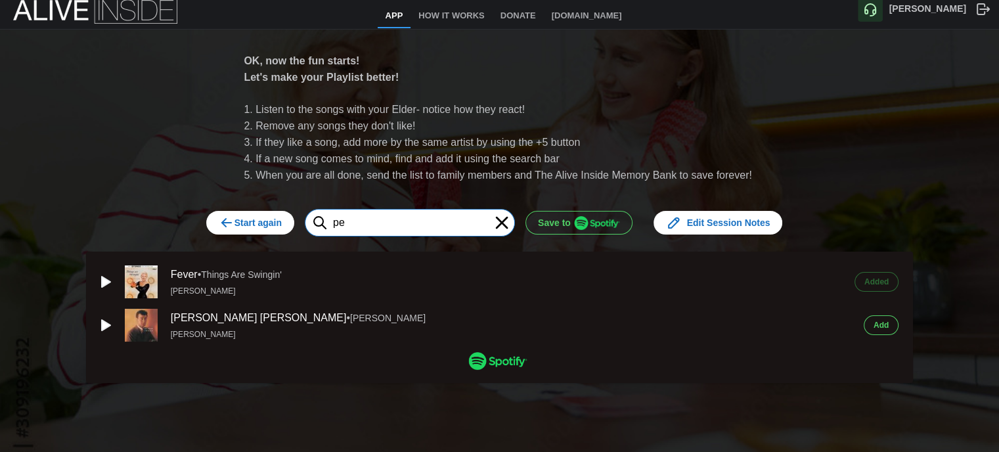
type input "p"
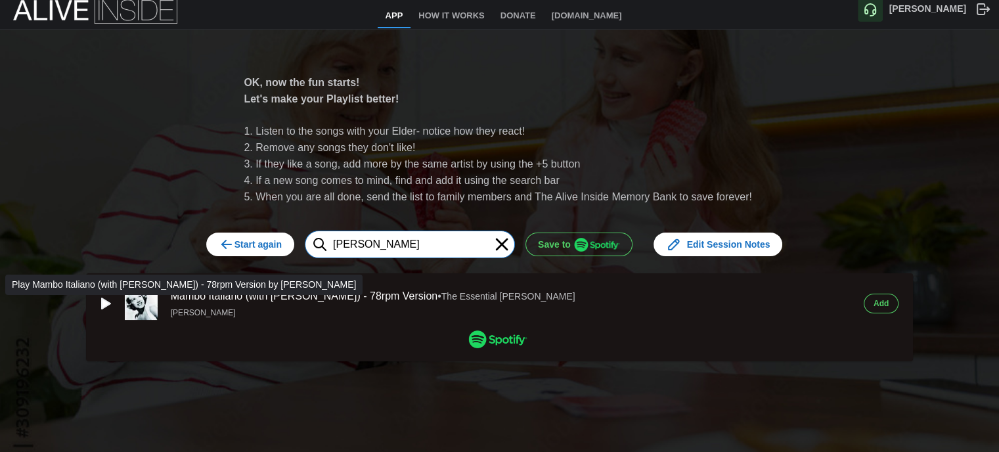
type input "[PERSON_NAME]"
click at [102, 299] on icon "button" at bounding box center [106, 303] width 9 height 11
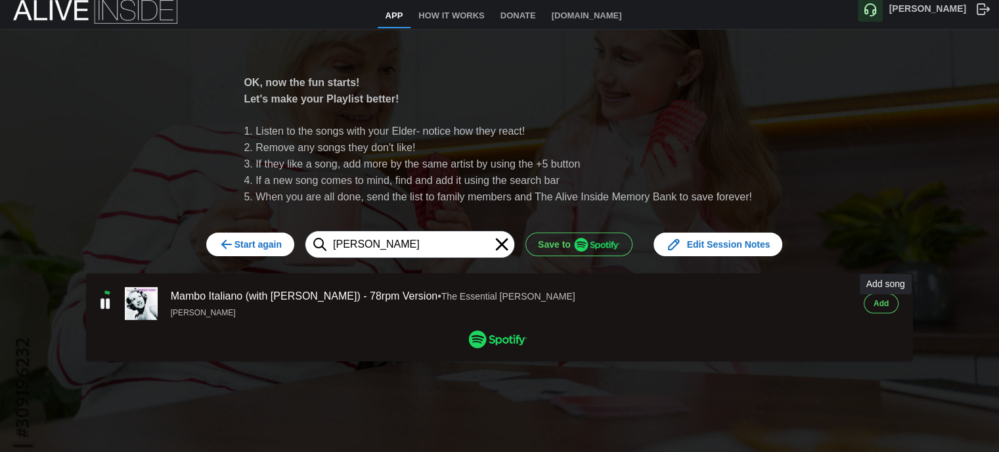
click at [889, 297] on span "Add" at bounding box center [881, 303] width 15 height 18
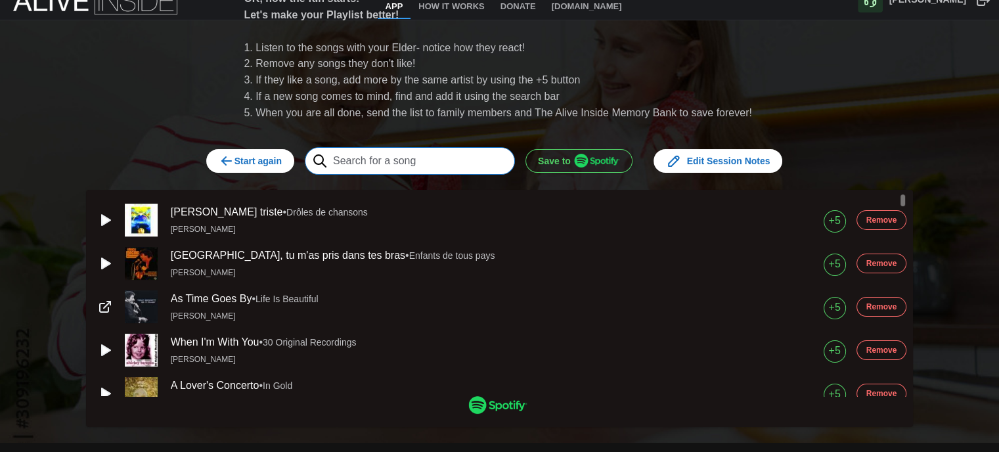
click at [436, 160] on input "text" at bounding box center [410, 161] width 210 height 28
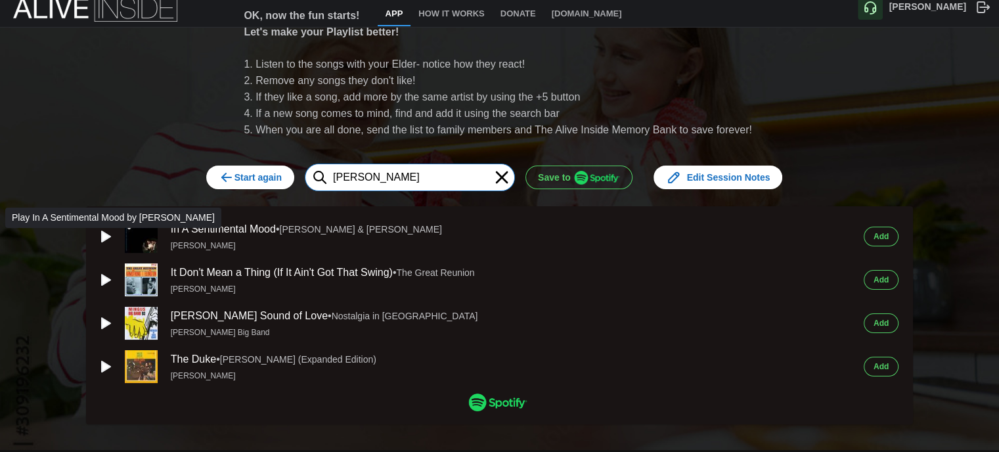
type input "[PERSON_NAME]"
click at [102, 232] on icon "button" at bounding box center [106, 236] width 9 height 11
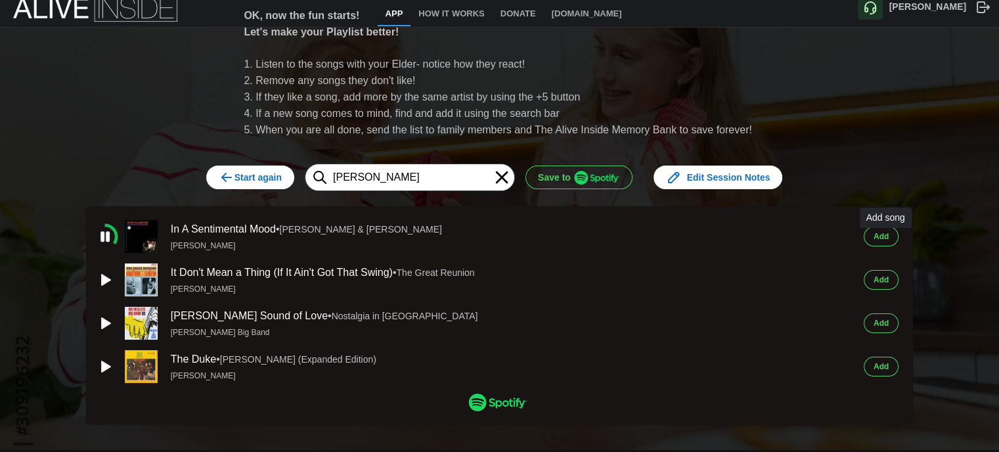
click at [880, 235] on span "Add" at bounding box center [881, 236] width 15 height 18
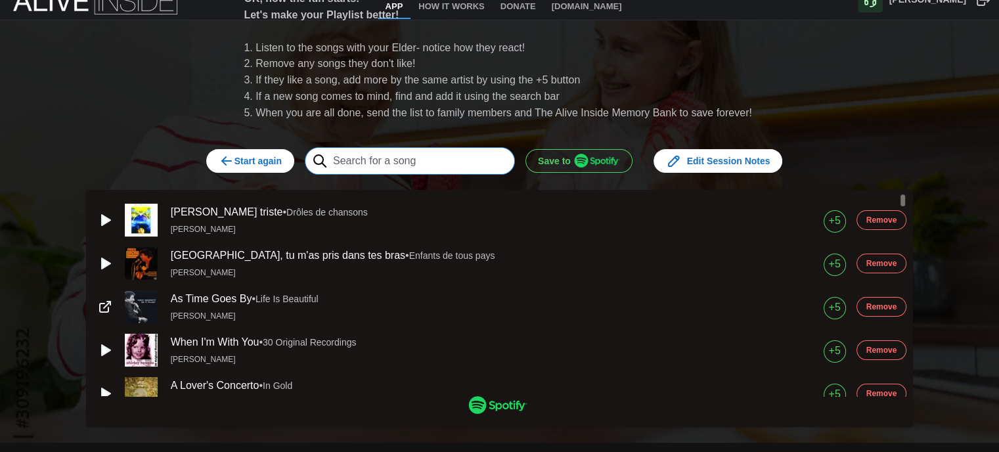
click at [477, 160] on input "text" at bounding box center [410, 161] width 210 height 28
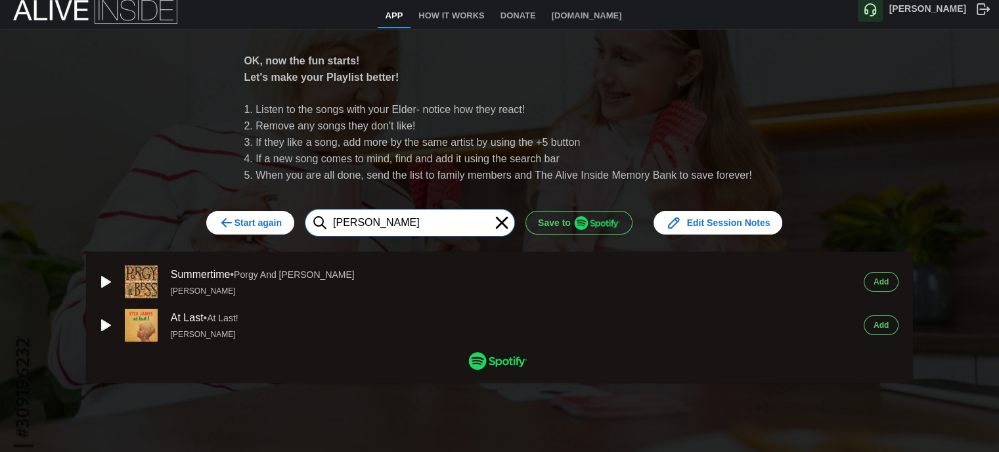
type input "[PERSON_NAME]"
click at [894, 273] on button "Add" at bounding box center [881, 282] width 35 height 20
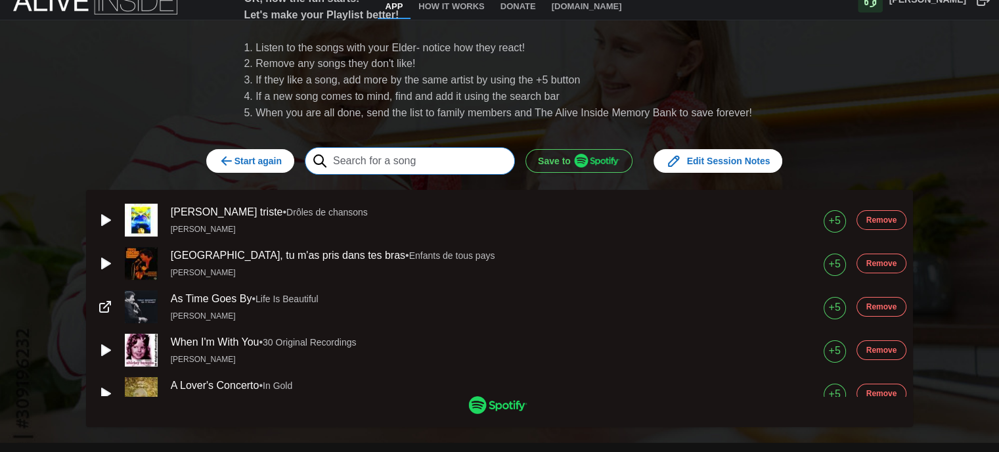
click at [434, 165] on input "text" at bounding box center [410, 161] width 210 height 28
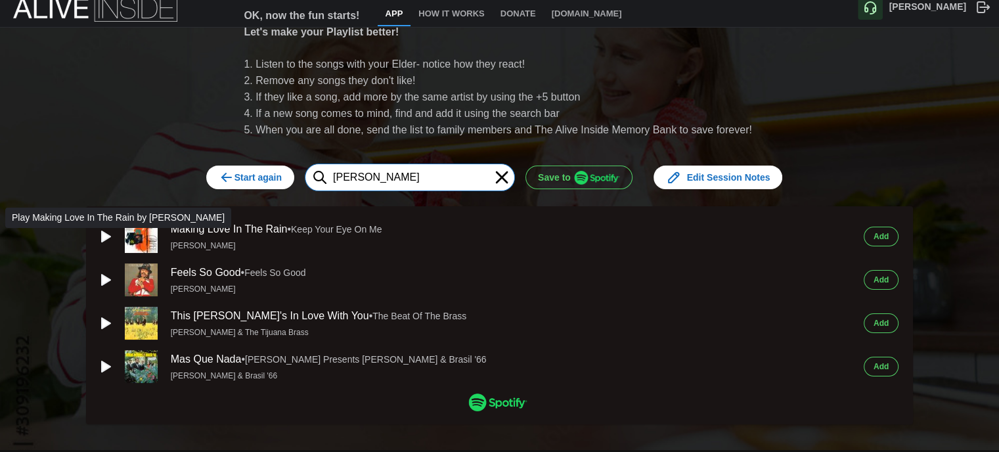
type input "[PERSON_NAME]"
click at [102, 232] on icon "button" at bounding box center [106, 236] width 9 height 11
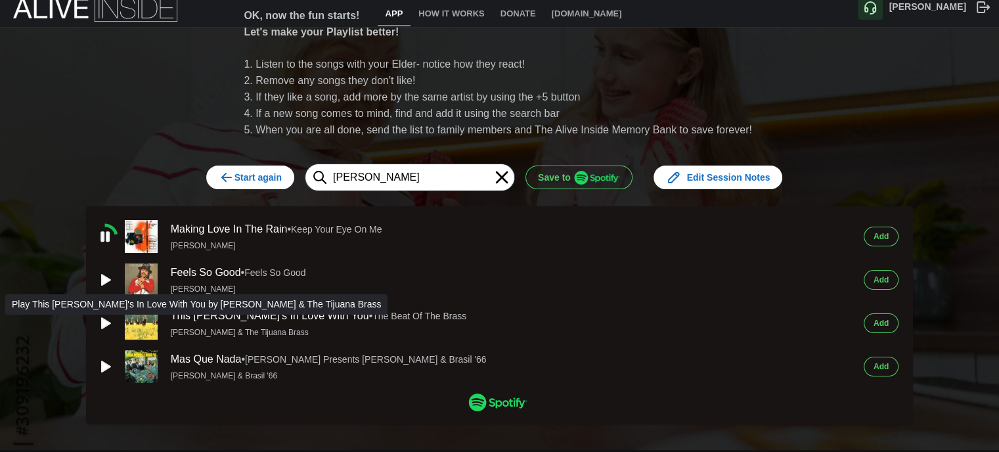
click at [102, 320] on icon "button" at bounding box center [106, 323] width 9 height 11
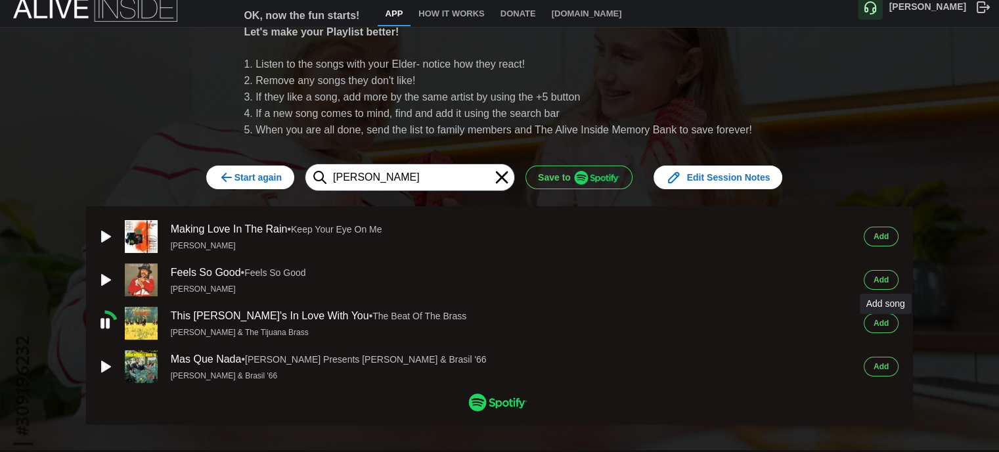
click at [895, 320] on button "Add" at bounding box center [881, 323] width 35 height 20
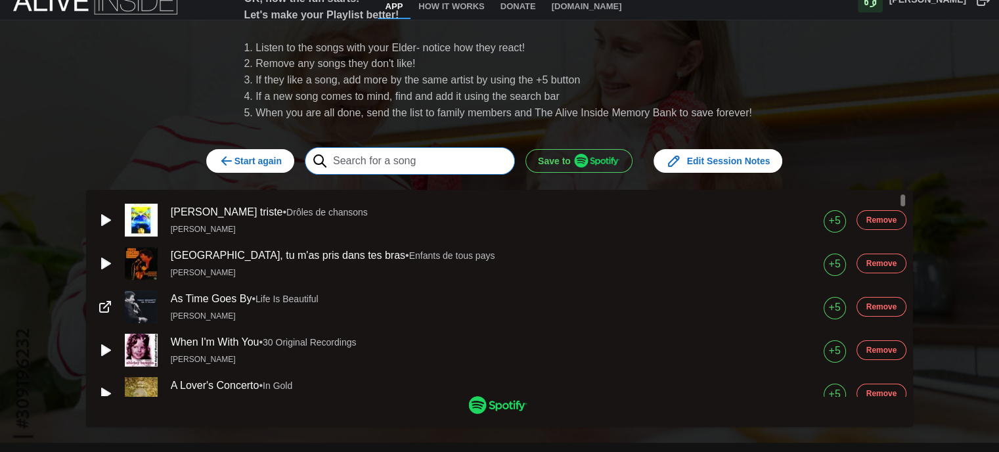
click at [439, 164] on input "text" at bounding box center [410, 161] width 210 height 28
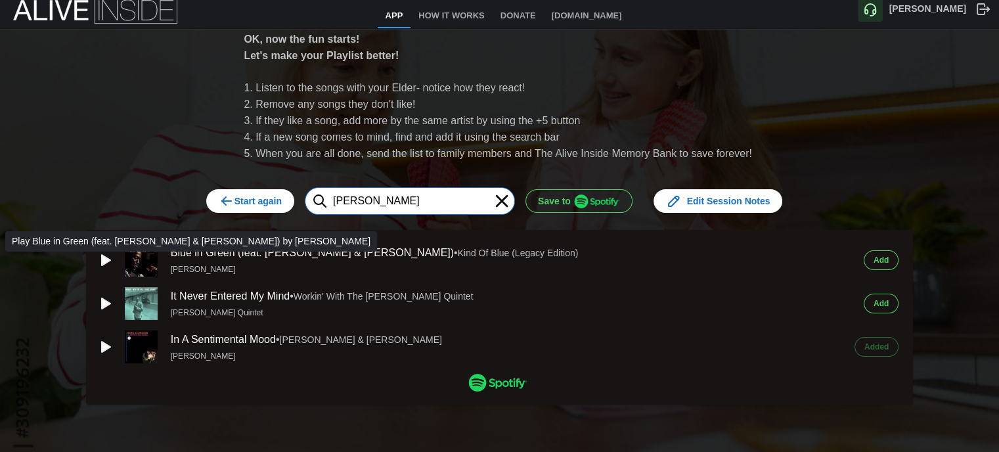
type input "[PERSON_NAME]"
click at [102, 255] on icon "button" at bounding box center [106, 260] width 9 height 11
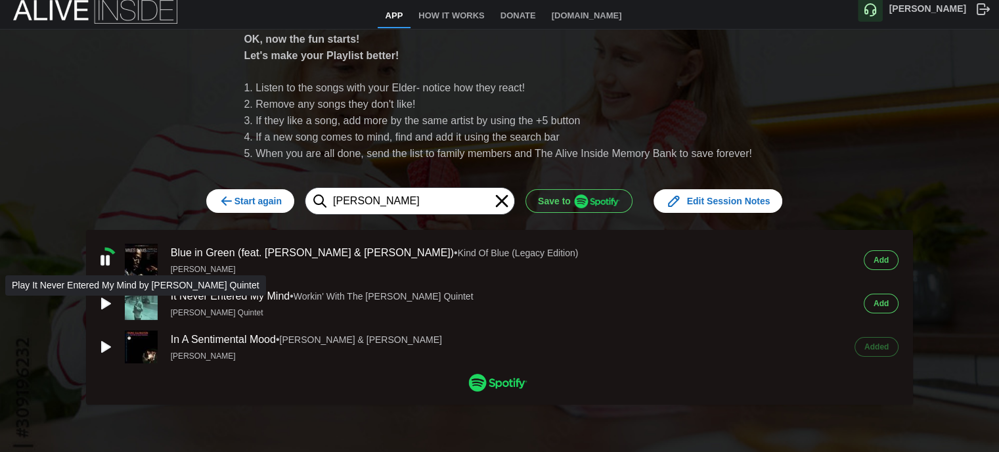
click at [102, 298] on icon "button" at bounding box center [106, 303] width 9 height 11
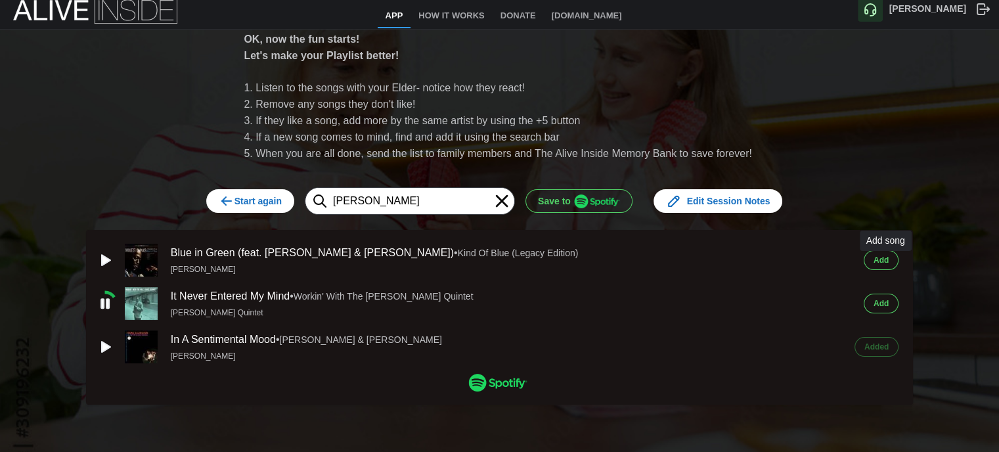
click at [886, 251] on span "Add" at bounding box center [881, 260] width 15 height 18
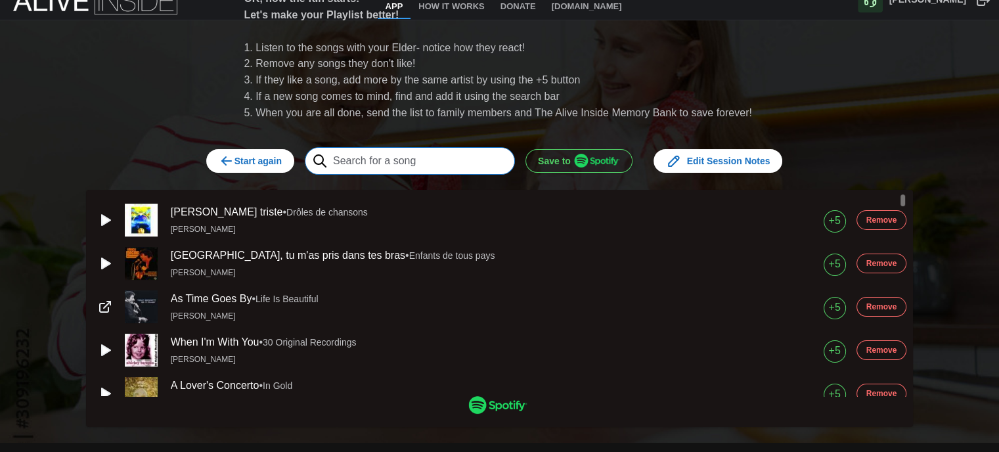
click at [460, 165] on input "text" at bounding box center [410, 161] width 210 height 28
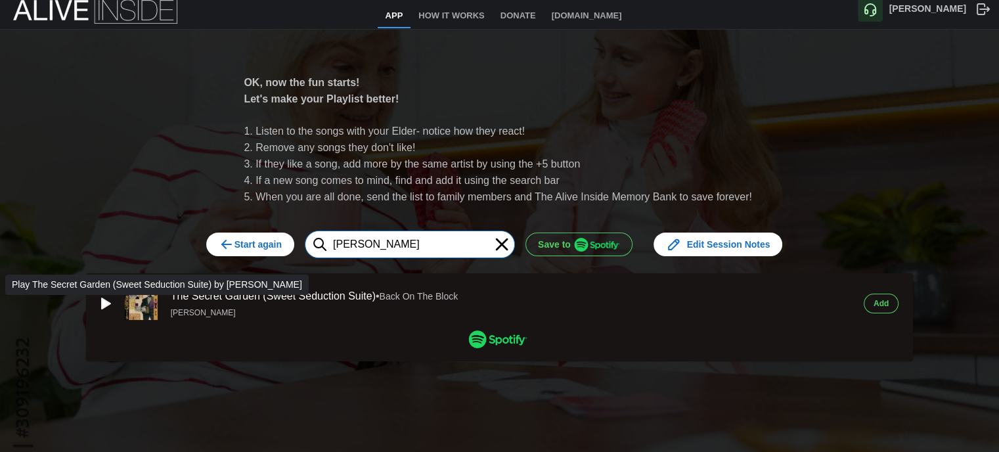
type input "[PERSON_NAME]"
click at [102, 299] on icon "button" at bounding box center [106, 303] width 9 height 11
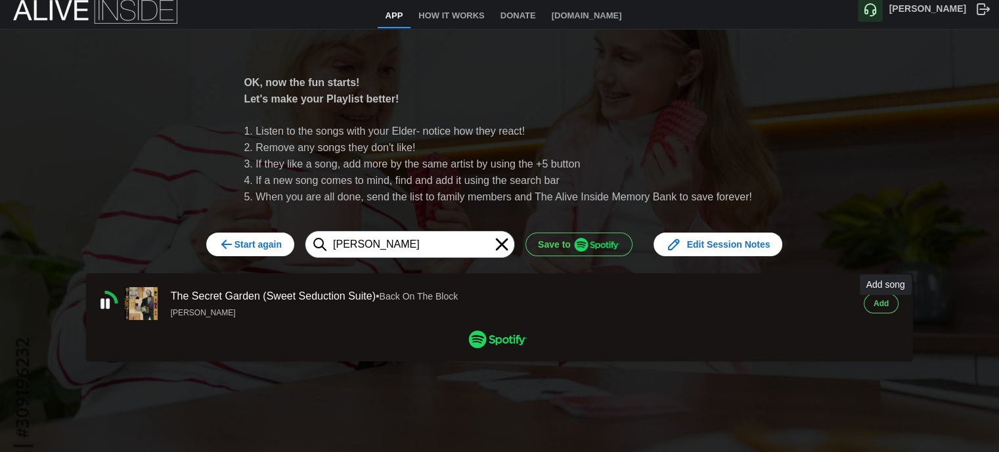
click at [886, 296] on span "Add" at bounding box center [881, 303] width 15 height 18
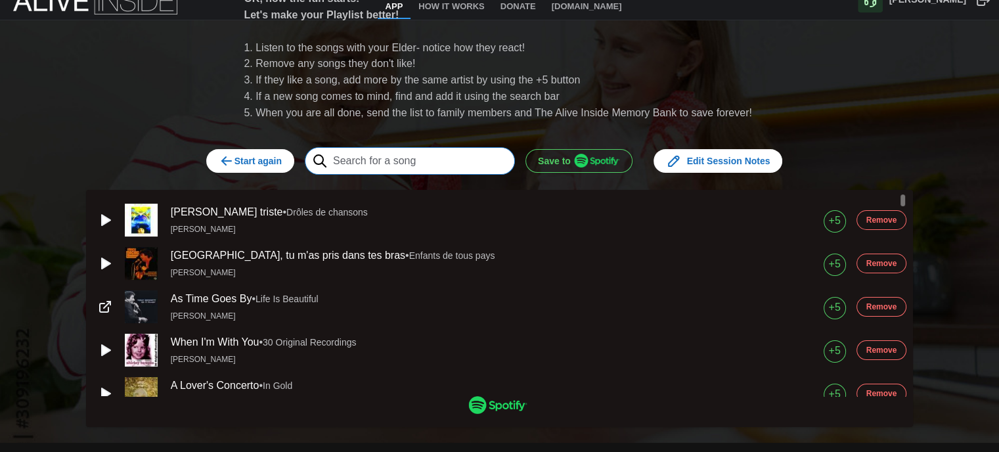
click at [397, 162] on input "text" at bounding box center [410, 161] width 210 height 28
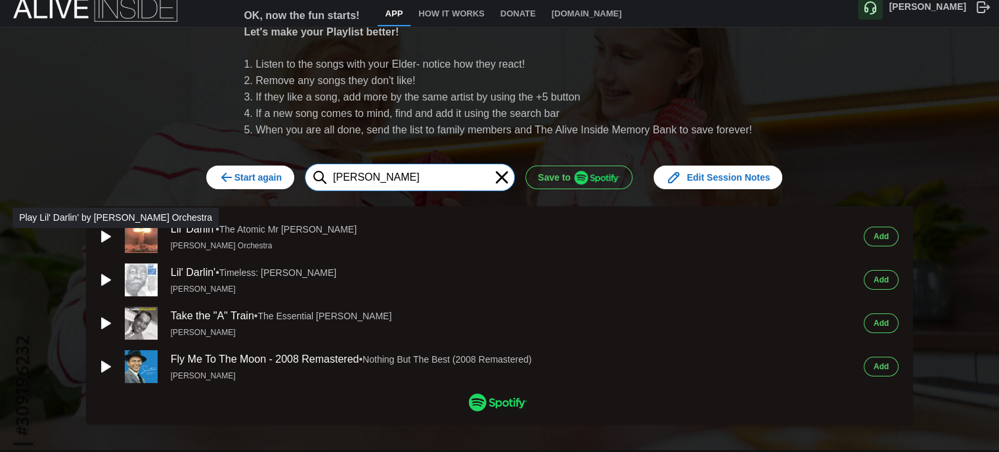
type input "[PERSON_NAME]"
click at [102, 235] on icon "button" at bounding box center [106, 236] width 9 height 11
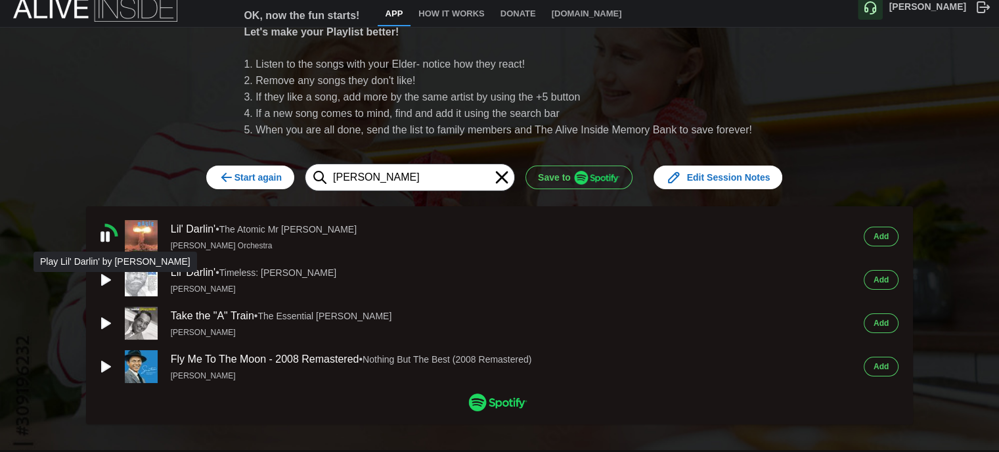
click at [102, 275] on icon "button" at bounding box center [106, 280] width 9 height 11
click at [883, 236] on span "Add" at bounding box center [881, 236] width 15 height 18
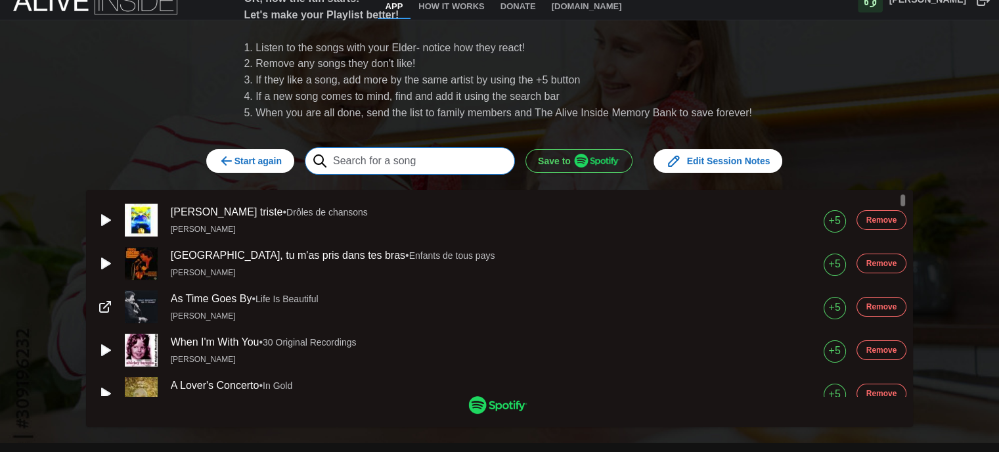
click at [408, 159] on input "text" at bounding box center [410, 161] width 210 height 28
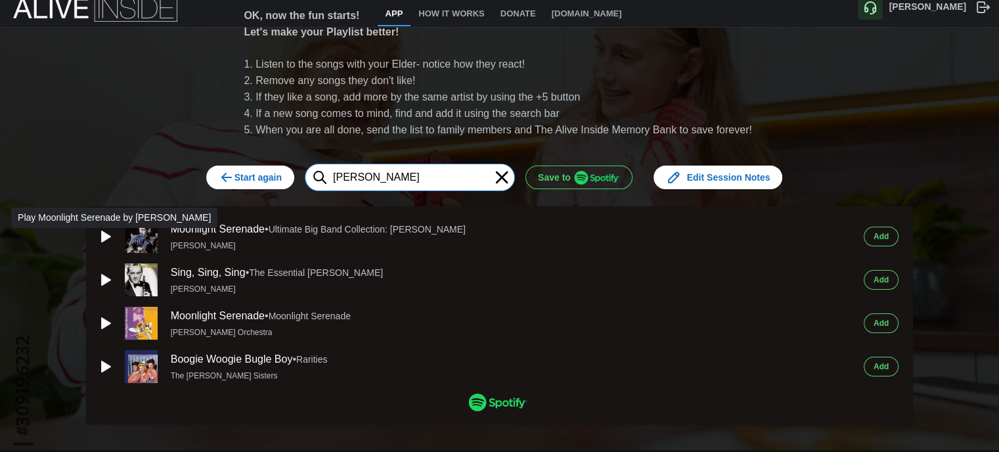
type input "[PERSON_NAME]"
click at [97, 237] on icon "button" at bounding box center [105, 237] width 16 height 16
click at [889, 231] on span "Add" at bounding box center [881, 236] width 15 height 18
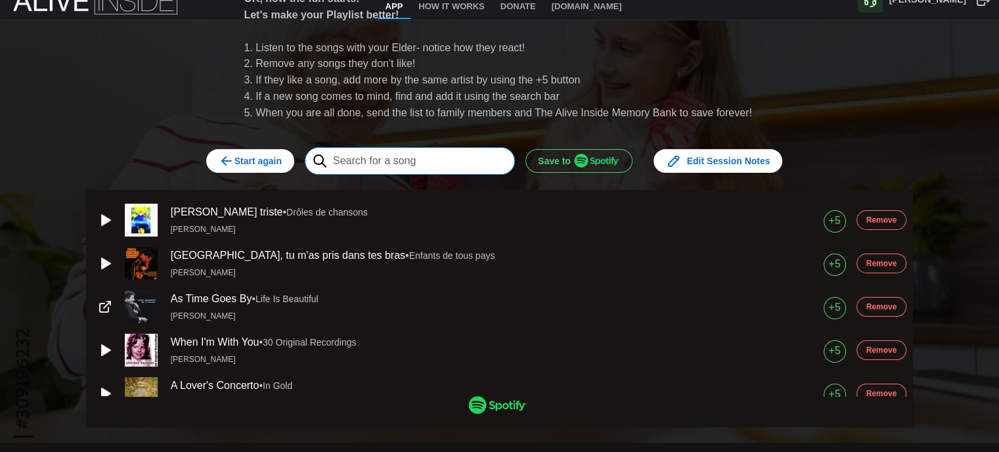
click at [401, 165] on input "text" at bounding box center [410, 161] width 210 height 28
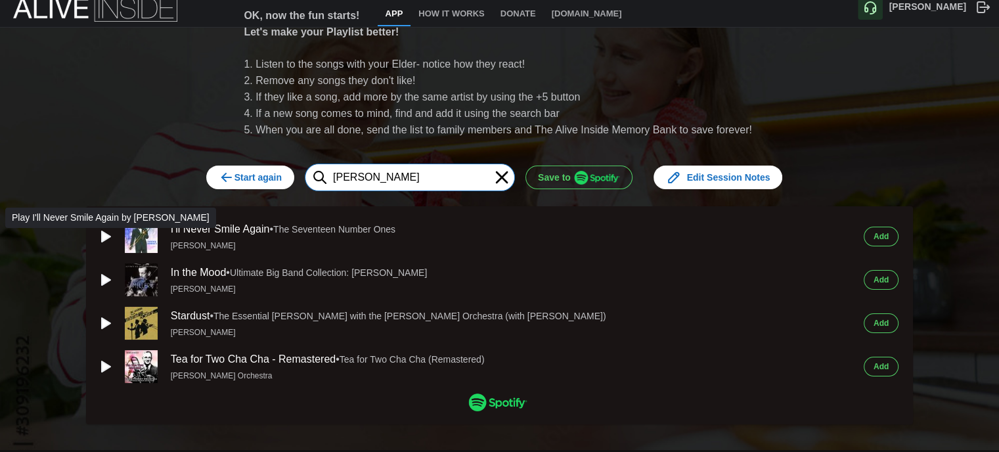
type input "[PERSON_NAME]"
click at [104, 231] on icon "button" at bounding box center [105, 237] width 16 height 16
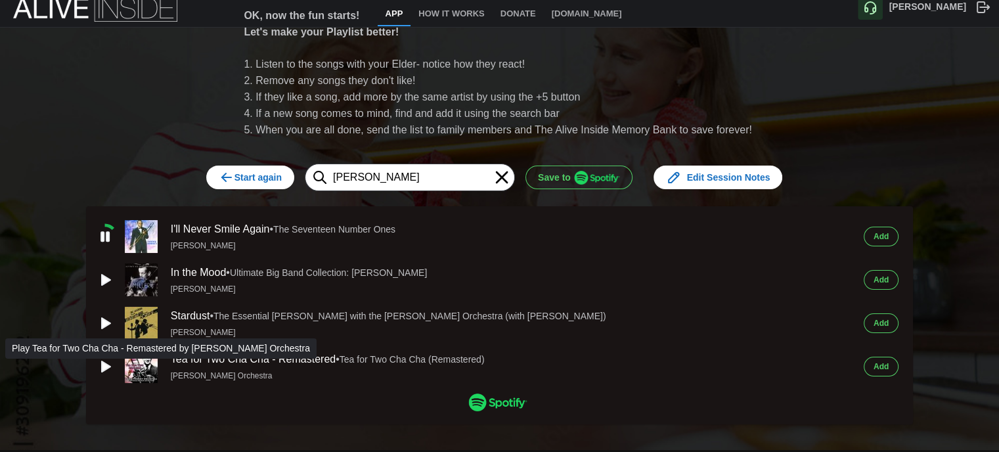
click at [102, 363] on icon "button" at bounding box center [106, 366] width 9 height 11
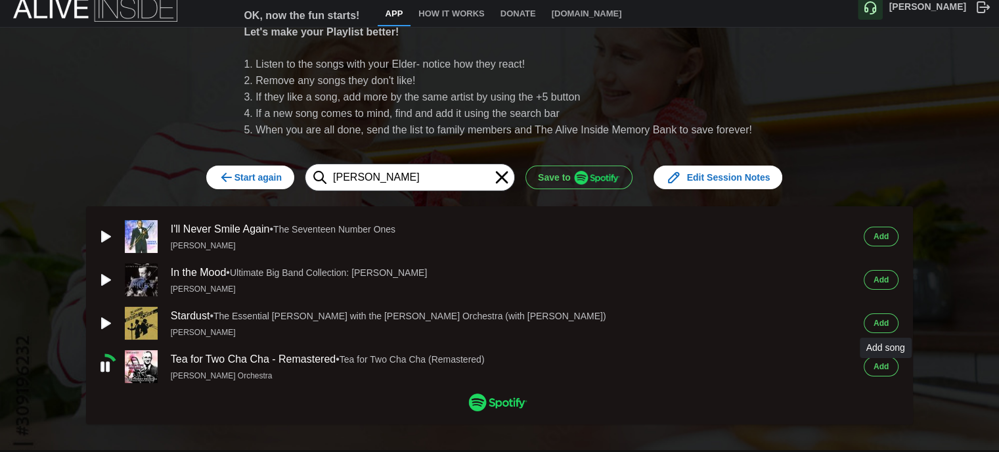
drag, startPoint x: 896, startPoint y: 362, endPoint x: 452, endPoint y: 159, distance: 488.3
click at [895, 362] on button "Add" at bounding box center [881, 367] width 35 height 20
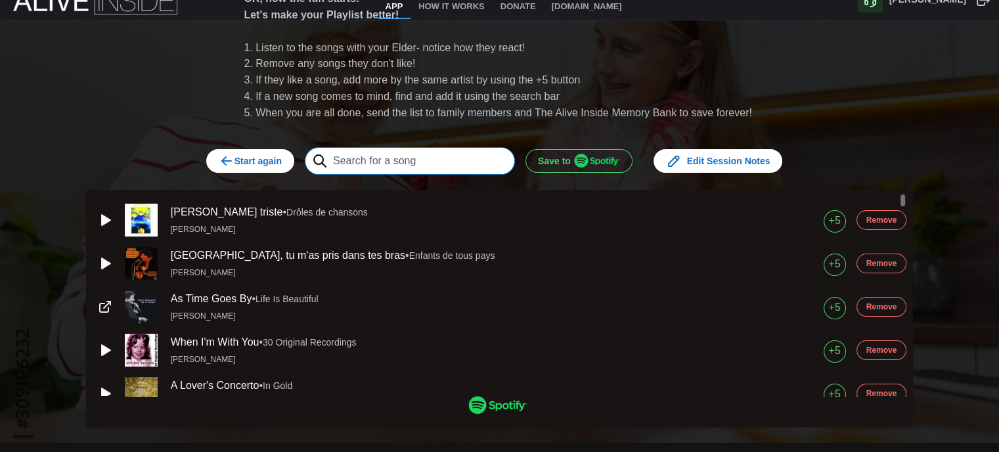
click at [415, 164] on input "text" at bounding box center [410, 161] width 210 height 28
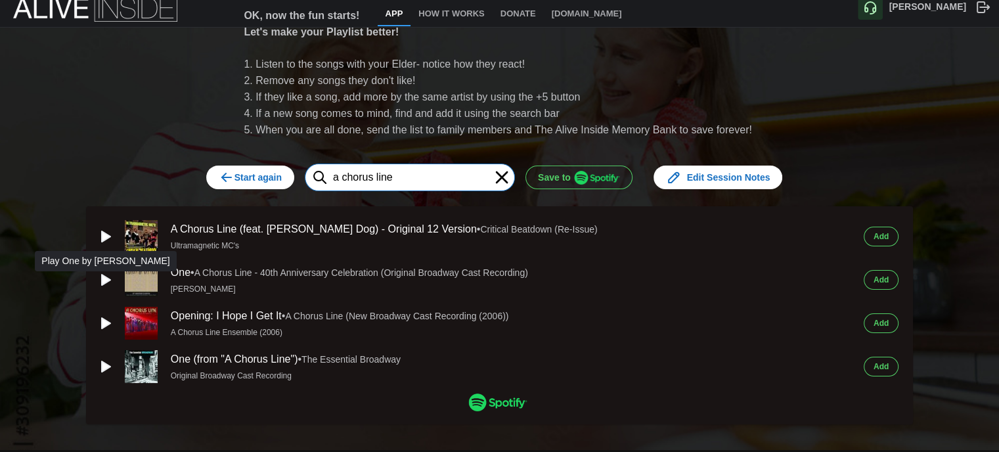
type input "a chorus line"
click at [104, 277] on icon "button" at bounding box center [106, 280] width 9 height 11
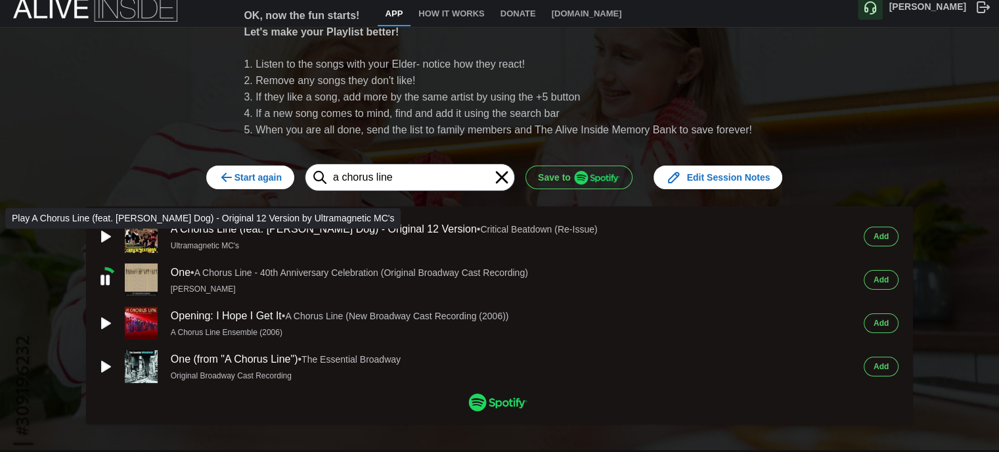
click at [104, 230] on icon "button" at bounding box center [105, 237] width 16 height 16
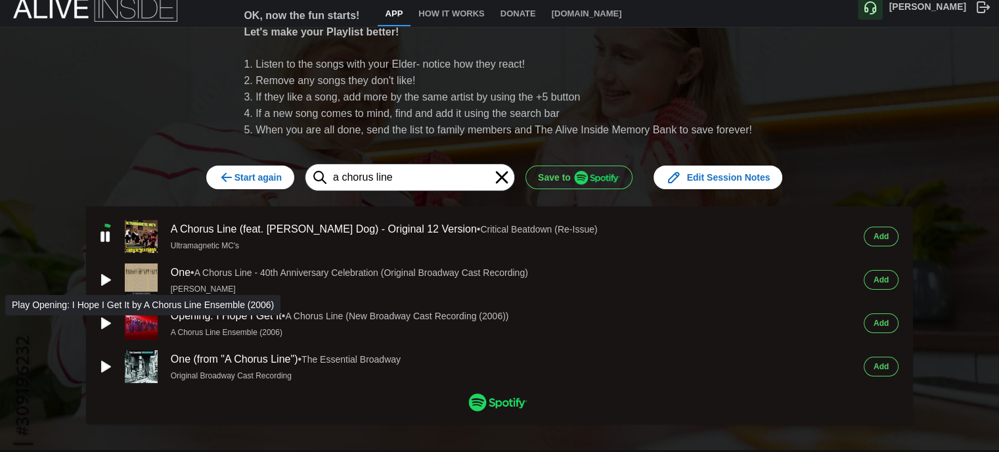
click at [102, 318] on icon "button" at bounding box center [106, 323] width 9 height 11
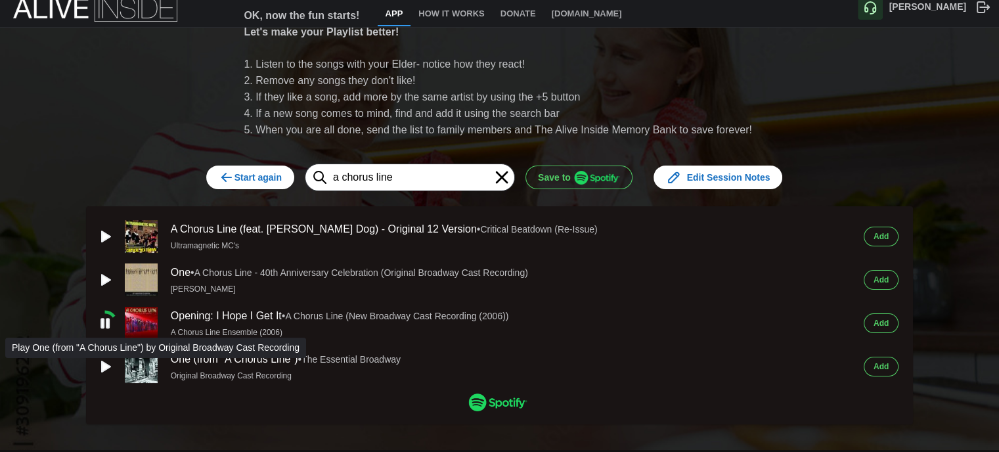
click at [102, 363] on icon "button" at bounding box center [106, 366] width 9 height 11
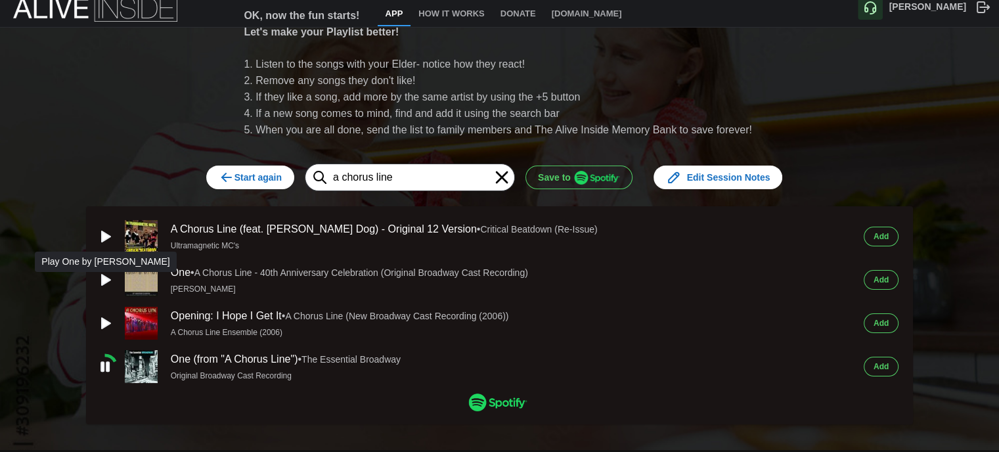
click at [102, 277] on icon "button" at bounding box center [106, 280] width 9 height 11
click at [882, 281] on span "Add" at bounding box center [881, 280] width 15 height 18
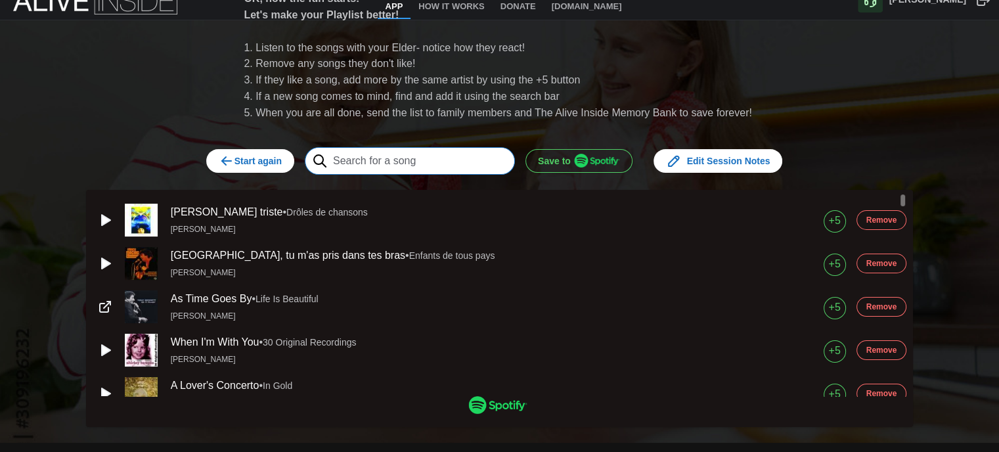
click at [397, 158] on input "text" at bounding box center [410, 161] width 210 height 28
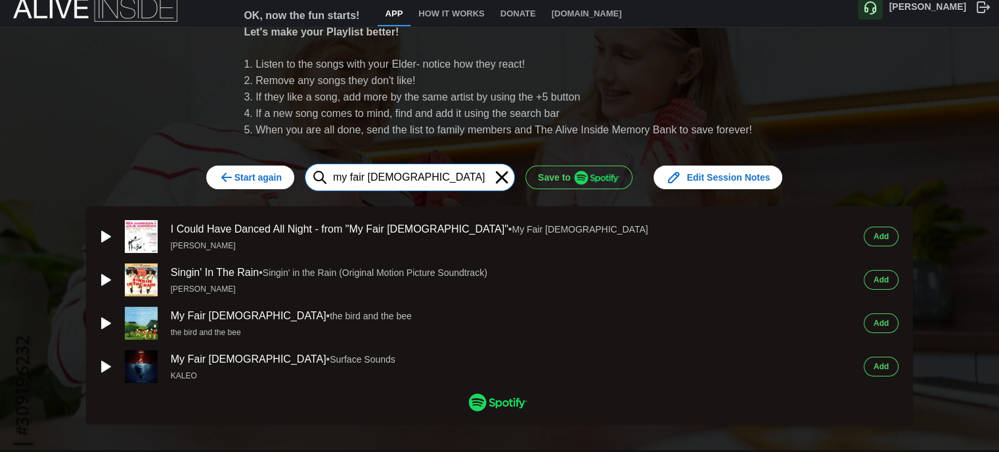
type input "my fair [DEMOGRAPHIC_DATA]"
click at [877, 232] on button "Add" at bounding box center [881, 237] width 35 height 20
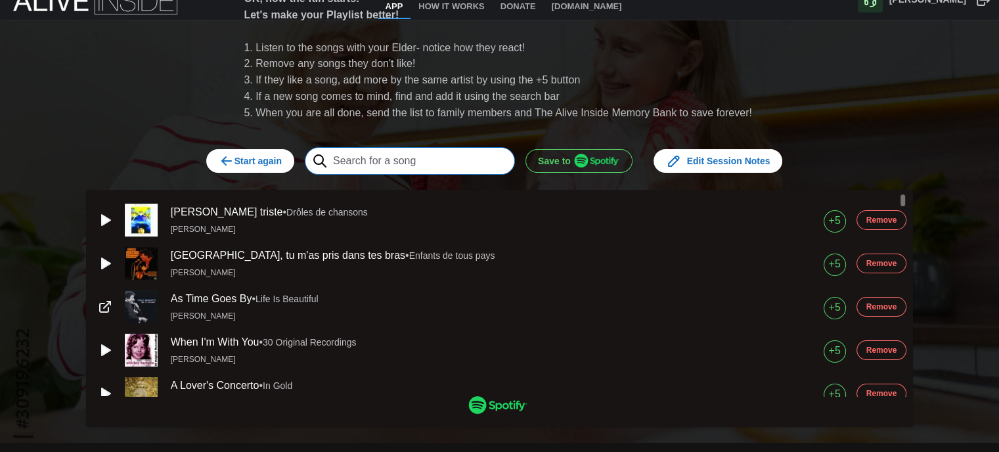
click at [455, 160] on input "text" at bounding box center [410, 161] width 210 height 28
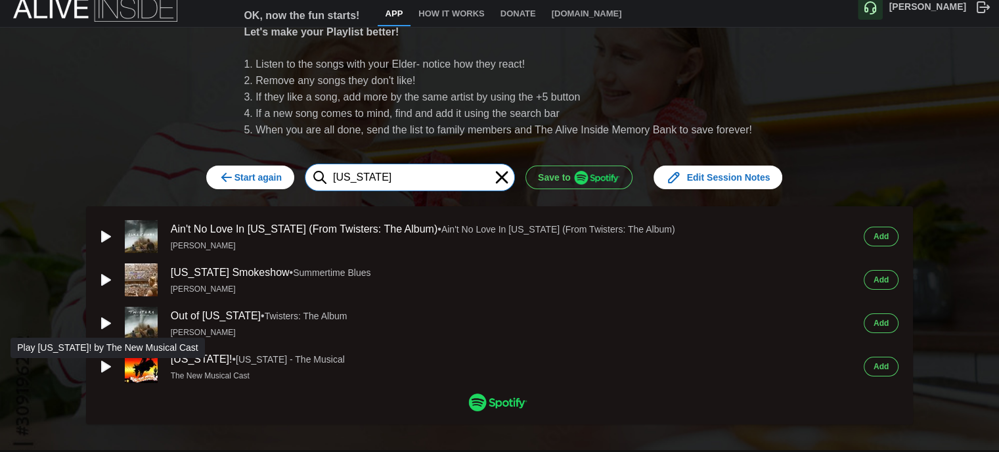
type input "[US_STATE]"
click at [102, 364] on icon "button" at bounding box center [106, 366] width 9 height 11
click at [878, 361] on span "Add" at bounding box center [881, 366] width 15 height 18
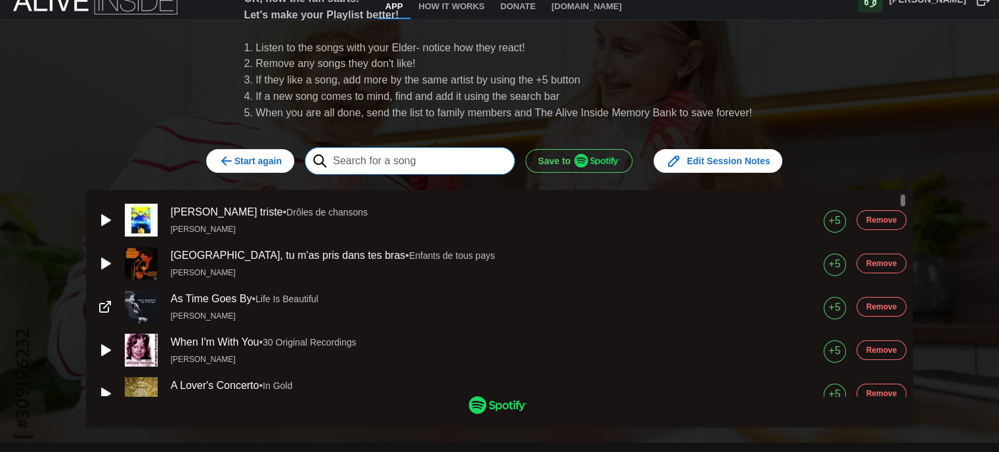
click at [428, 166] on input "text" at bounding box center [410, 161] width 210 height 28
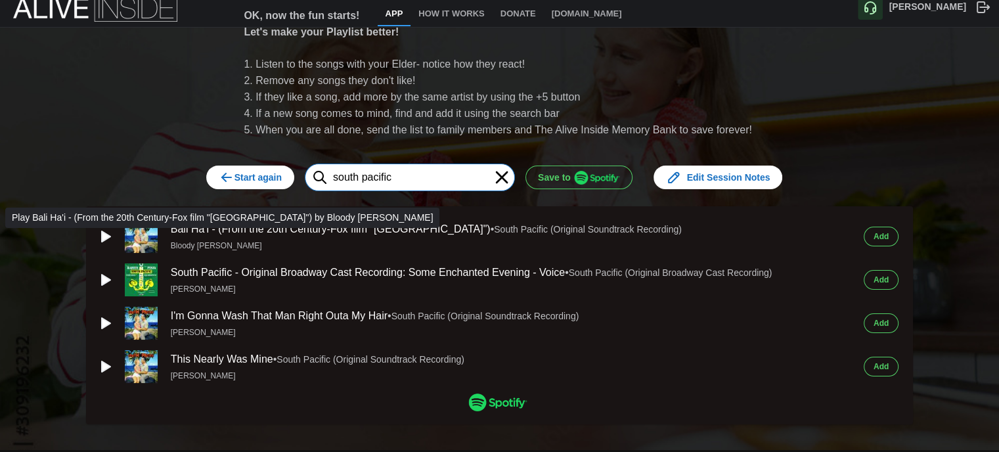
type input "south pacific"
click at [103, 235] on icon "button" at bounding box center [106, 236] width 9 height 11
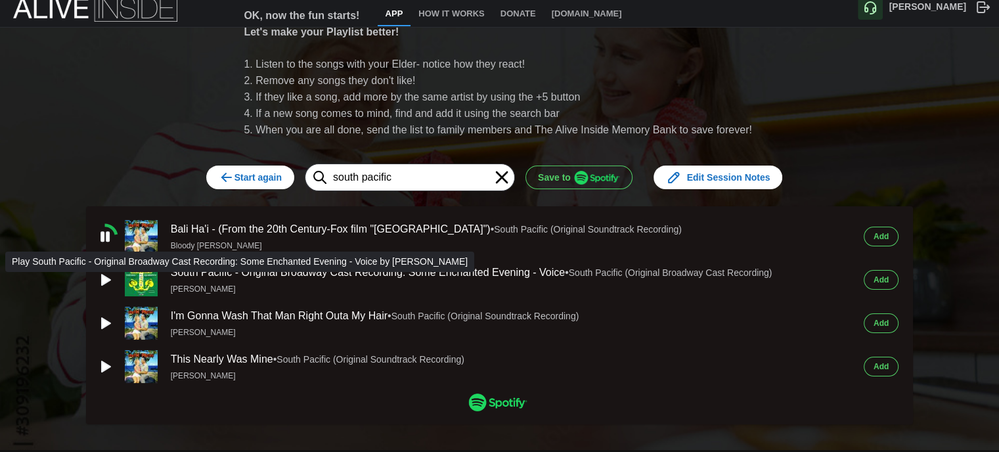
click at [103, 274] on icon "button" at bounding box center [105, 280] width 16 height 16
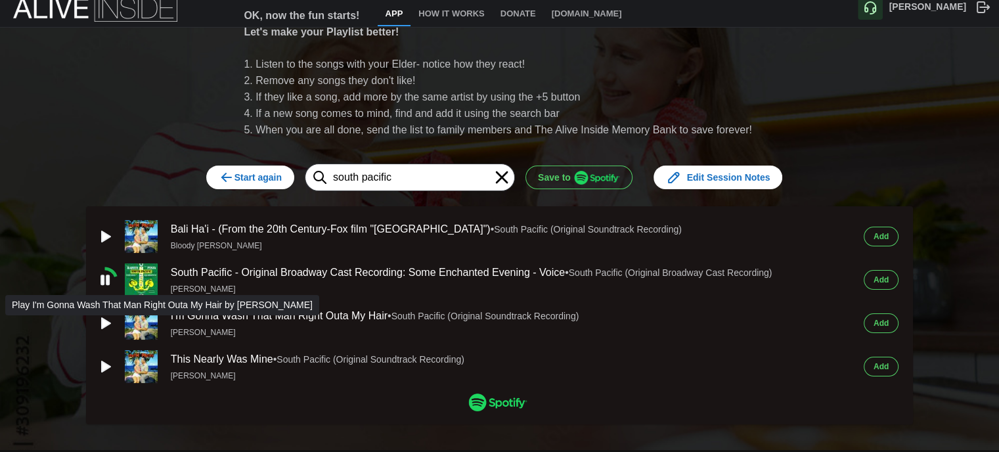
click at [102, 321] on icon "button" at bounding box center [106, 323] width 9 height 11
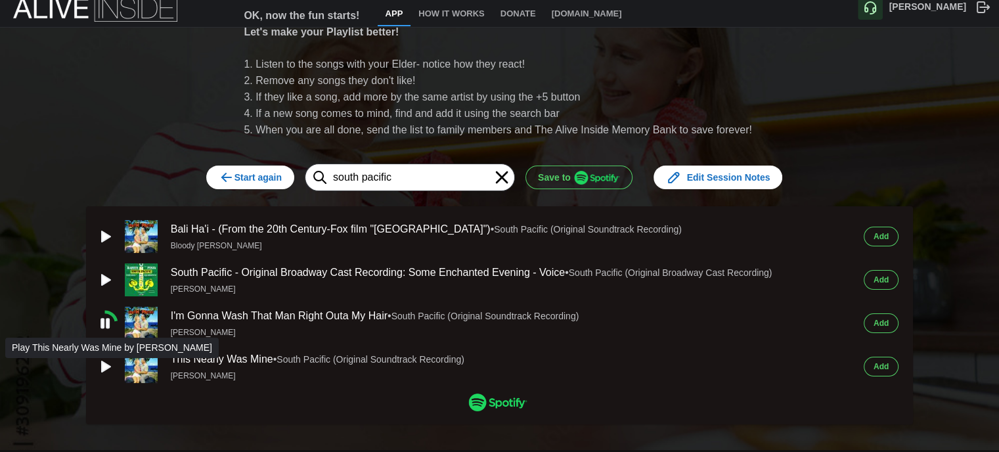
click at [102, 365] on icon "button" at bounding box center [106, 366] width 9 height 11
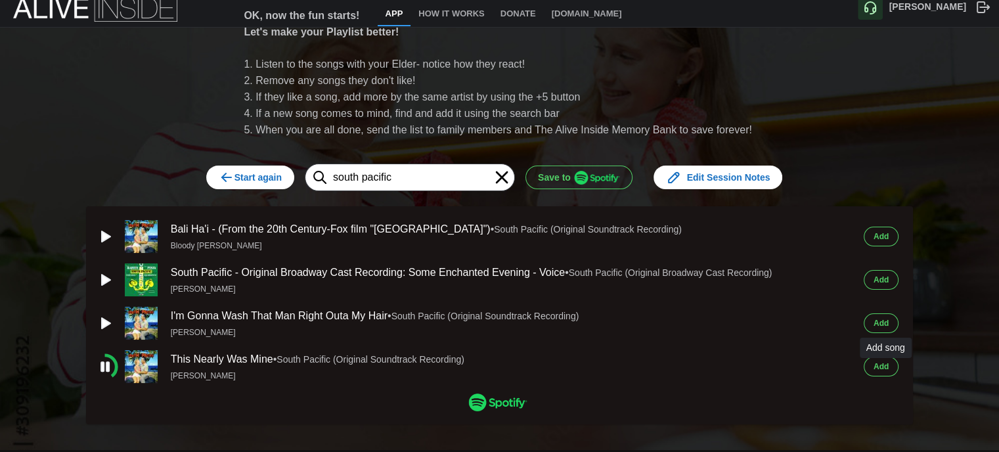
click at [889, 363] on span "Add" at bounding box center [881, 366] width 15 height 18
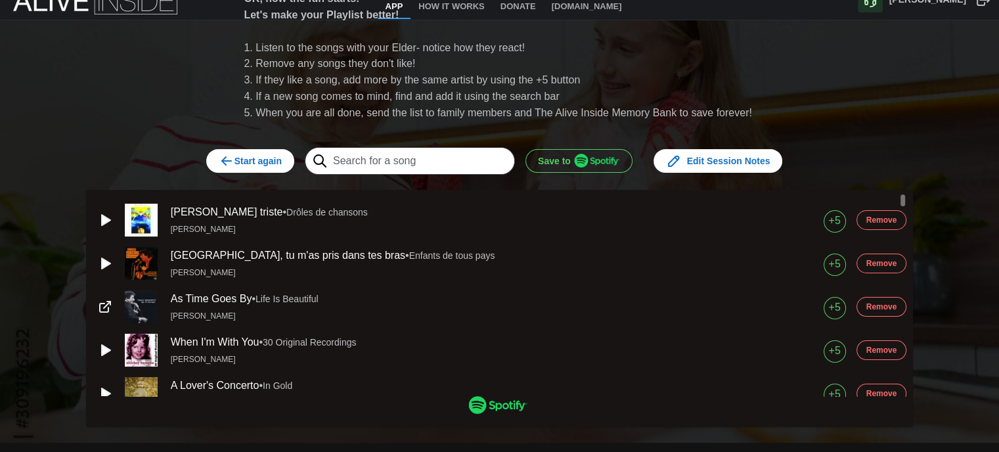
click at [456, 179] on div "Start again Save to Edit Session Notes" at bounding box center [500, 161] width 631 height 37
click at [463, 166] on input "text" at bounding box center [410, 161] width 210 height 28
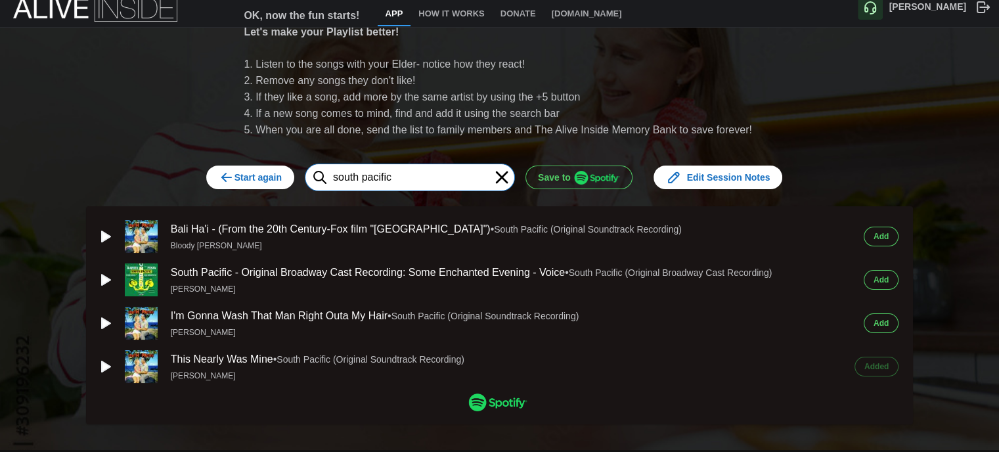
type input "south pacific"
click at [898, 320] on button "Add" at bounding box center [881, 323] width 35 height 20
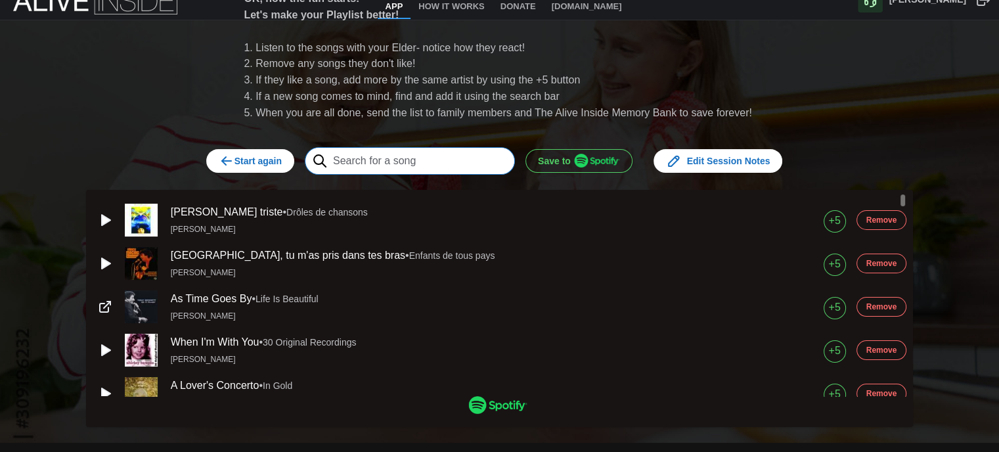
click at [418, 164] on input "text" at bounding box center [410, 161] width 210 height 28
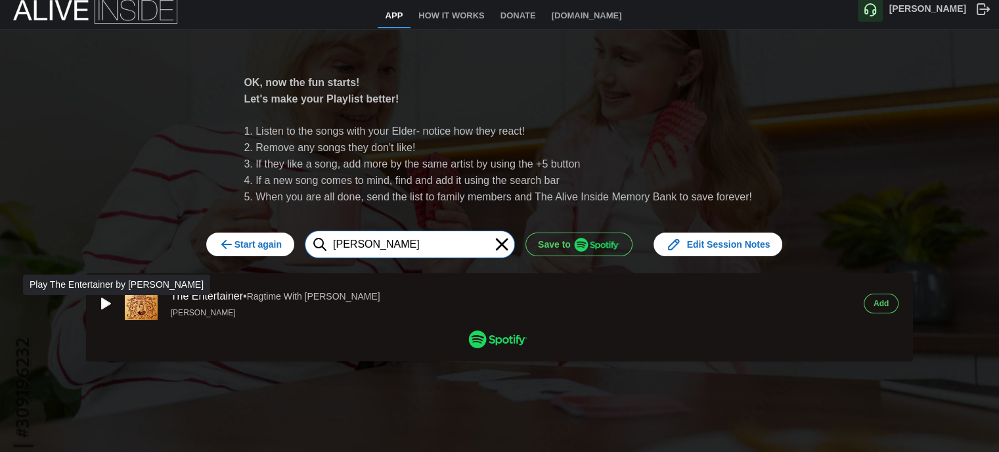
type input "[PERSON_NAME]"
click at [102, 298] on icon "button" at bounding box center [106, 303] width 9 height 11
click at [887, 299] on span "Add" at bounding box center [881, 303] width 15 height 18
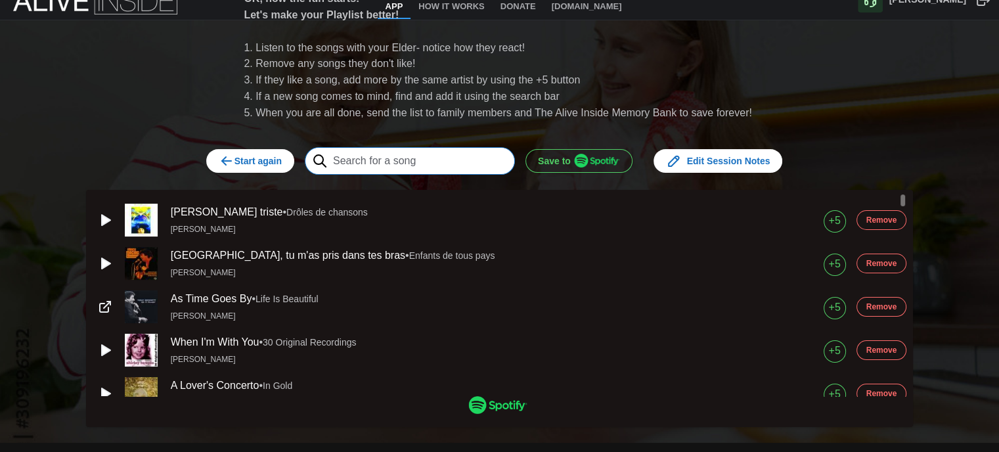
click at [433, 164] on input "text" at bounding box center [410, 161] width 210 height 28
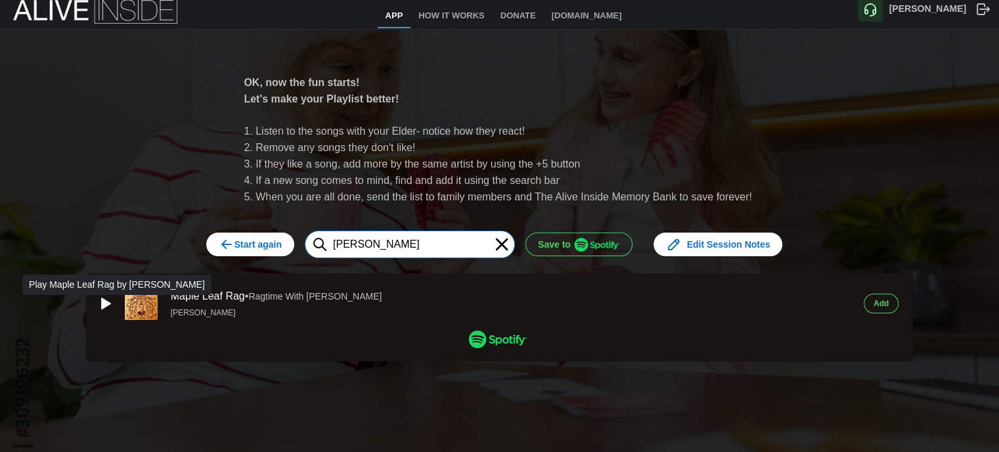
type input "[PERSON_NAME]"
click at [102, 298] on icon "button" at bounding box center [106, 303] width 9 height 11
click at [881, 297] on span "Add" at bounding box center [881, 303] width 15 height 18
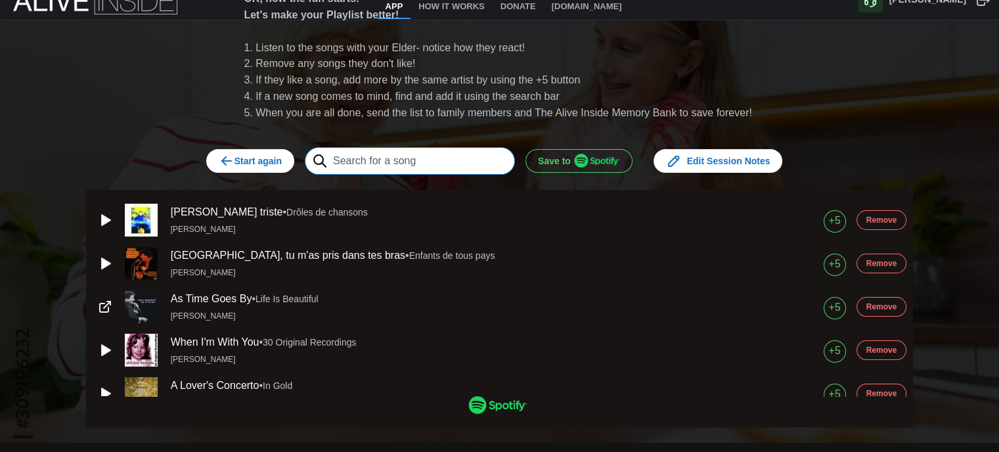
click at [352, 163] on input "text" at bounding box center [410, 161] width 210 height 28
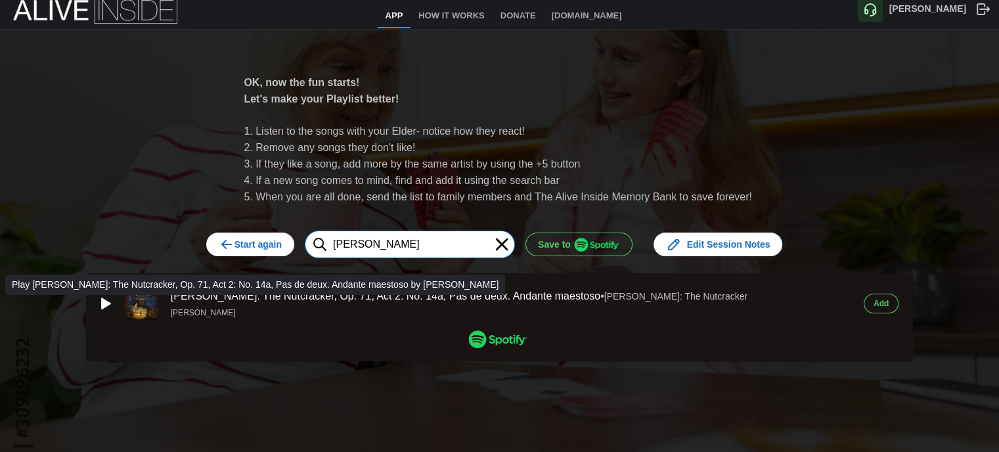
type input "[PERSON_NAME]"
click at [102, 299] on icon "button" at bounding box center [106, 303] width 9 height 11
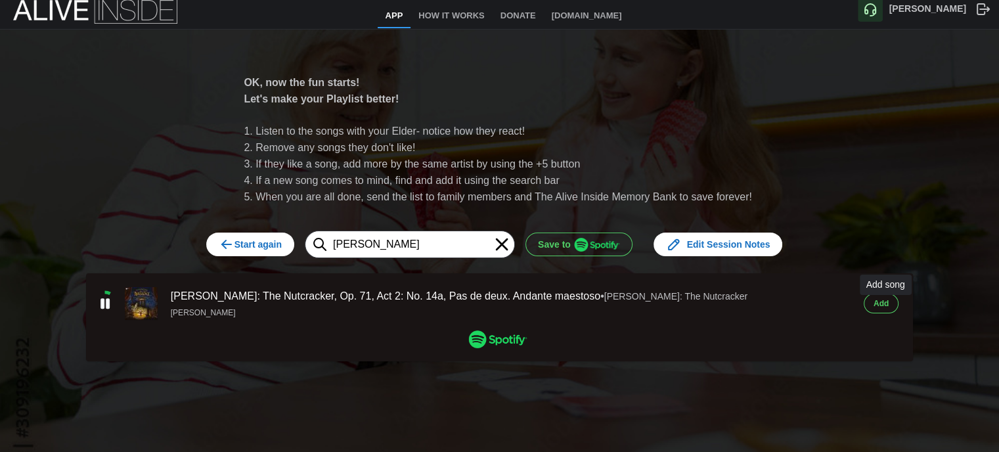
click at [884, 296] on span "Add" at bounding box center [881, 303] width 15 height 18
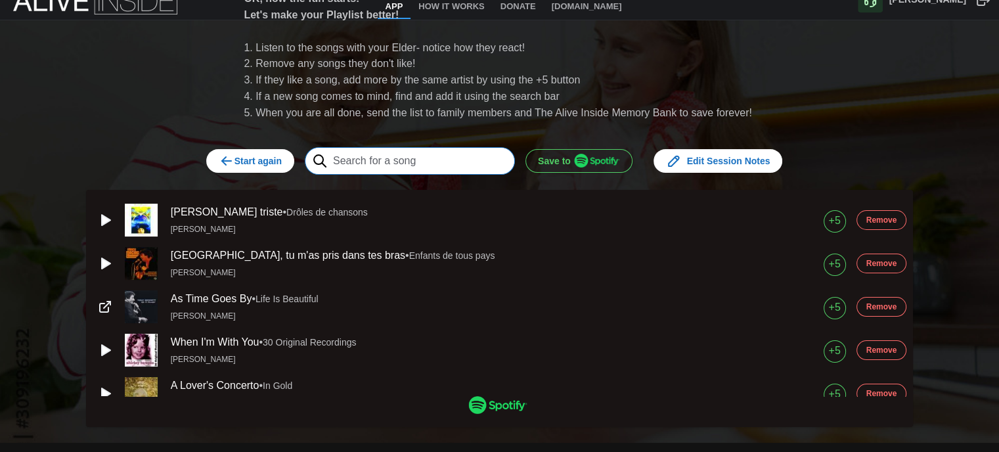
click at [398, 160] on input "text" at bounding box center [410, 161] width 210 height 28
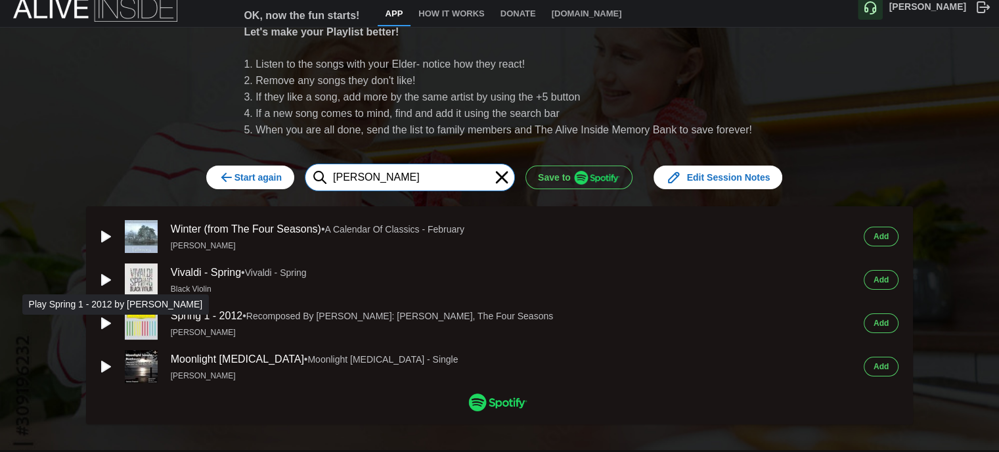
type input "[PERSON_NAME]"
click at [106, 318] on icon "button" at bounding box center [105, 323] width 16 height 16
click at [885, 317] on span "Add" at bounding box center [881, 323] width 15 height 18
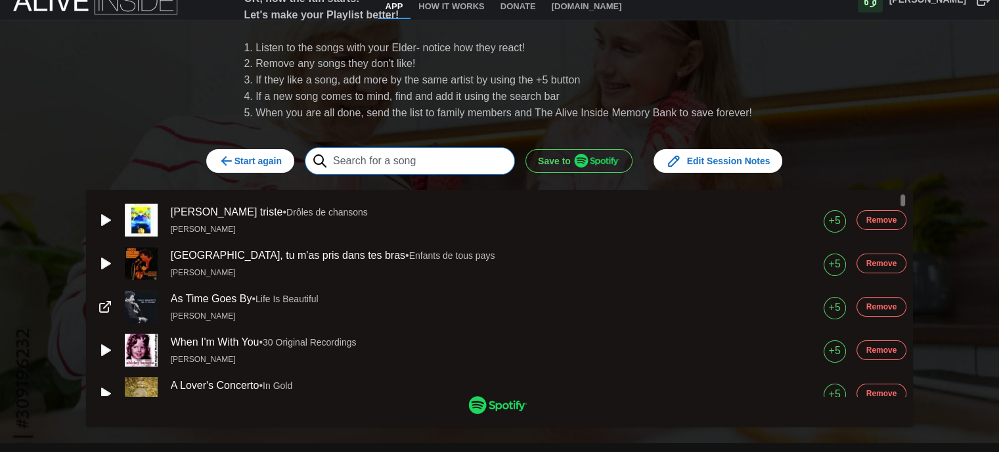
click at [382, 162] on input "text" at bounding box center [410, 161] width 210 height 28
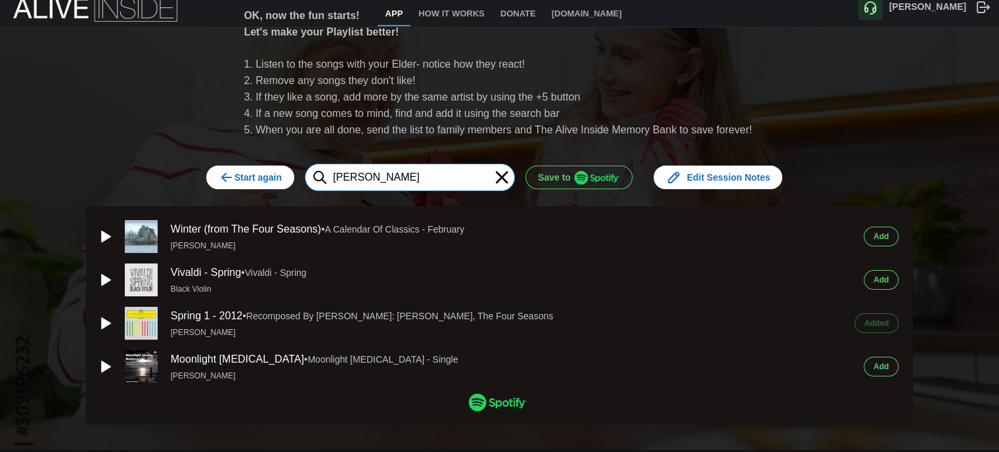
type input "[PERSON_NAME]"
click at [102, 234] on icon "button" at bounding box center [106, 236] width 9 height 11
click at [879, 234] on span "Add" at bounding box center [881, 236] width 15 height 18
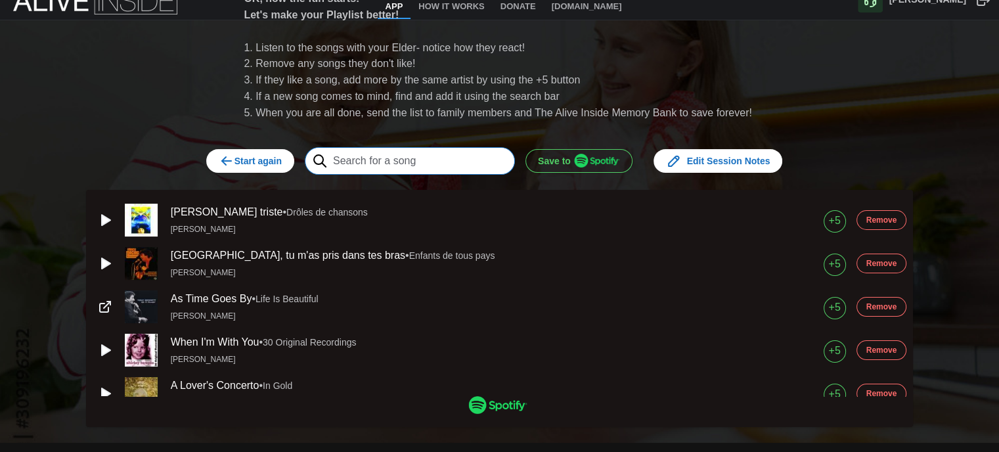
click at [386, 152] on input "text" at bounding box center [410, 161] width 210 height 28
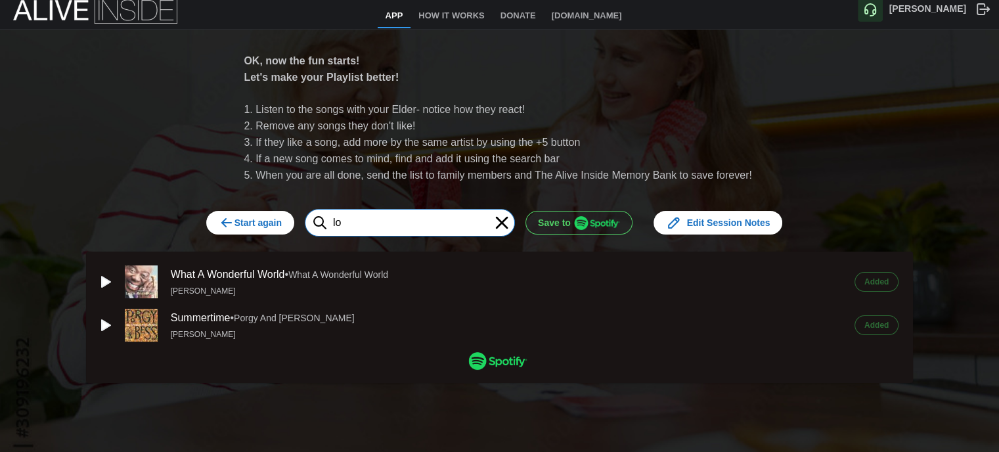
type input "l"
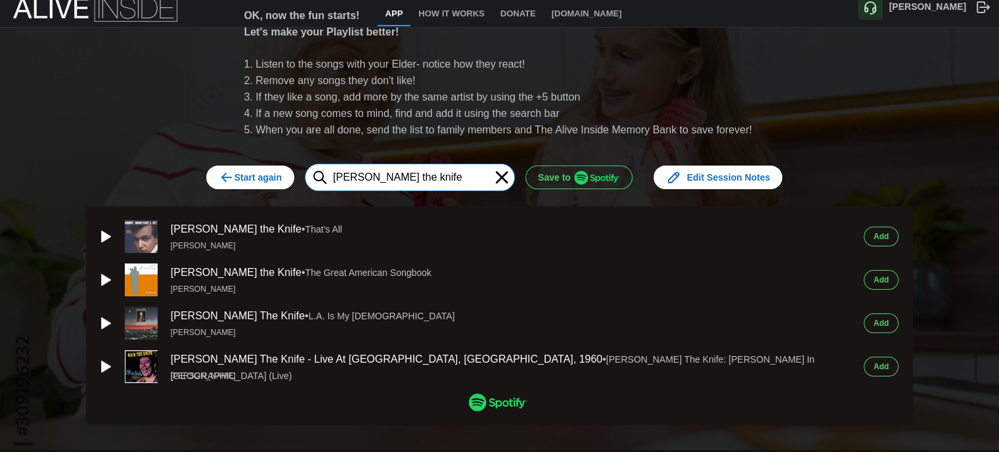
type input "[PERSON_NAME] the knife"
click at [106, 230] on icon "button" at bounding box center [105, 237] width 16 height 16
click at [886, 229] on span "Add" at bounding box center [881, 236] width 15 height 18
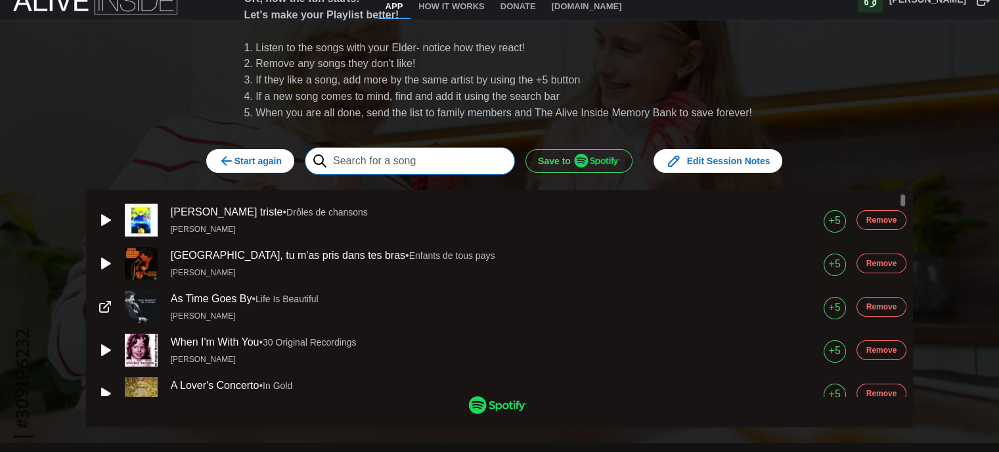
click at [478, 166] on input "text" at bounding box center [410, 161] width 210 height 28
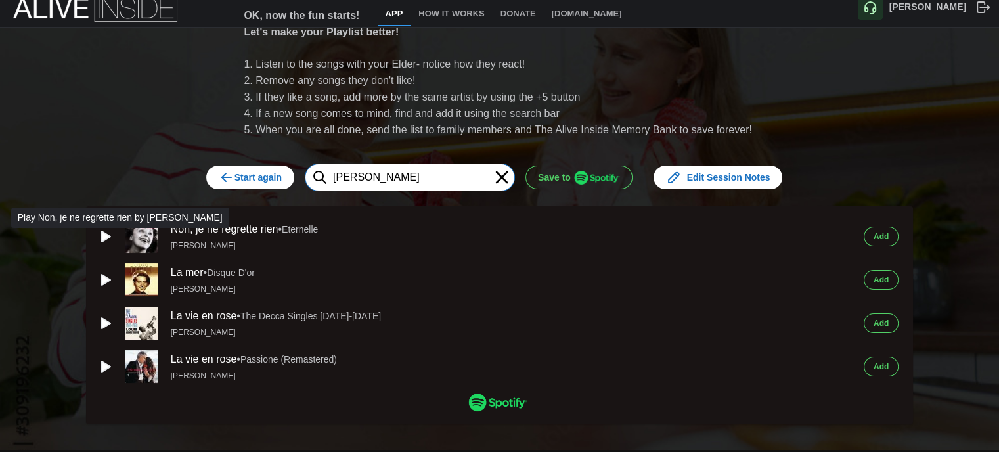
type input "[PERSON_NAME]"
click at [102, 231] on icon "button" at bounding box center [106, 236] width 9 height 11
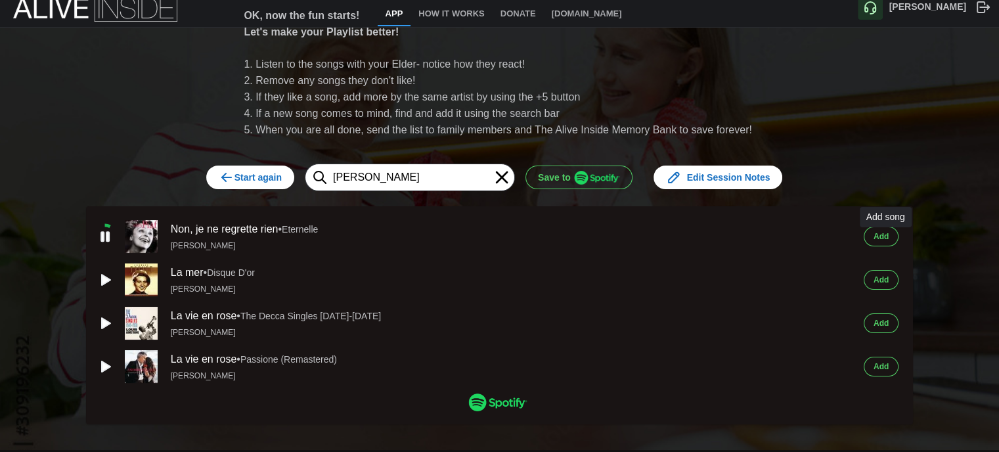
click at [888, 234] on span "Add" at bounding box center [881, 236] width 15 height 18
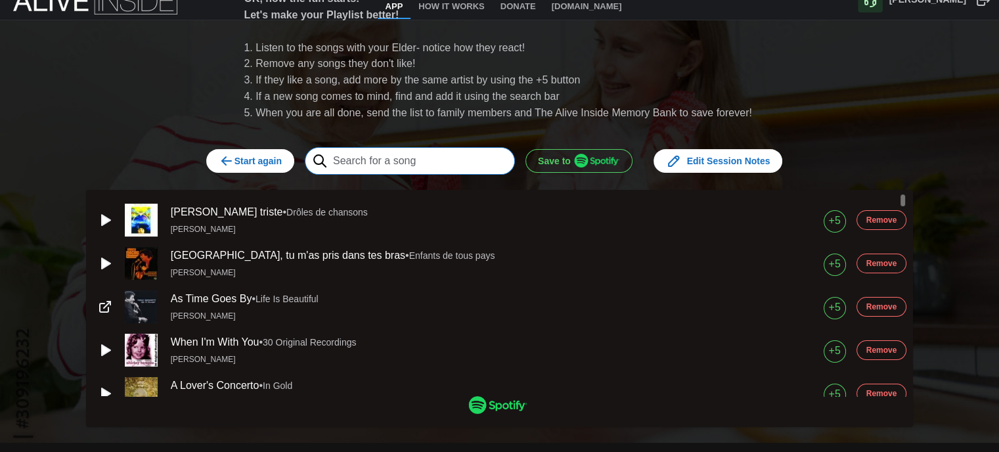
click at [424, 164] on input "text" at bounding box center [410, 161] width 210 height 28
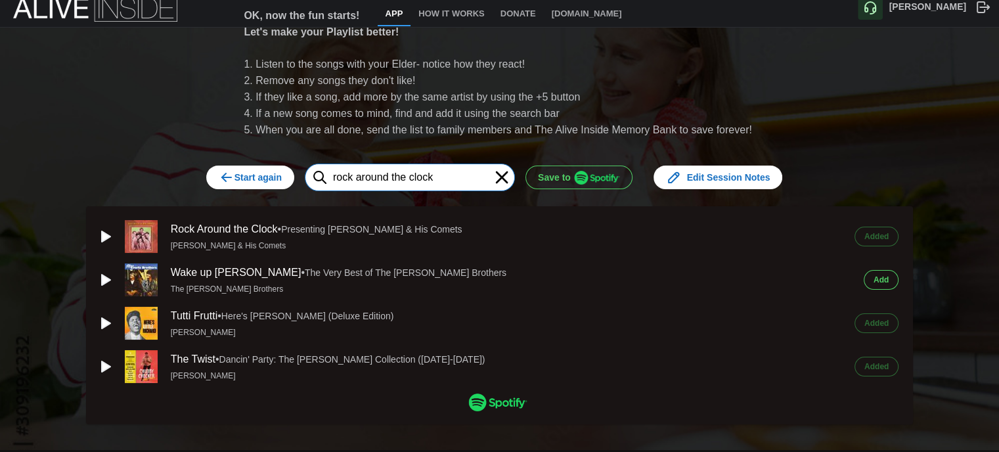
type input "rock around the clock"
click at [876, 277] on button "Add" at bounding box center [881, 280] width 35 height 20
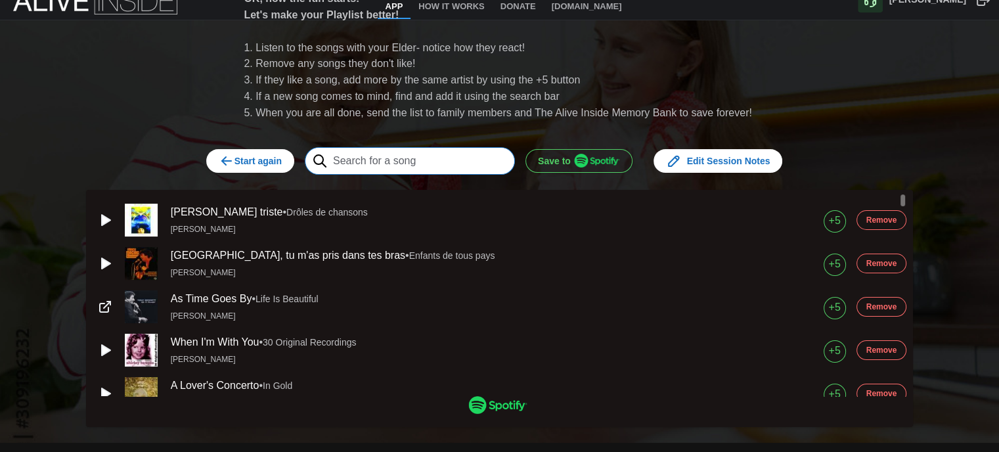
click at [440, 162] on input "text" at bounding box center [410, 161] width 210 height 28
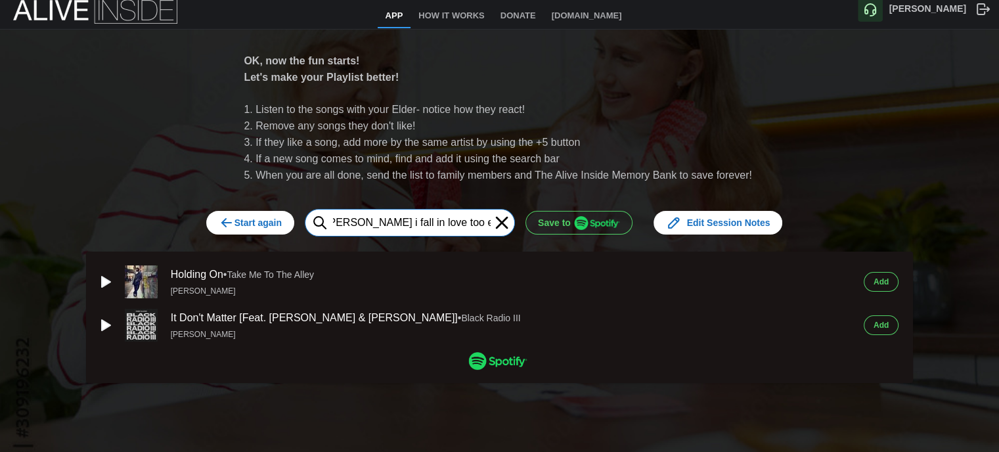
scroll to position [0, 12]
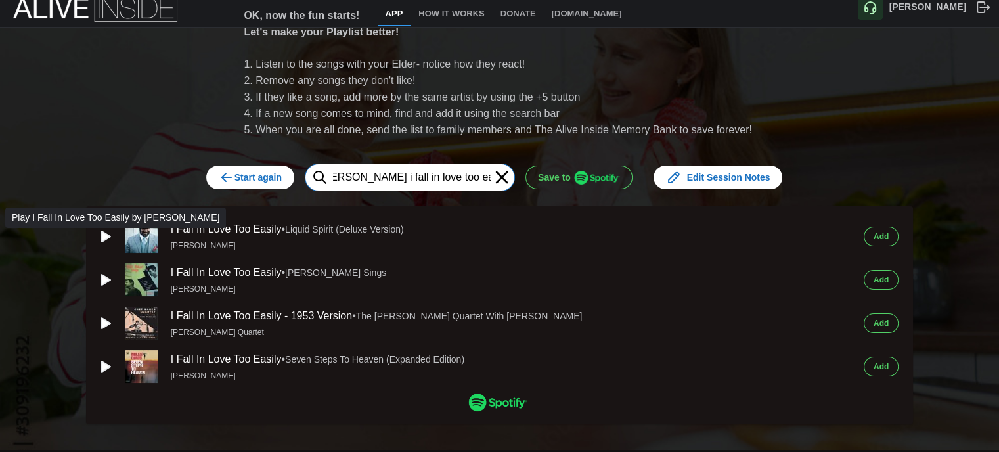
type input "[PERSON_NAME] i fall in love too easily"
click at [102, 235] on icon "button" at bounding box center [106, 236] width 9 height 11
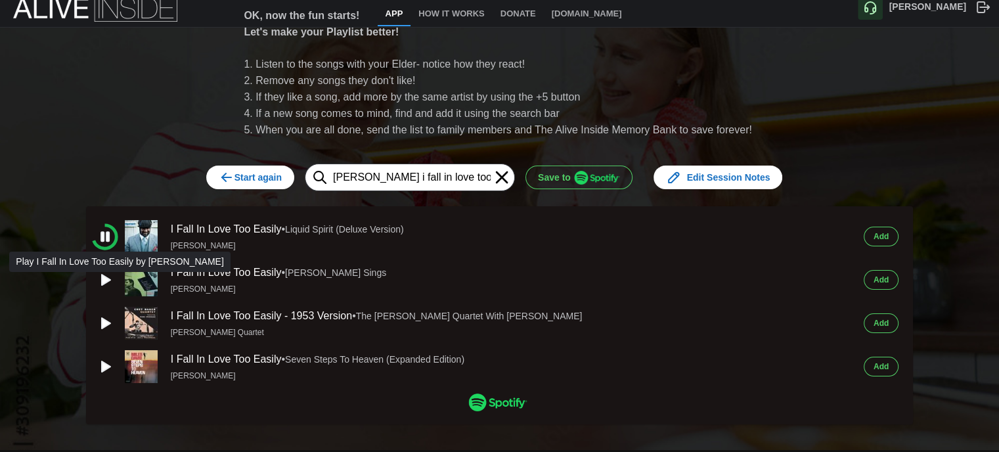
click at [102, 275] on icon "button" at bounding box center [106, 280] width 9 height 11
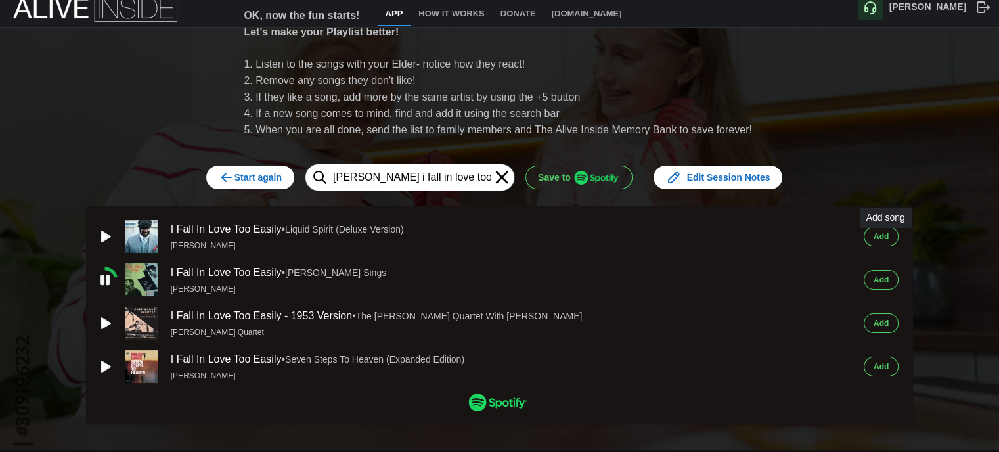
click at [884, 233] on span "Add" at bounding box center [881, 236] width 15 height 18
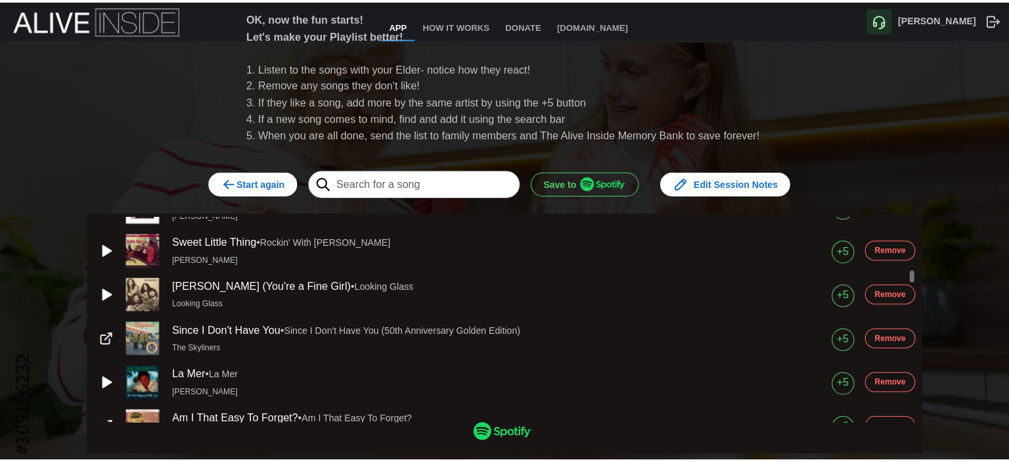
scroll to position [1774, 0]
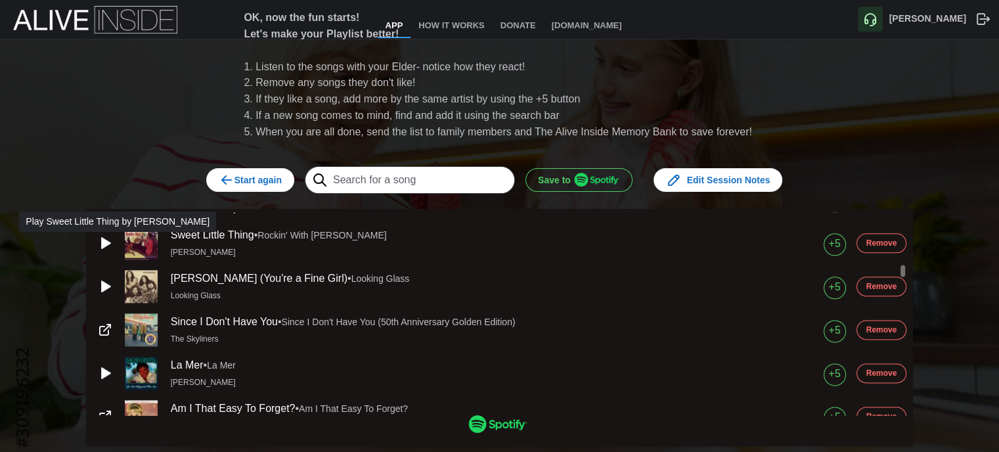
click at [102, 248] on icon "button" at bounding box center [106, 243] width 9 height 11
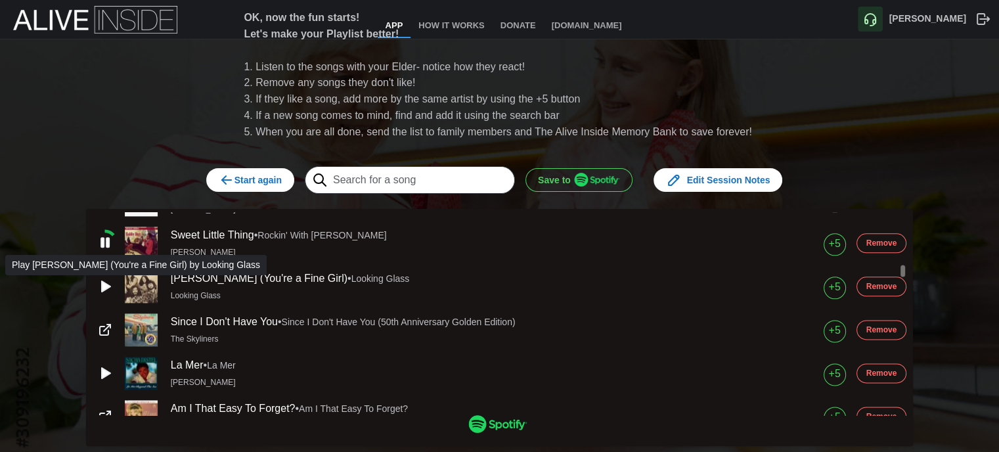
click at [97, 288] on icon "button" at bounding box center [105, 287] width 16 height 16
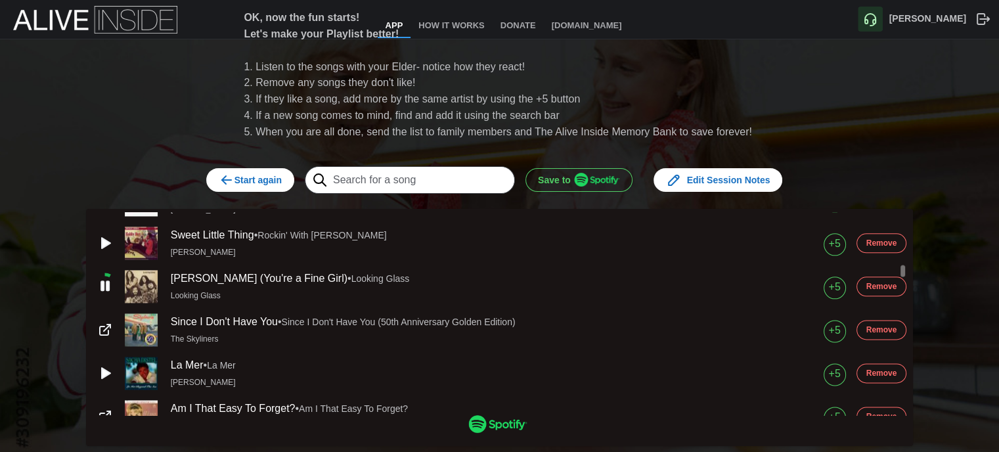
click at [589, 181] on img "button" at bounding box center [597, 180] width 46 height 14
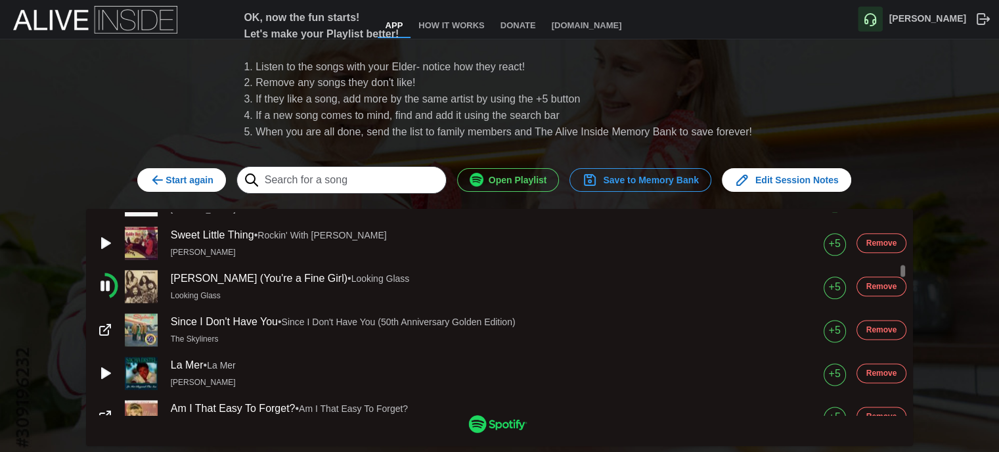
click at [110, 283] on circle "button" at bounding box center [104, 286] width 23 height 23
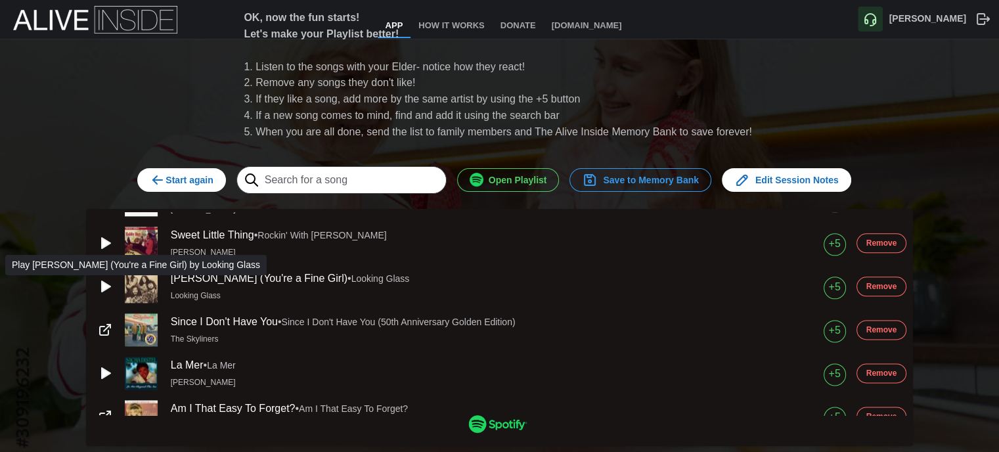
click at [640, 182] on span "Save to Memory Bank" at bounding box center [640, 180] width 117 height 22
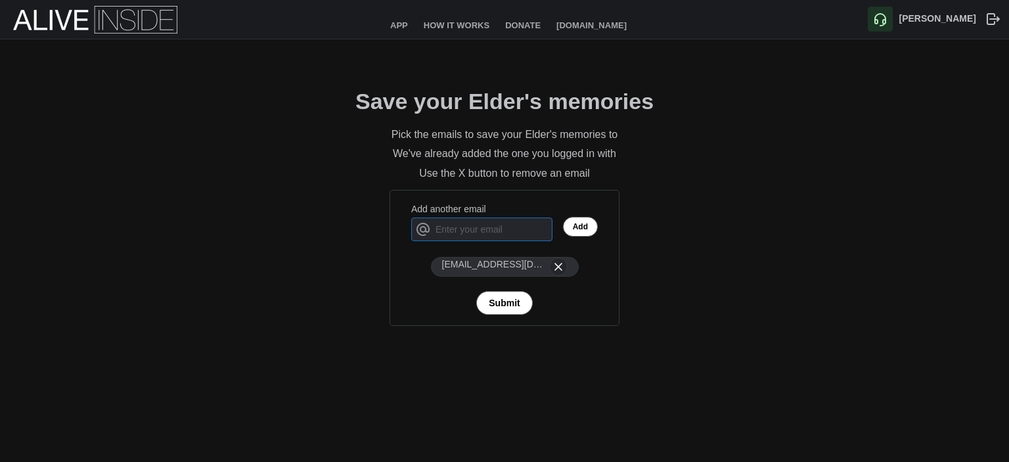
click at [455, 231] on input "Add another email" at bounding box center [481, 229] width 141 height 24
type input "[EMAIL_ADDRESS][PERSON_NAME][DOMAIN_NAME]"
click at [572, 231] on button "Add" at bounding box center [580, 227] width 35 height 20
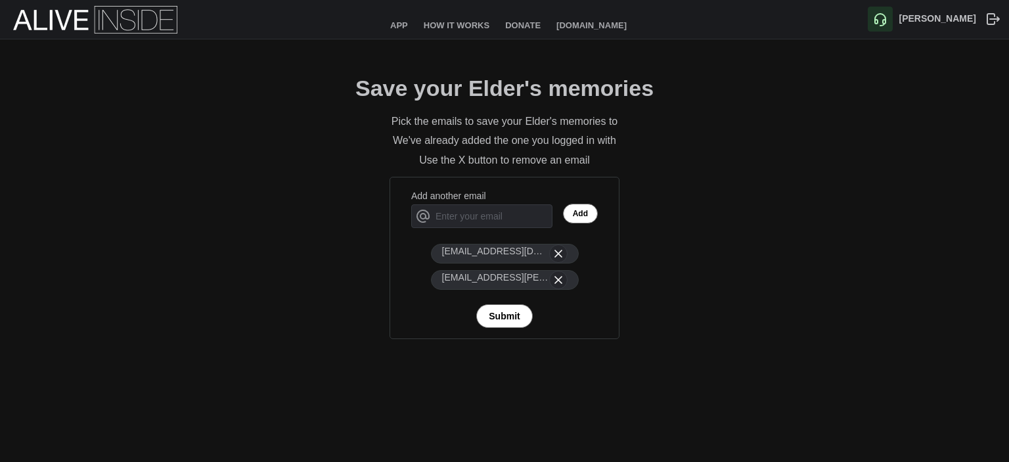
click at [493, 318] on span "Submit" at bounding box center [504, 316] width 31 height 22
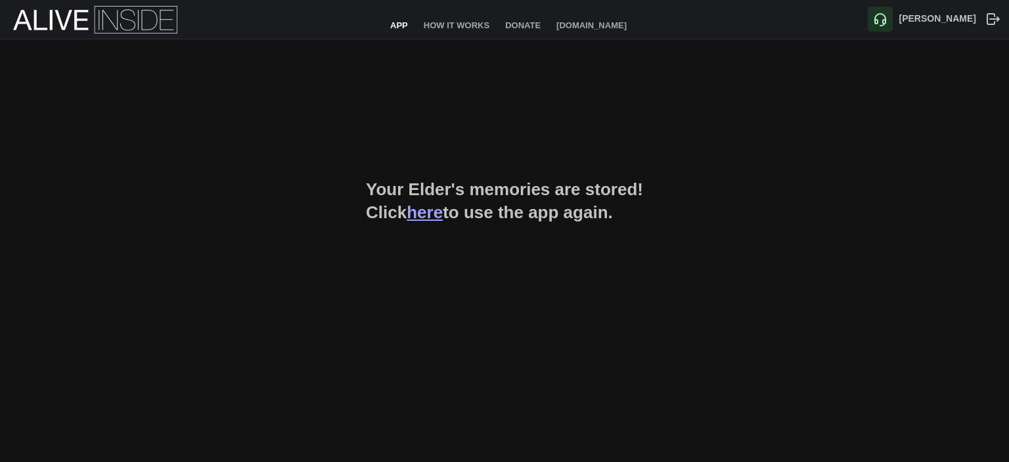
click at [403, 26] on link "App" at bounding box center [399, 26] width 34 height 24
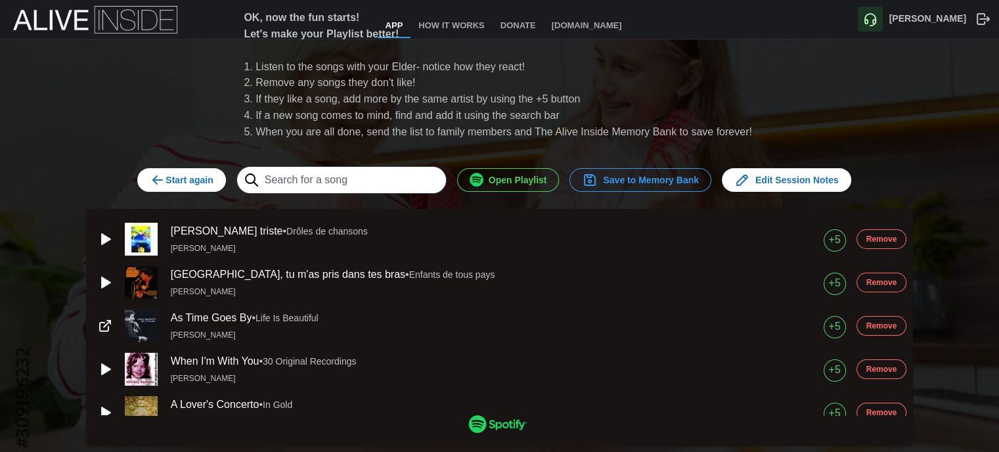
click at [524, 178] on span "Open Playlist" at bounding box center [509, 180] width 78 height 22
click at [519, 22] on div "OK, now the fun starts! Let's make your Playlist better!" at bounding box center [498, 26] width 508 height 33
click at [109, 284] on button "button" at bounding box center [105, 282] width 18 height 18
click at [101, 285] on rect "button" at bounding box center [102, 281] width 3 height 9
